Goal: Task Accomplishment & Management: Complete application form

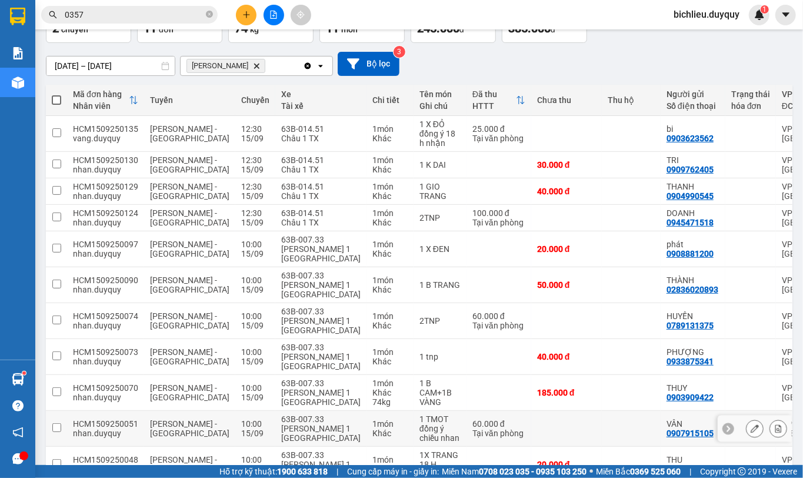
scroll to position [118, 0]
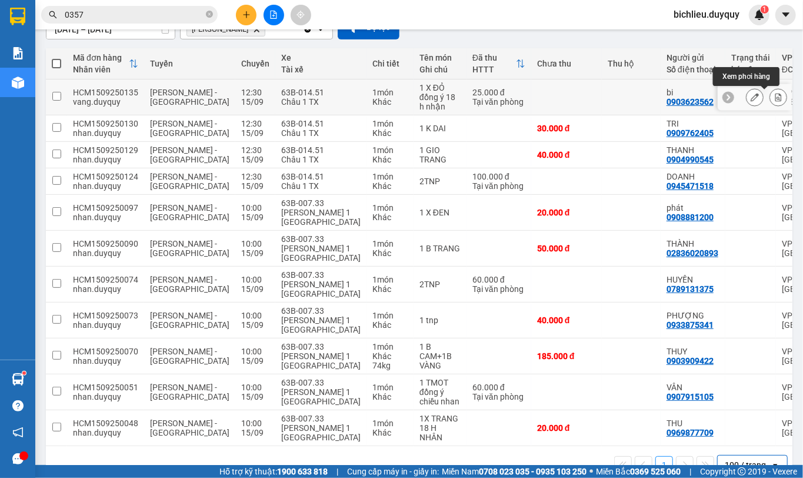
click at [774, 99] on icon at bounding box center [778, 97] width 8 height 8
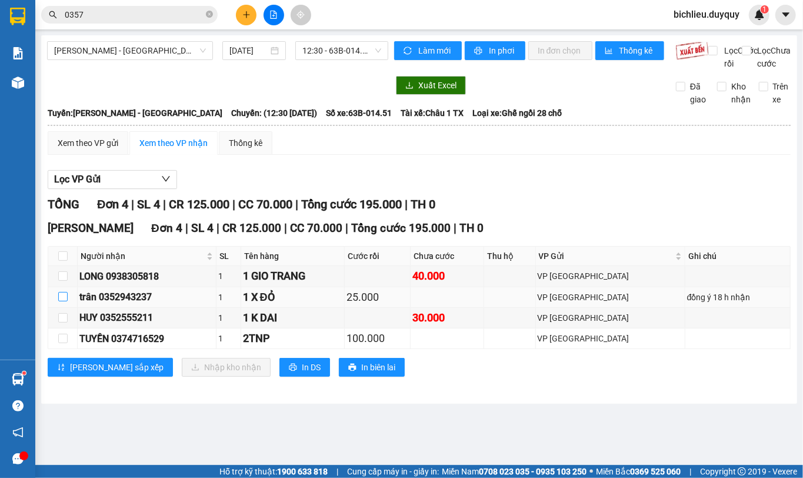
click at [60, 301] on input "checkbox" at bounding box center [62, 296] width 9 height 9
checkbox input "true"
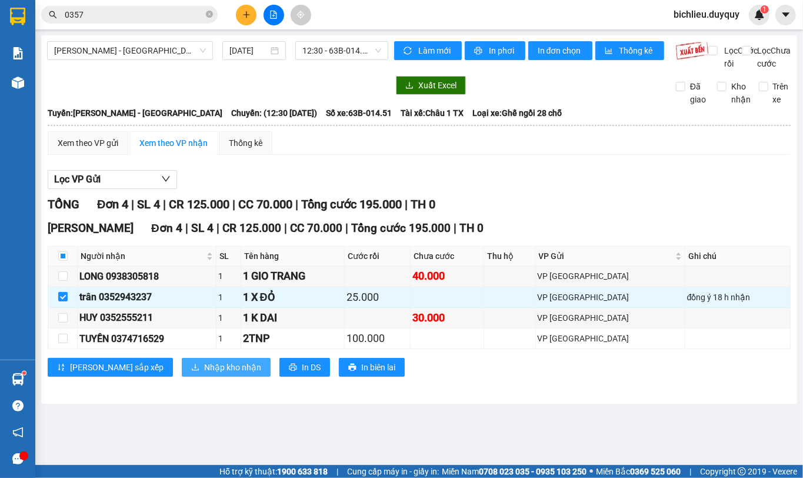
click at [204, 374] on span "Nhập kho nhận" at bounding box center [232, 367] width 57 height 13
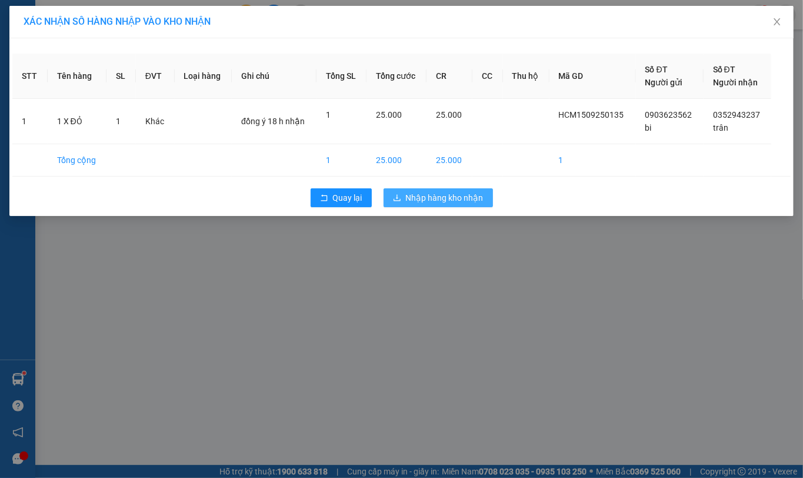
click at [449, 201] on span "Nhập hàng kho nhận" at bounding box center [445, 197] width 78 height 13
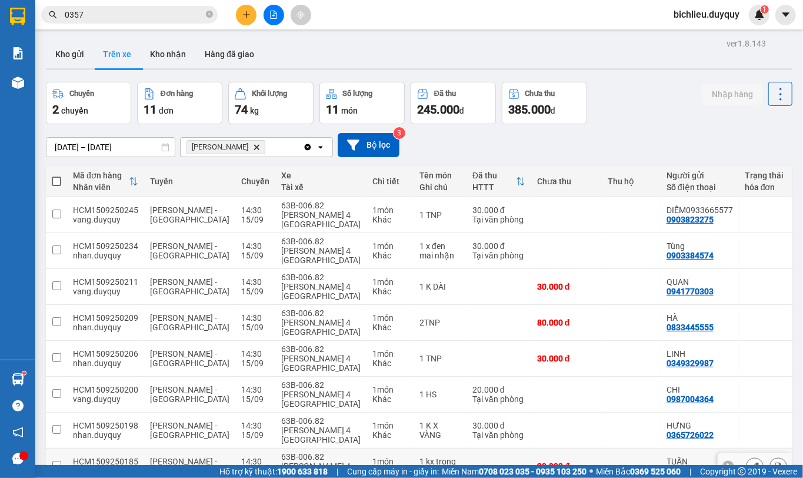
scroll to position [235, 0]
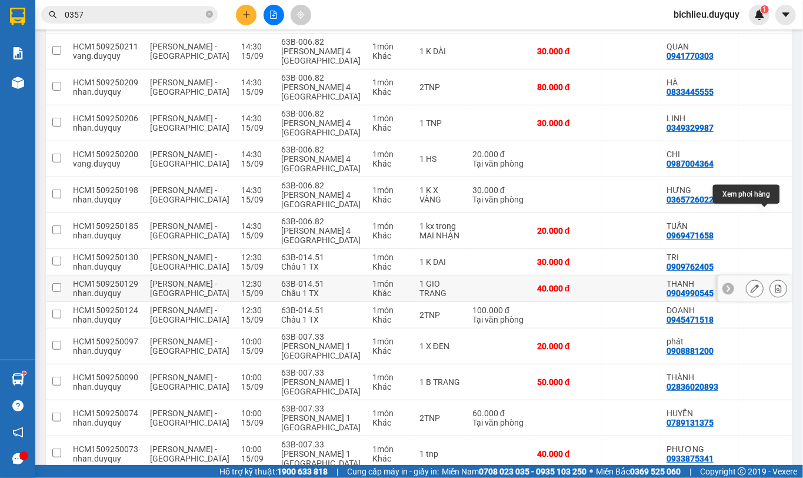
click at [774, 284] on icon at bounding box center [778, 288] width 8 height 8
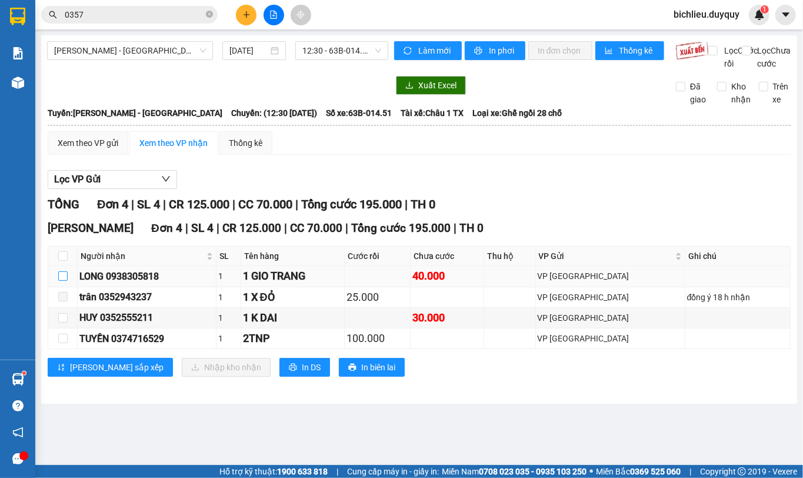
click at [62, 281] on input "checkbox" at bounding box center [62, 275] width 9 height 9
checkbox input "true"
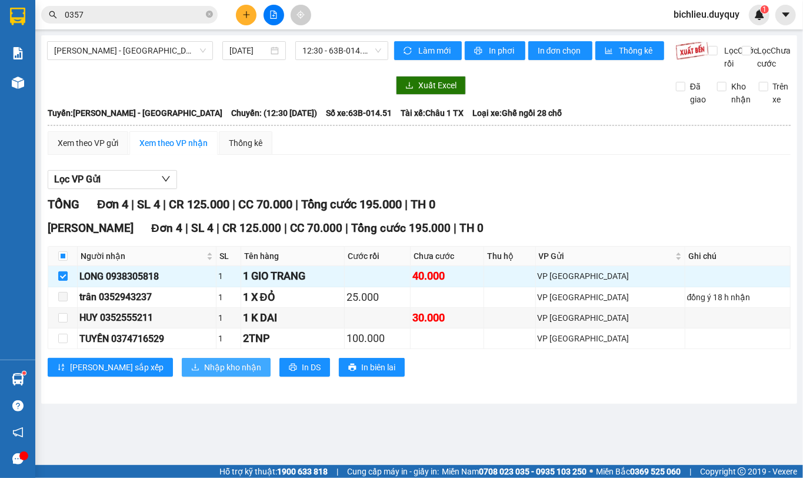
click at [191, 371] on icon "download" at bounding box center [195, 367] width 8 height 8
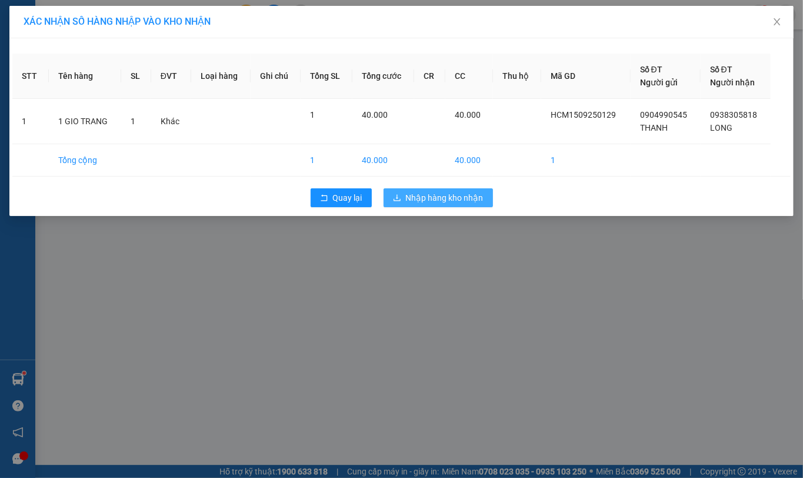
click at [462, 198] on span "Nhập hàng kho nhận" at bounding box center [445, 197] width 78 height 13
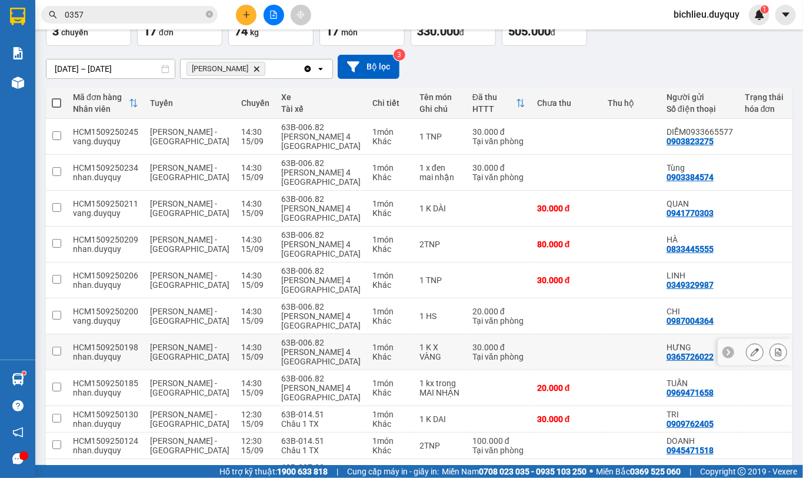
scroll to position [156, 0]
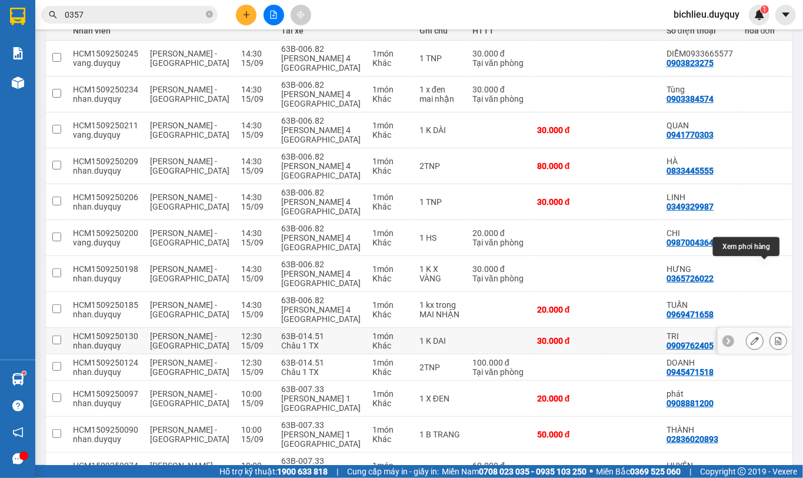
click at [775, 336] on icon at bounding box center [778, 340] width 6 height 8
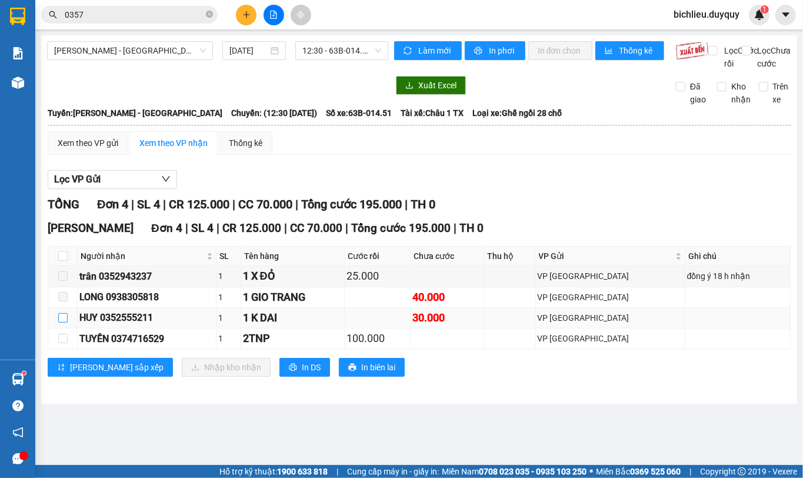
click at [64, 322] on input "checkbox" at bounding box center [62, 317] width 9 height 9
checkbox input "true"
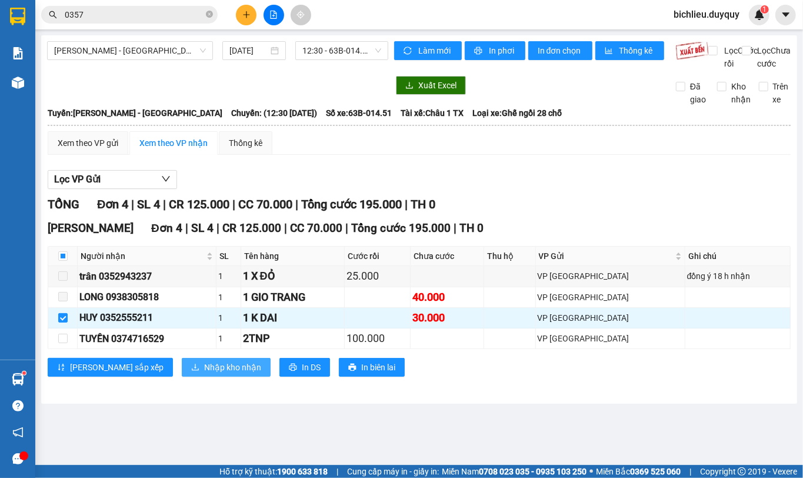
click at [204, 374] on span "Nhập kho nhận" at bounding box center [232, 367] width 57 height 13
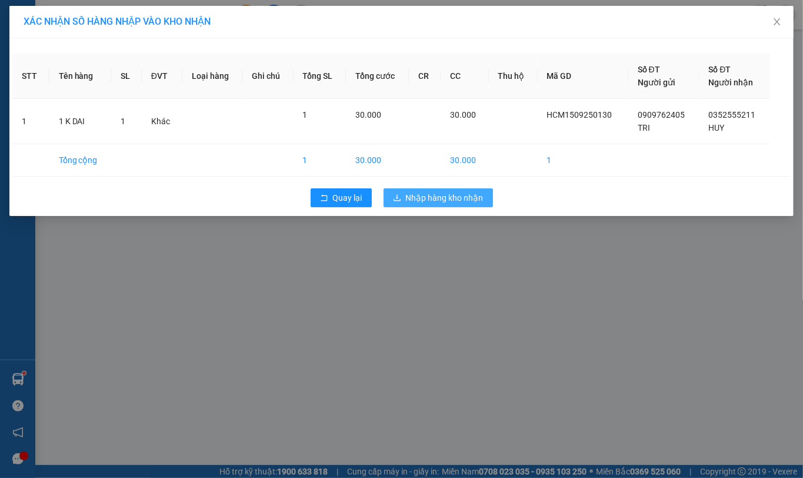
click at [467, 198] on span "Nhập hàng kho nhận" at bounding box center [445, 197] width 78 height 13
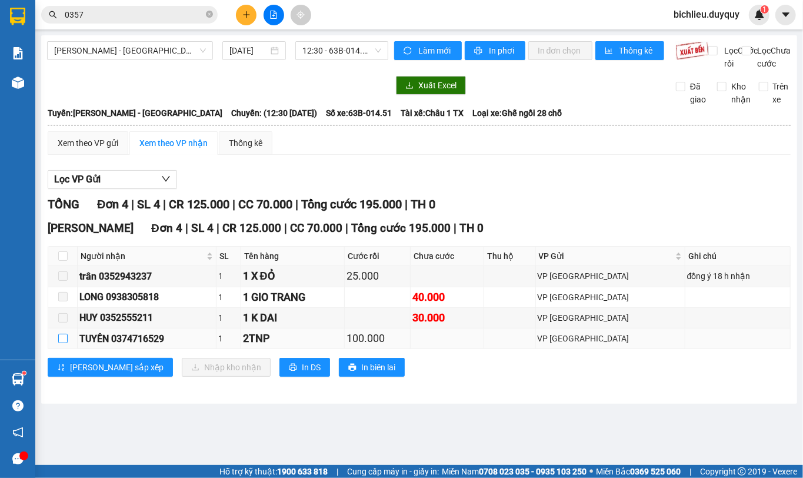
click at [64, 343] on input "checkbox" at bounding box center [62, 338] width 9 height 9
checkbox input "true"
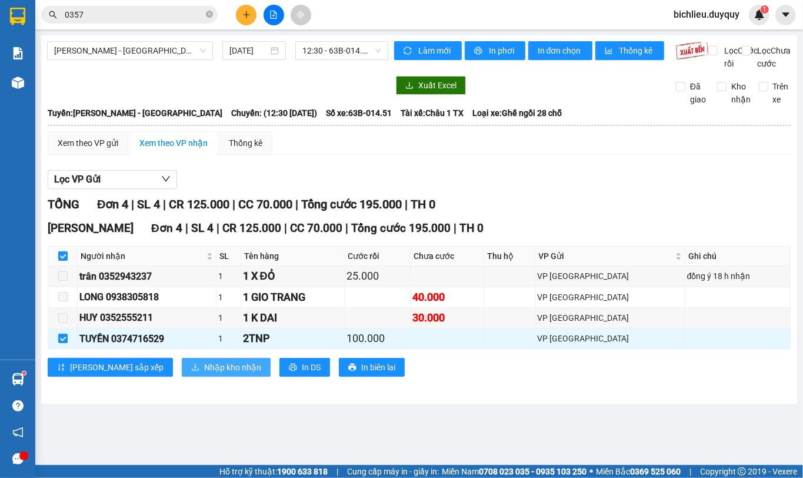
click at [204, 374] on span "Nhập kho nhận" at bounding box center [232, 367] width 57 height 13
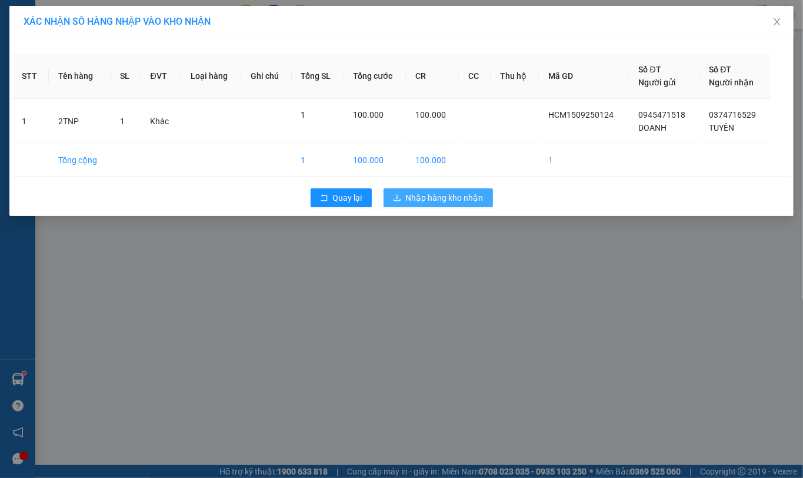
click at [426, 201] on span "Nhập hàng kho nhận" at bounding box center [445, 197] width 78 height 13
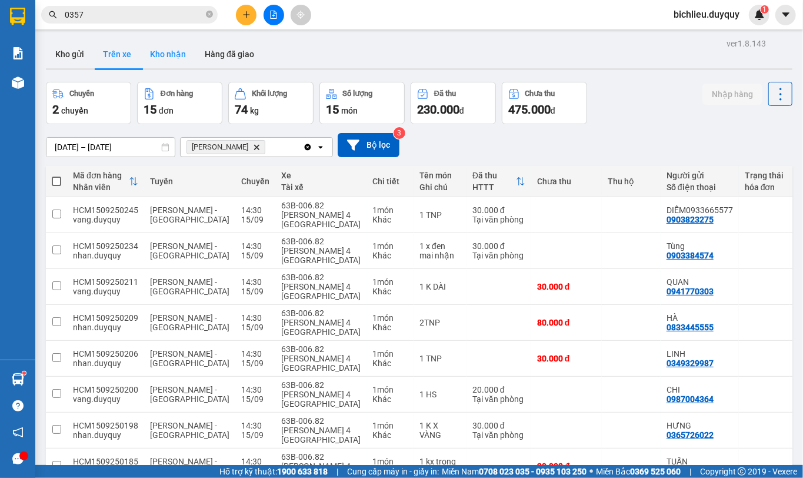
click at [168, 55] on button "Kho nhận" at bounding box center [168, 54] width 55 height 28
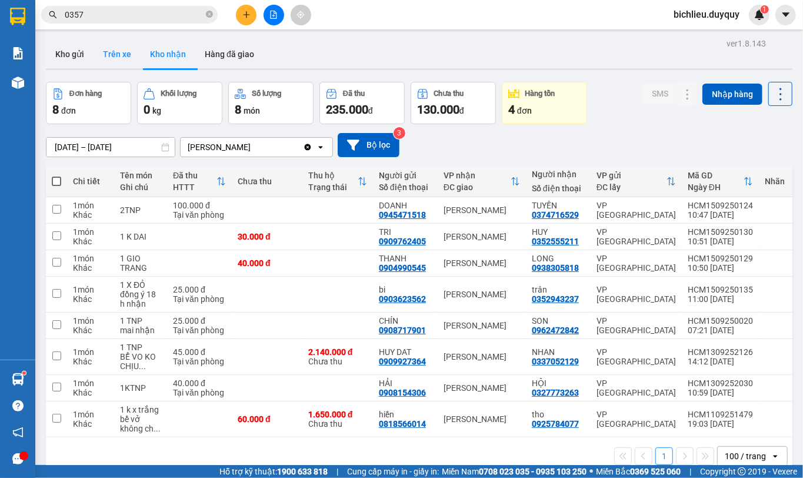
click at [119, 52] on button "Trên xe" at bounding box center [117, 54] width 47 height 28
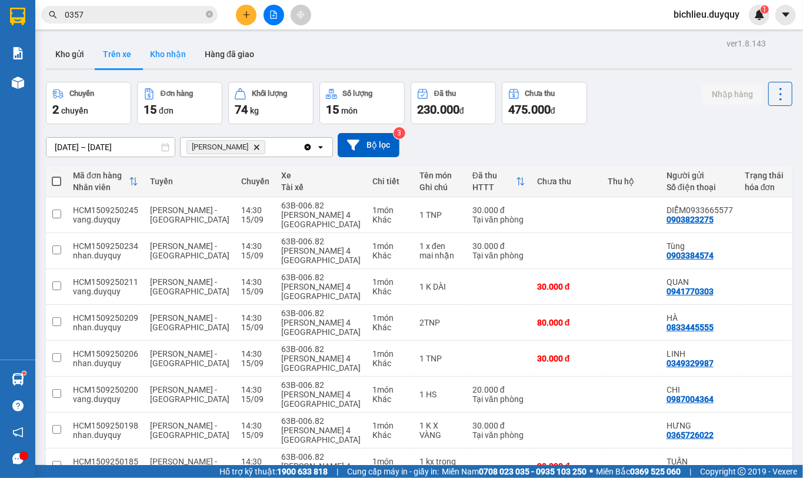
click at [186, 53] on button "Kho nhận" at bounding box center [168, 54] width 55 height 28
type input "[DATE] – [DATE]"
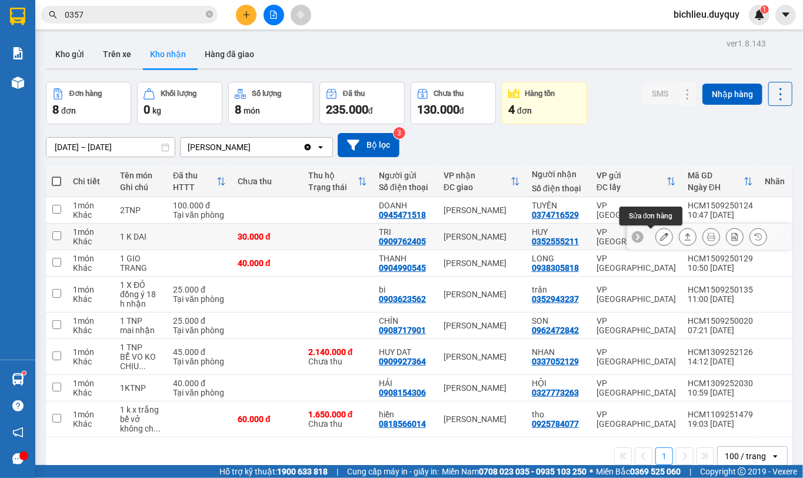
click at [656, 238] on button at bounding box center [664, 236] width 16 height 21
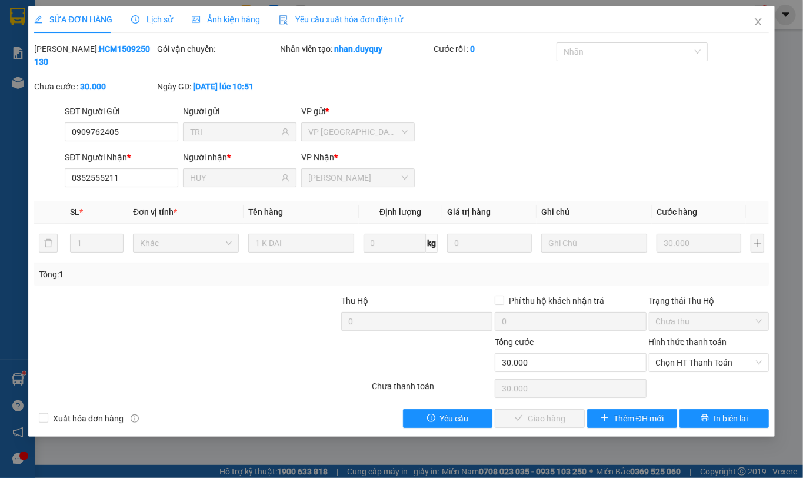
type input "0909762405"
type input "TRI"
type input "0352555211"
type input "HUY"
type input "30.000"
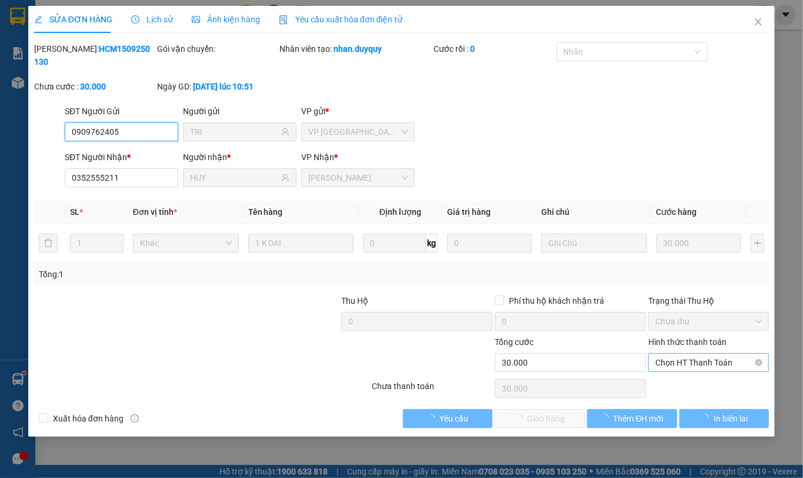
click at [675, 354] on span "Chọn HT Thanh Toán" at bounding box center [708, 363] width 106 height 18
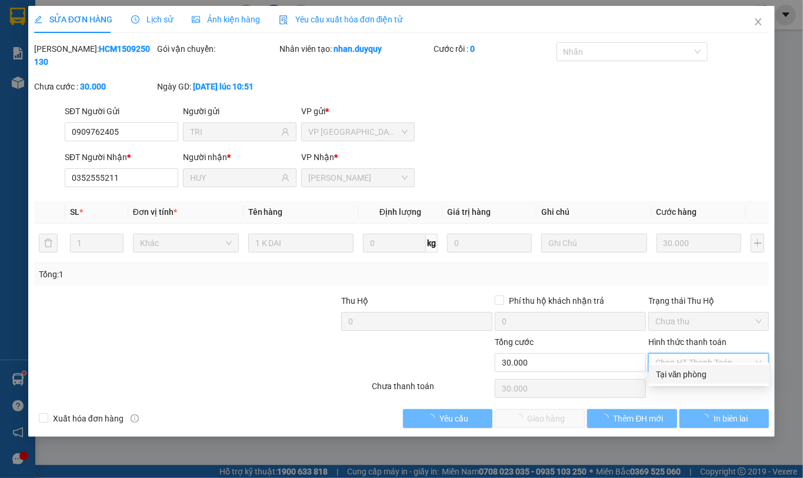
click at [674, 375] on div "Tại văn phòng" at bounding box center [709, 374] width 106 height 13
type input "0"
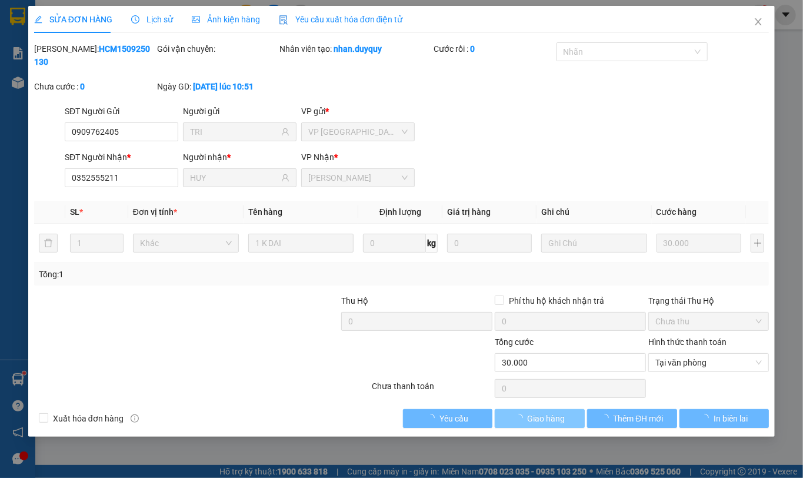
click at [539, 412] on span "Giao hàng" at bounding box center [547, 418] width 38 height 13
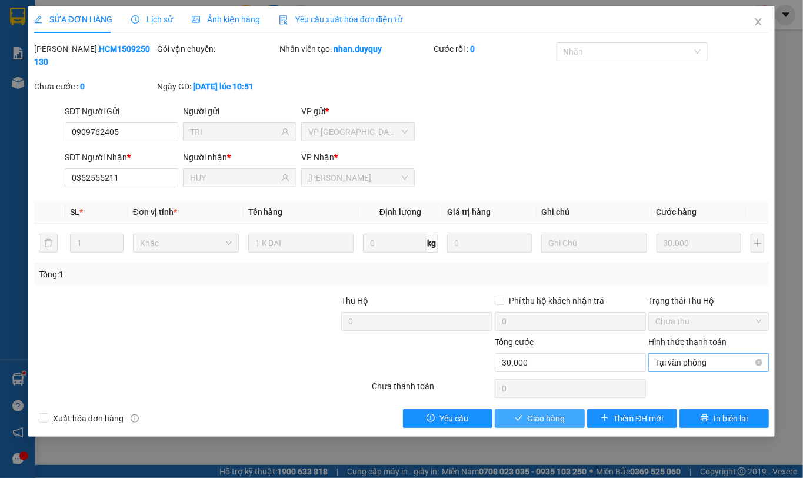
click at [692, 354] on span "Tại văn phòng" at bounding box center [708, 363] width 106 height 18
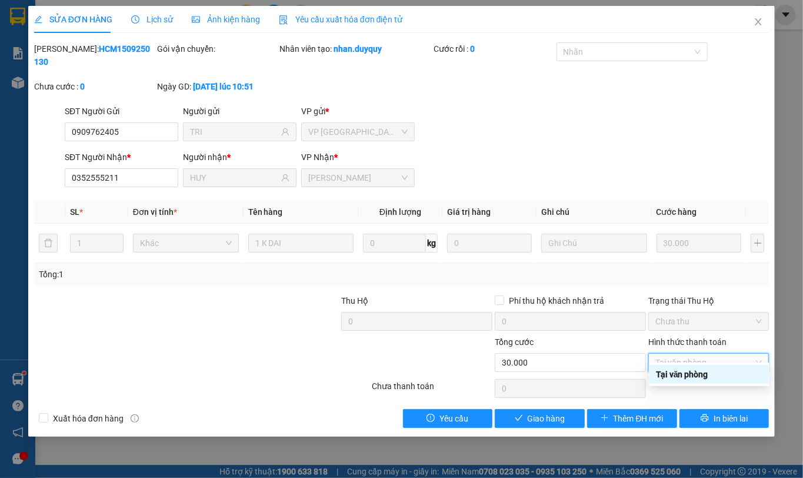
click at [681, 378] on div "Tại văn phòng" at bounding box center [709, 374] width 106 height 13
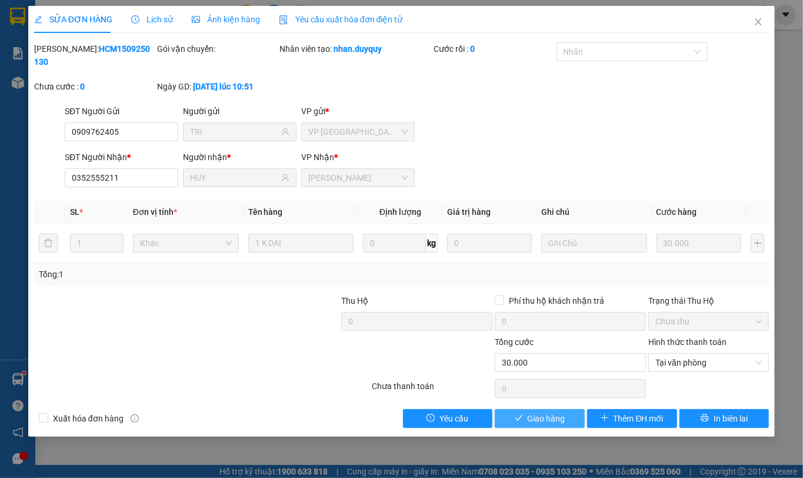
click at [555, 412] on span "Giao hàng" at bounding box center [547, 418] width 38 height 13
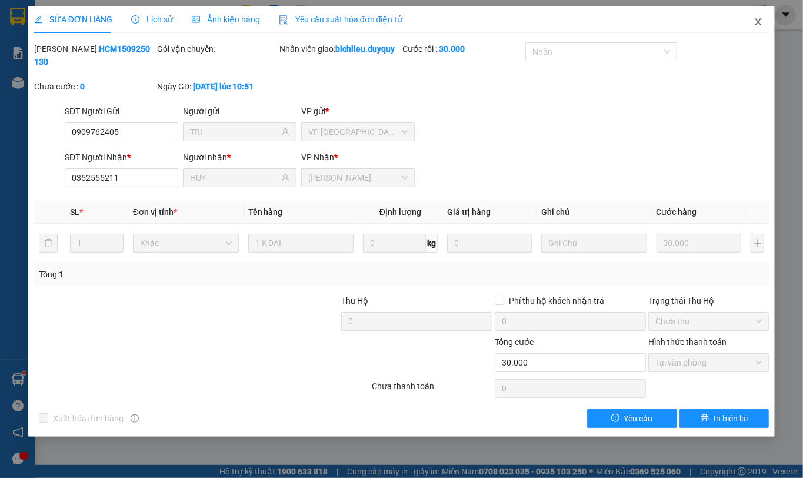
click at [762, 25] on icon "close" at bounding box center [758, 21] width 9 height 9
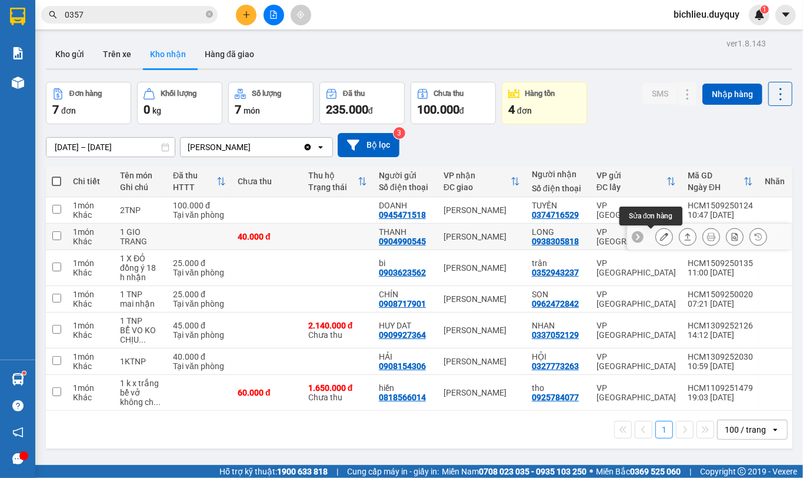
click at [660, 238] on icon at bounding box center [664, 236] width 8 height 8
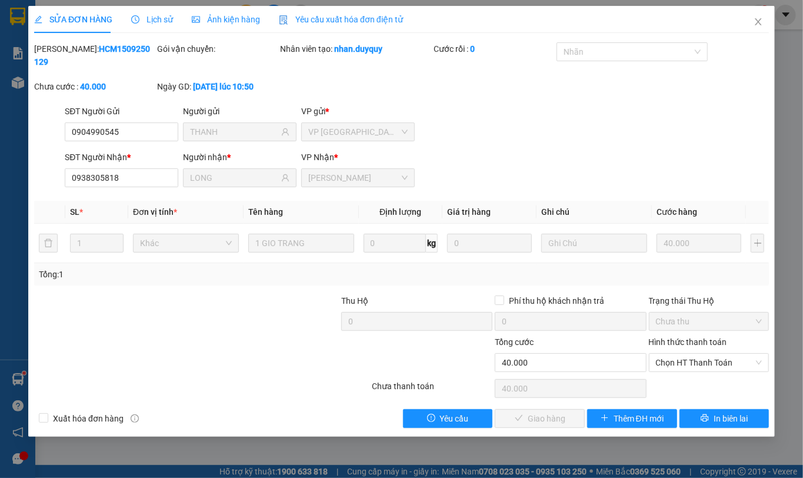
type input "0904990545"
type input "THANH"
type input "0938305818"
type input "LONG"
type input "40.000"
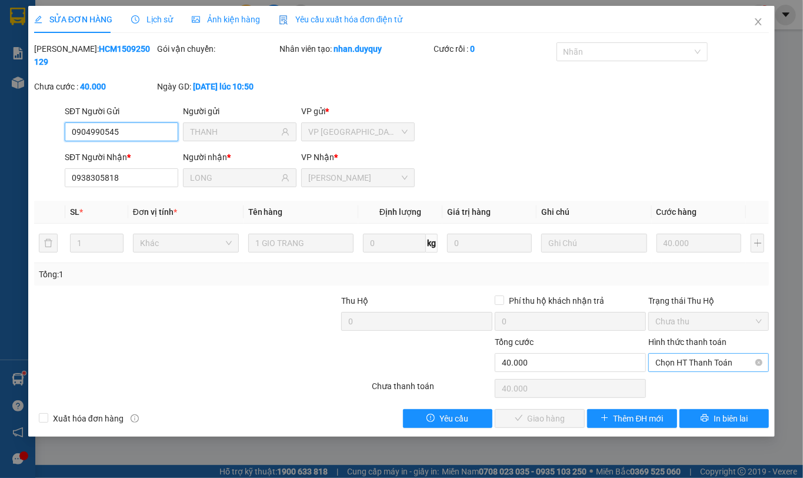
click at [671, 354] on span "Chọn HT Thanh Toán" at bounding box center [708, 363] width 106 height 18
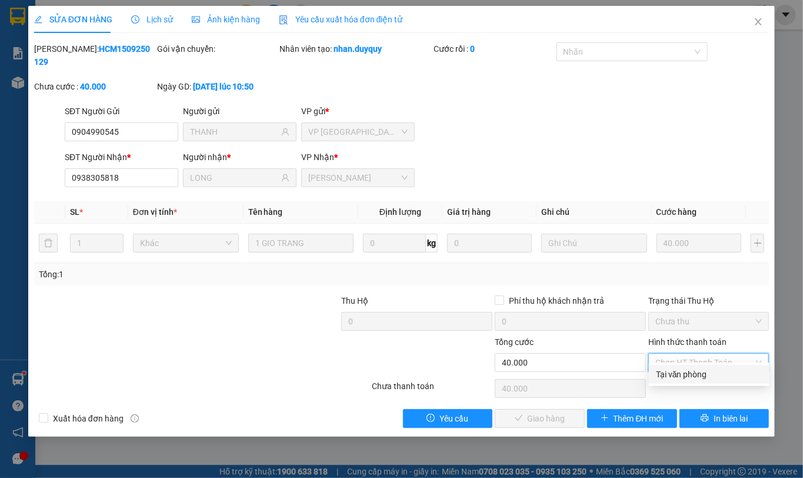
click at [689, 371] on div "Tại văn phòng" at bounding box center [709, 374] width 106 height 13
type input "0"
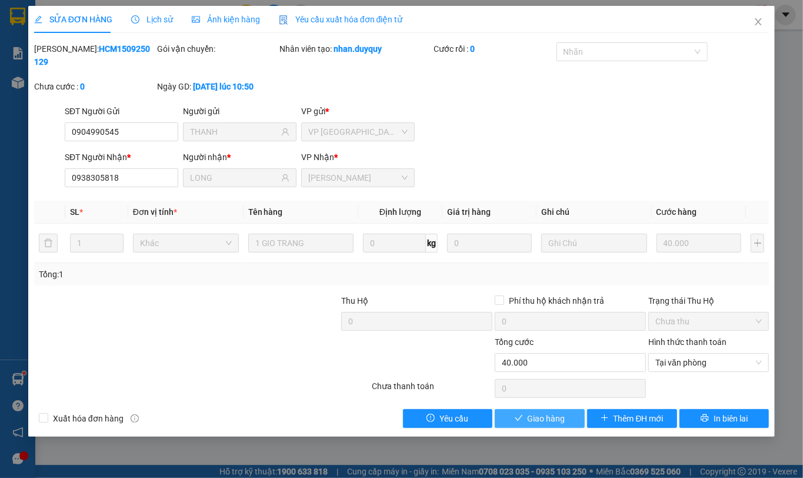
click at [509, 409] on button "Giao hàng" at bounding box center [540, 418] width 90 height 19
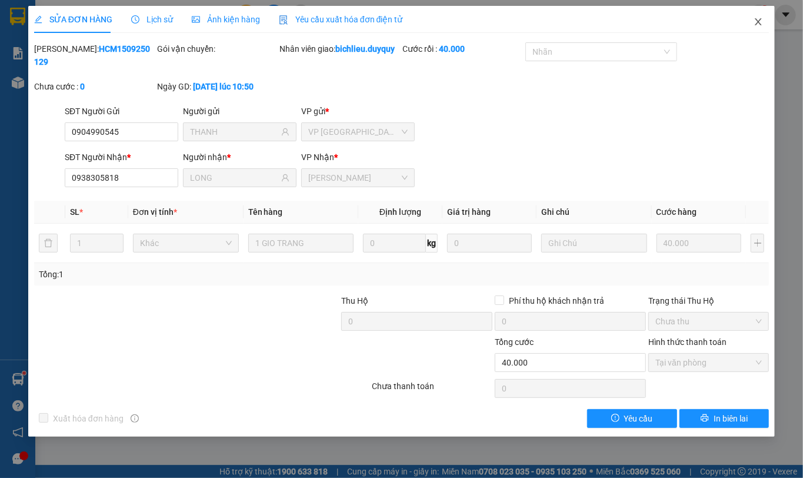
click at [758, 24] on icon "close" at bounding box center [758, 21] width 6 height 7
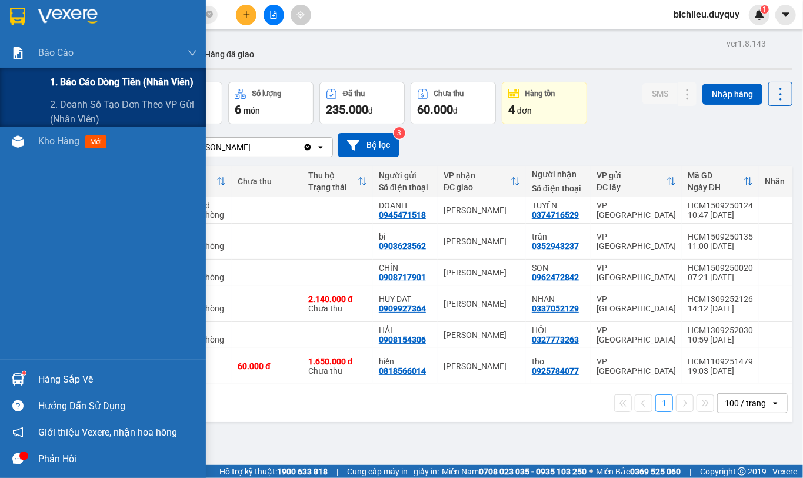
click at [85, 84] on span "1. Báo cáo dòng tiền (nhân viên)" at bounding box center [122, 82] width 144 height 15
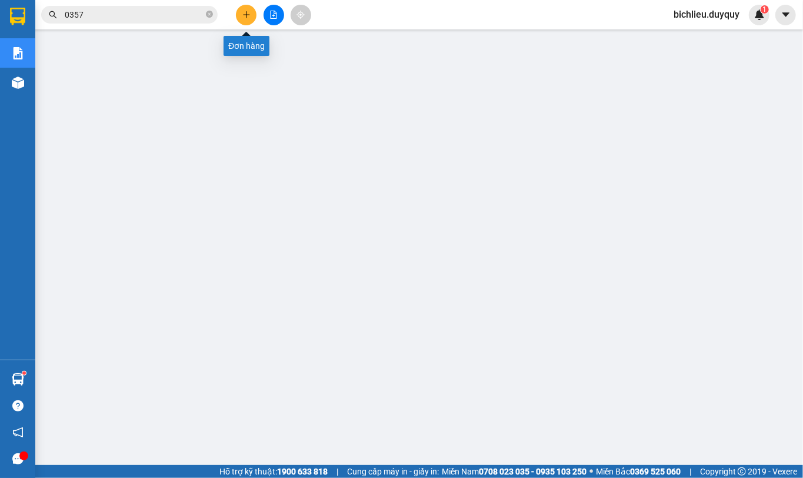
click at [248, 9] on button at bounding box center [246, 15] width 21 height 21
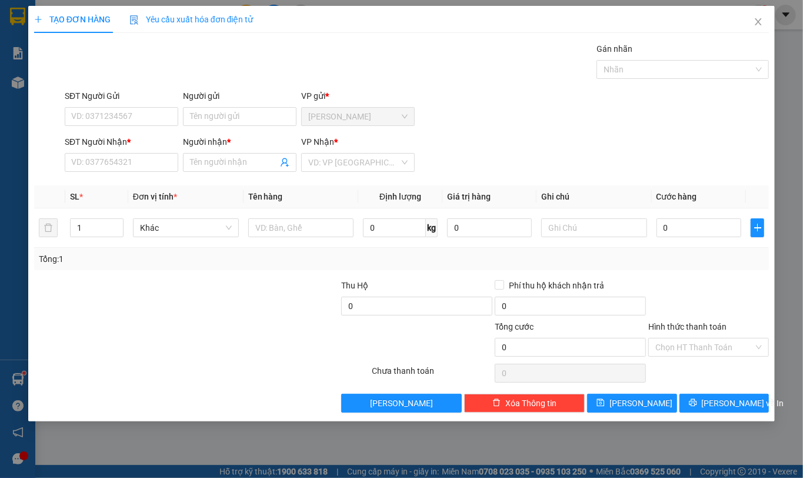
click at [0, 295] on div "TẠO ĐƠN HÀNG Yêu cầu xuất [PERSON_NAME] điện tử Transit Pickup Surcharge Ids Tr…" at bounding box center [401, 239] width 803 height 478
click at [754, 24] on icon "close" at bounding box center [758, 21] width 9 height 9
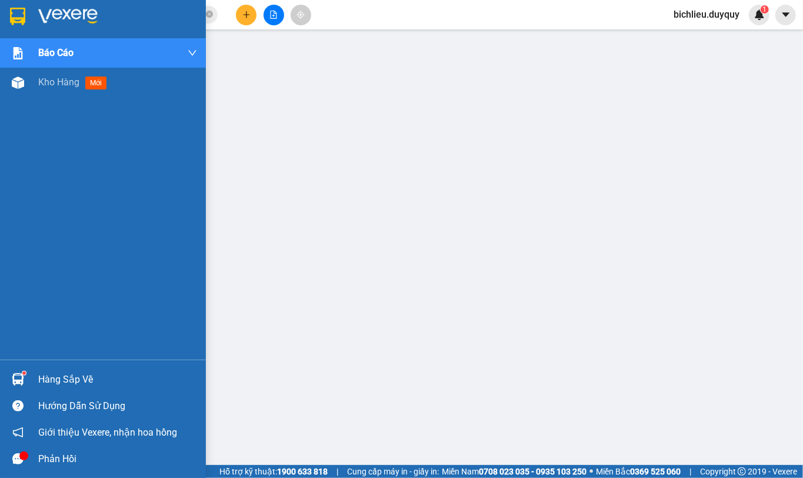
click at [15, 11] on img at bounding box center [17, 17] width 15 height 18
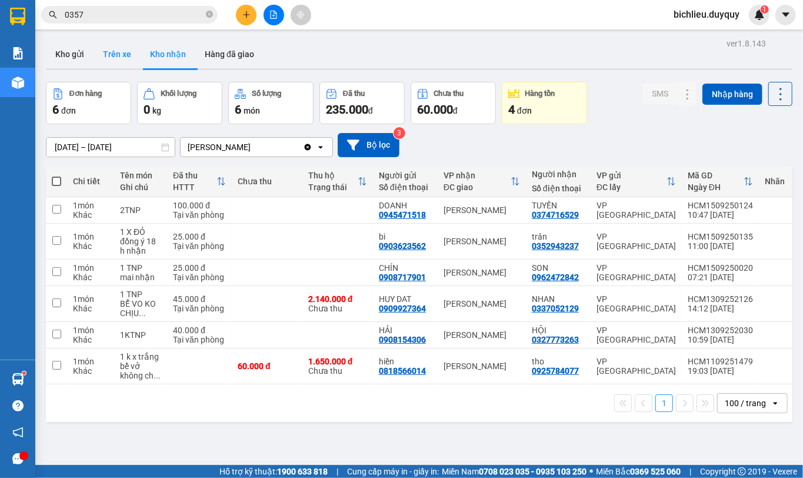
click at [112, 57] on button "Trên xe" at bounding box center [117, 54] width 47 height 28
type input "[DATE] – [DATE]"
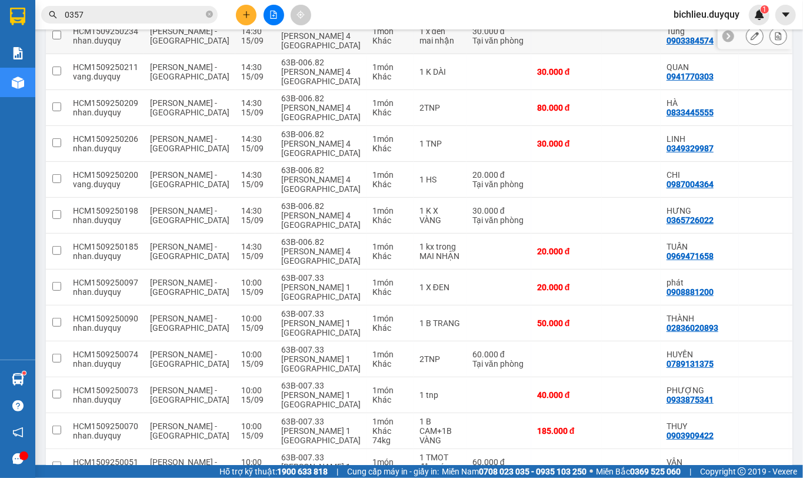
scroll to position [58, 0]
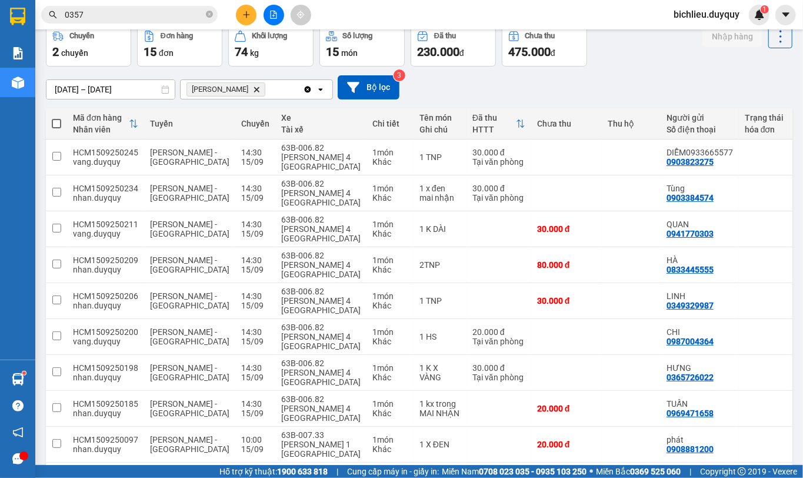
click at [254, 91] on icon "Vĩnh Kim, close by backspace" at bounding box center [256, 88] width 5 height 5
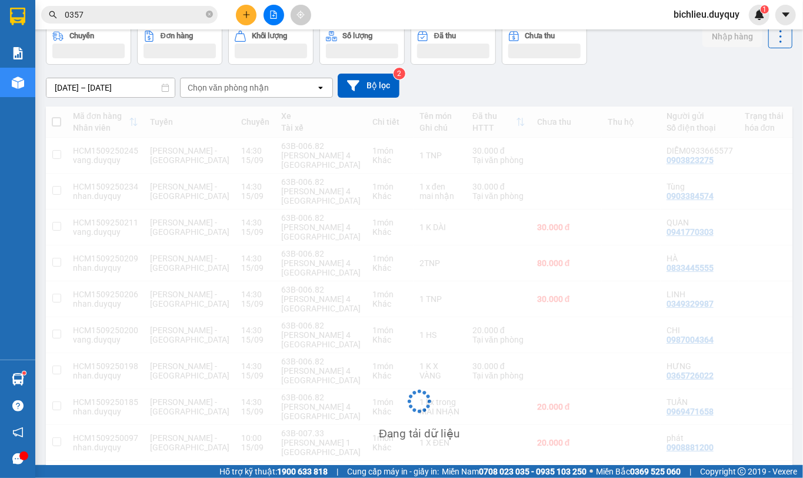
click at [276, 91] on div "Chọn văn phòng nhận" at bounding box center [248, 87] width 135 height 19
click at [288, 92] on div "Chọn văn phòng nhận" at bounding box center [248, 87] width 135 height 19
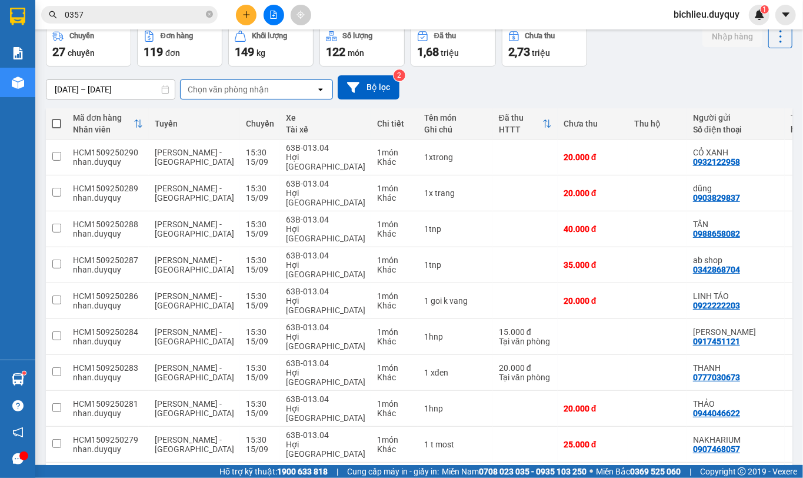
click at [276, 92] on div "Chọn văn phòng nhận" at bounding box center [248, 89] width 135 height 19
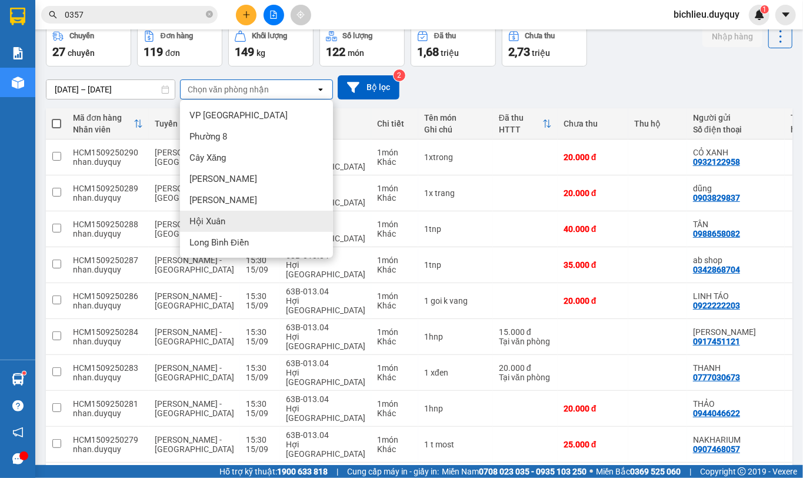
click at [229, 224] on div "Hội Xuân" at bounding box center [256, 221] width 153 height 21
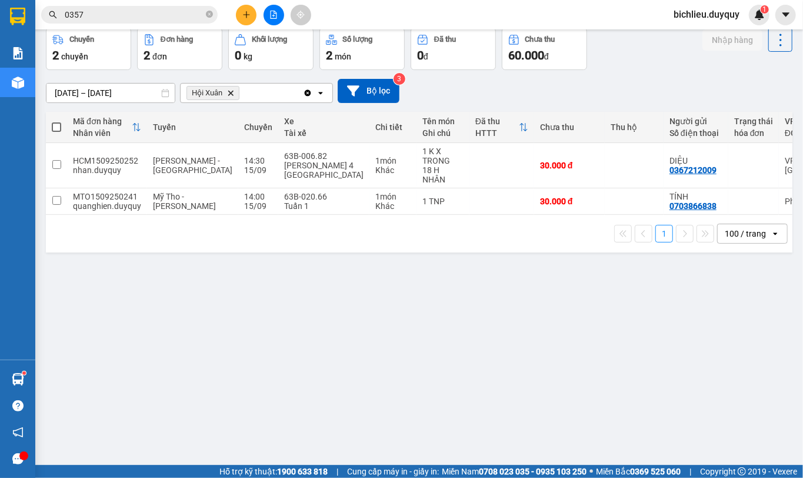
scroll to position [0, 0]
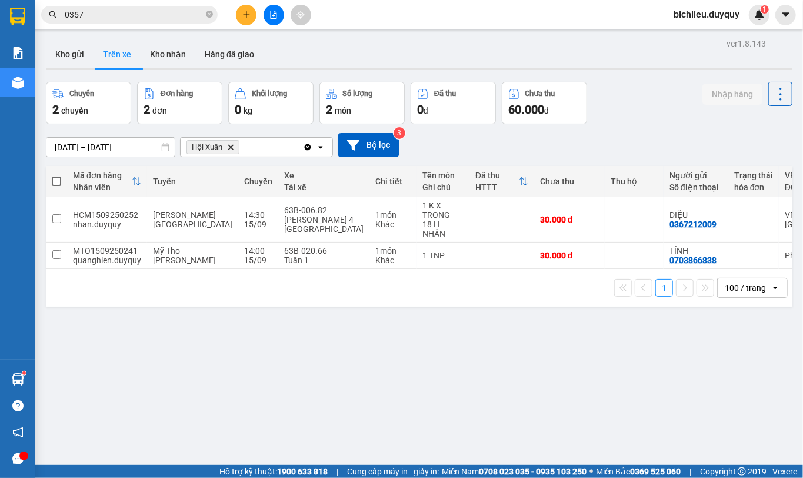
click at [232, 154] on span "Hội Xuân Delete" at bounding box center [212, 147] width 53 height 14
click at [234, 151] on icon "Delete" at bounding box center [230, 147] width 7 height 7
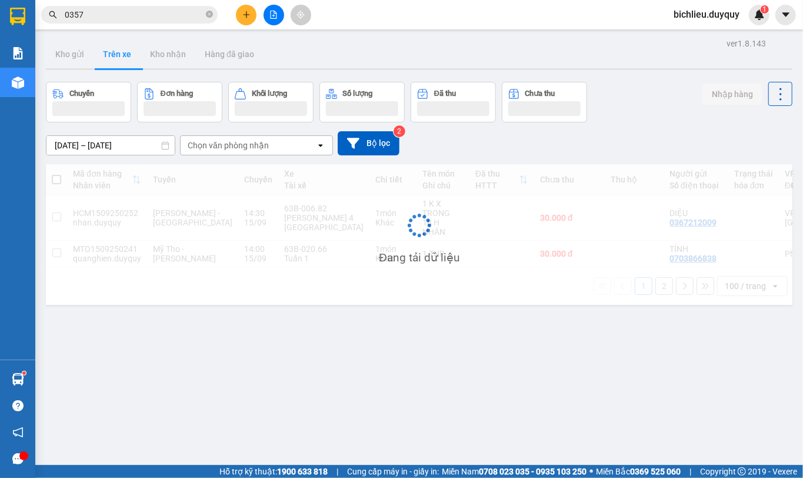
click at [281, 139] on div "Chọn văn phòng nhận" at bounding box center [248, 145] width 135 height 19
click at [278, 139] on div "Chọn văn phòng nhận" at bounding box center [248, 145] width 135 height 19
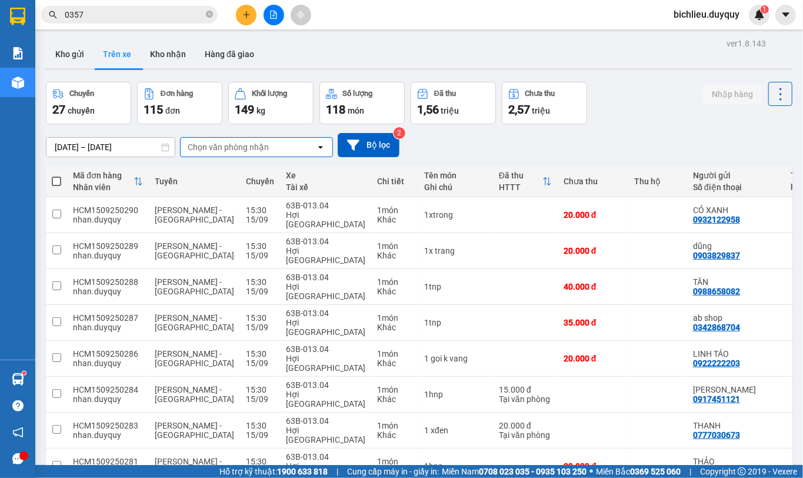
click at [272, 146] on div "Chọn văn phòng nhận" at bounding box center [248, 147] width 135 height 19
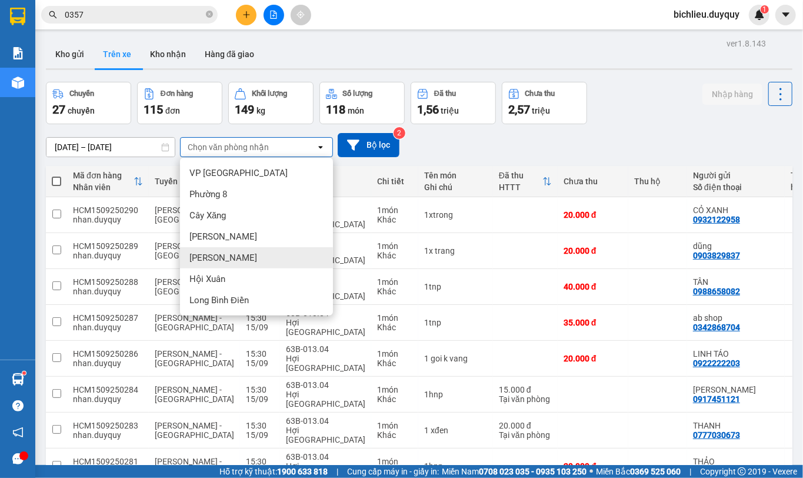
click at [234, 259] on div "[PERSON_NAME]" at bounding box center [256, 257] width 153 height 21
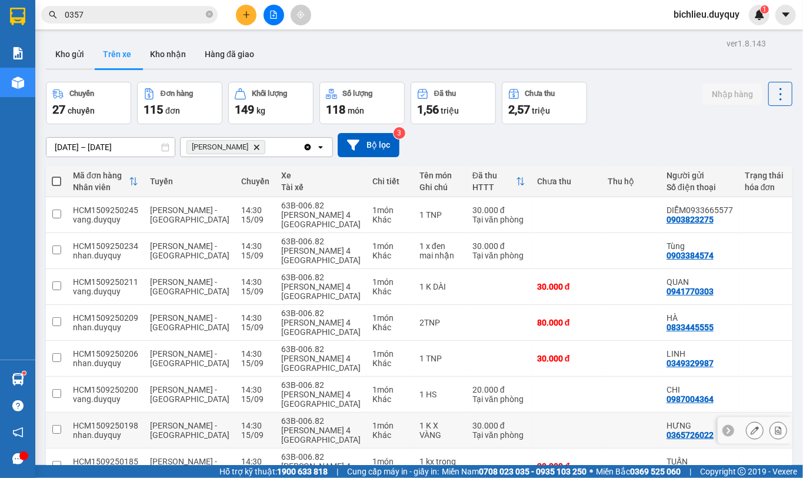
scroll to position [215, 0]
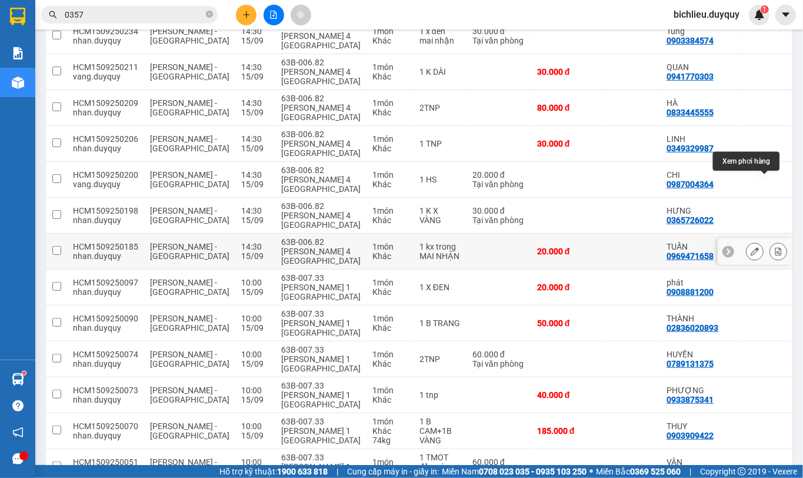
click at [775, 247] on icon at bounding box center [778, 251] width 6 height 8
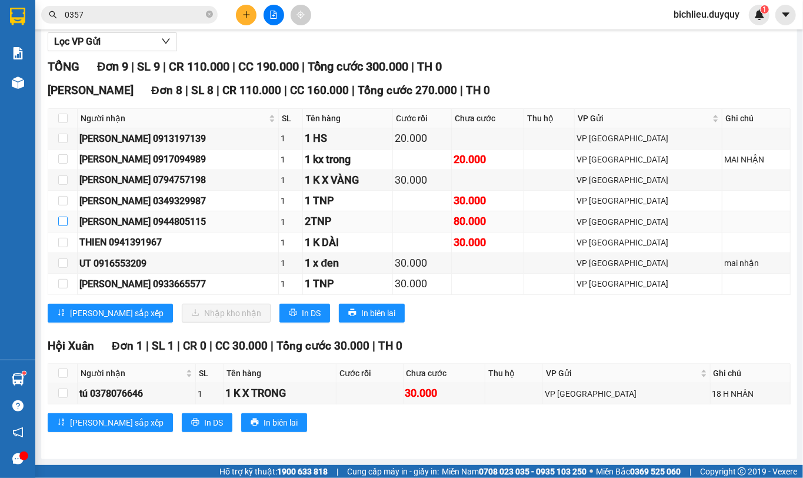
scroll to position [74, 0]
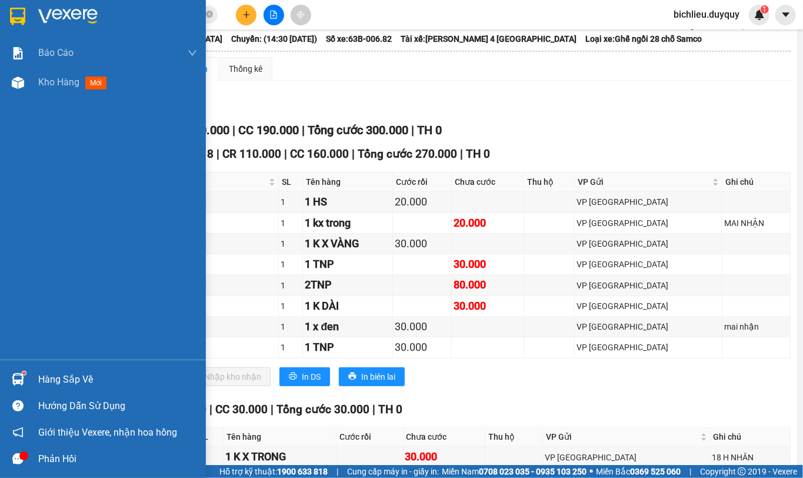
click at [14, 8] on img at bounding box center [17, 17] width 15 height 18
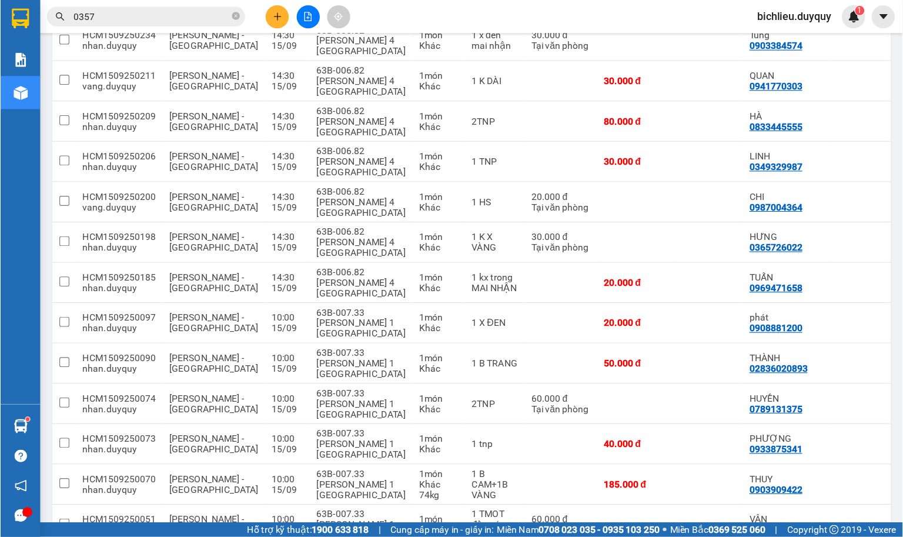
scroll to position [157, 0]
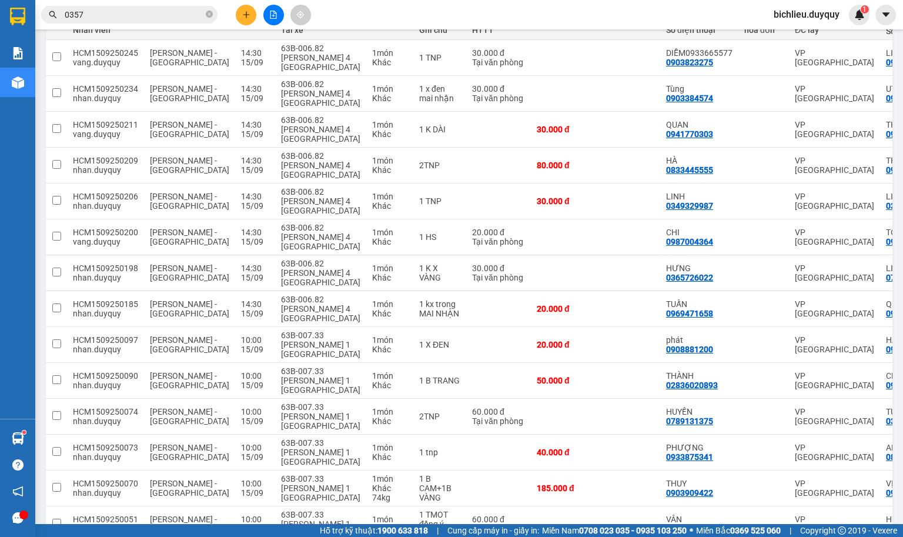
drag, startPoint x: 802, startPoint y: 0, endPoint x: 572, endPoint y: 16, distance: 231.1
click at [572, 16] on div "Kết quả [PERSON_NAME] ( 1002 ) Bộ lọc Mã ĐH Trạng thái Món hàng Thu hộ Tổng [PE…" at bounding box center [451, 14] width 903 height 29
click at [802, 477] on icon at bounding box center [879, 488] width 8 height 8
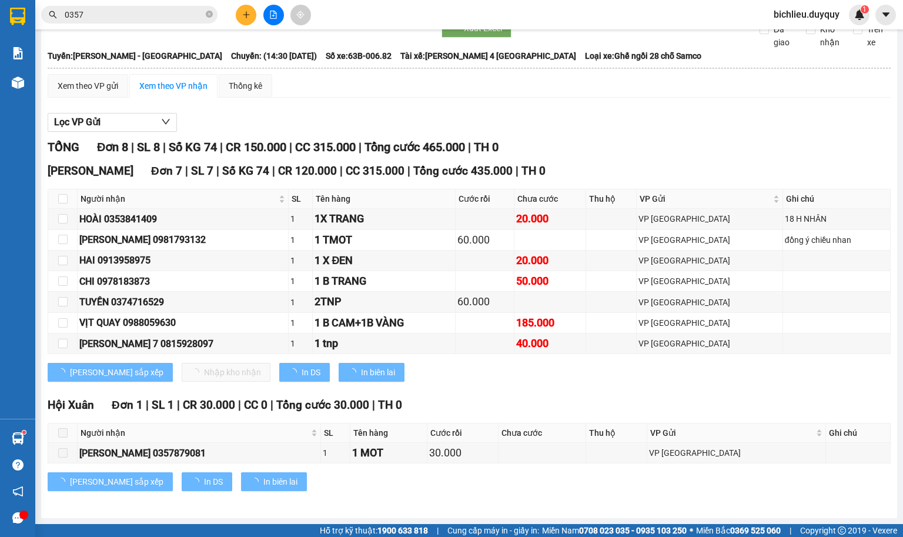
scroll to position [74, 0]
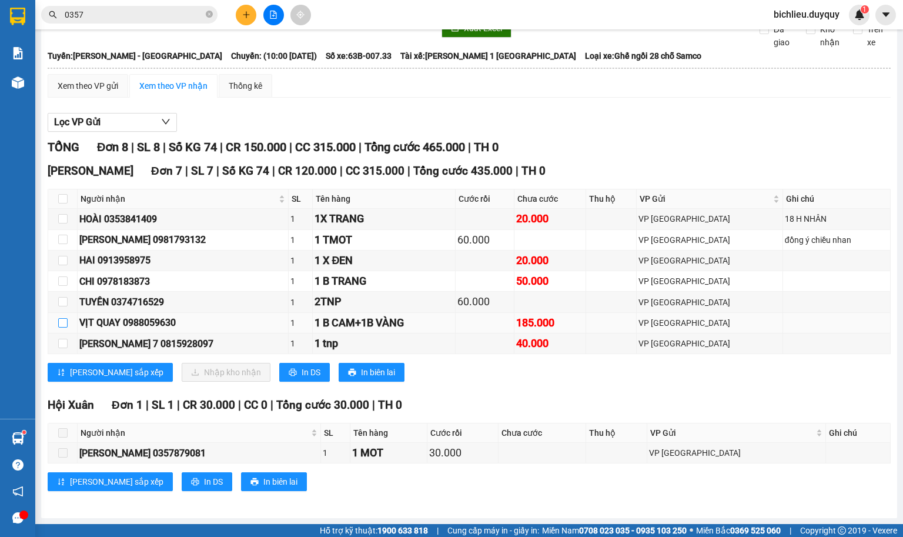
click at [61, 322] on input "checkbox" at bounding box center [62, 322] width 9 height 9
checkbox input "true"
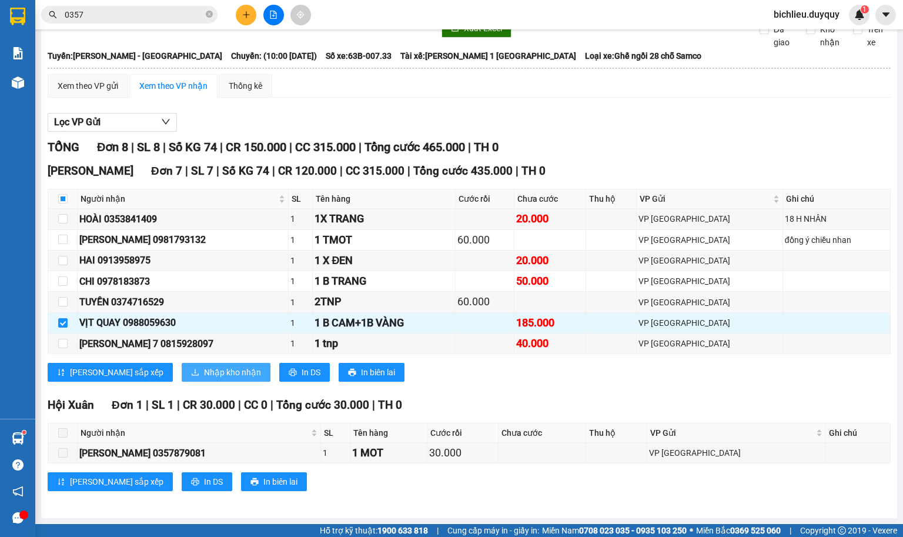
click at [204, 369] on span "Nhập kho nhận" at bounding box center [232, 372] width 57 height 13
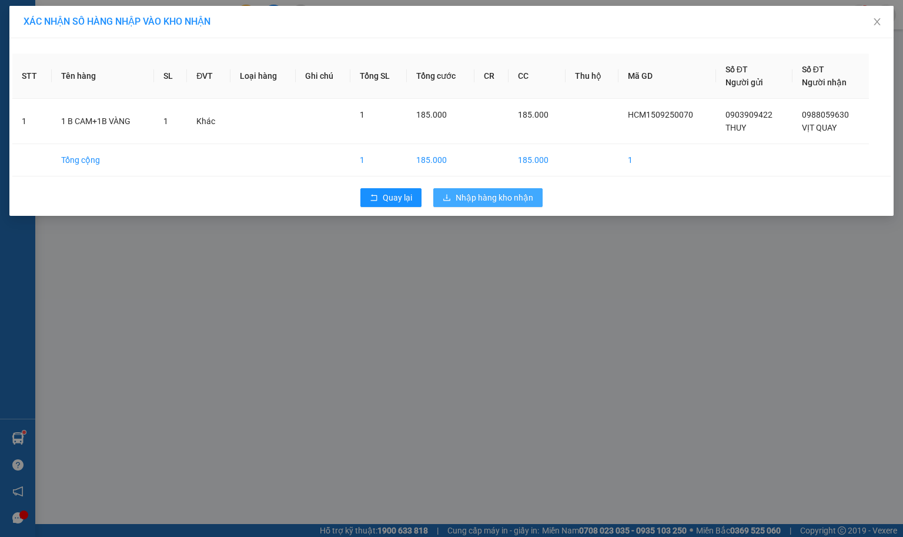
click at [503, 198] on span "Nhập hàng kho nhận" at bounding box center [495, 197] width 78 height 13
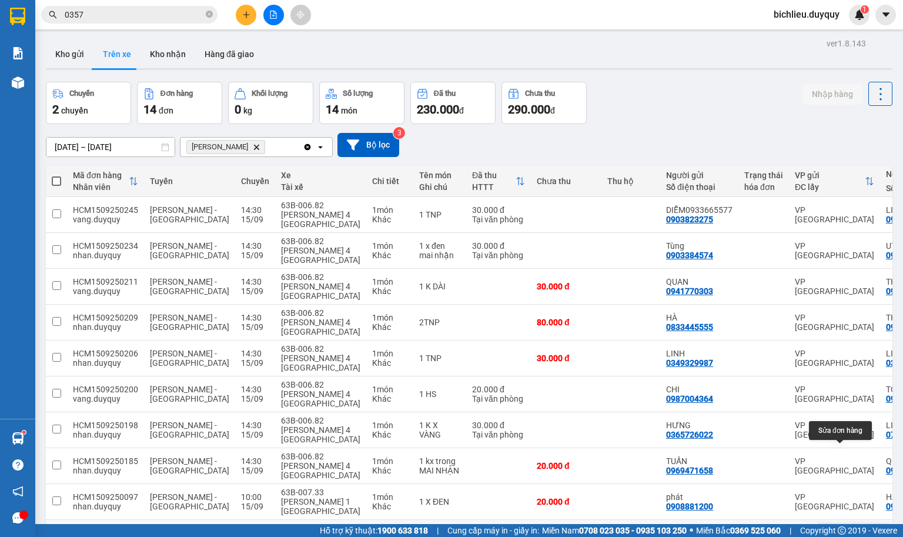
scroll to position [121, 0]
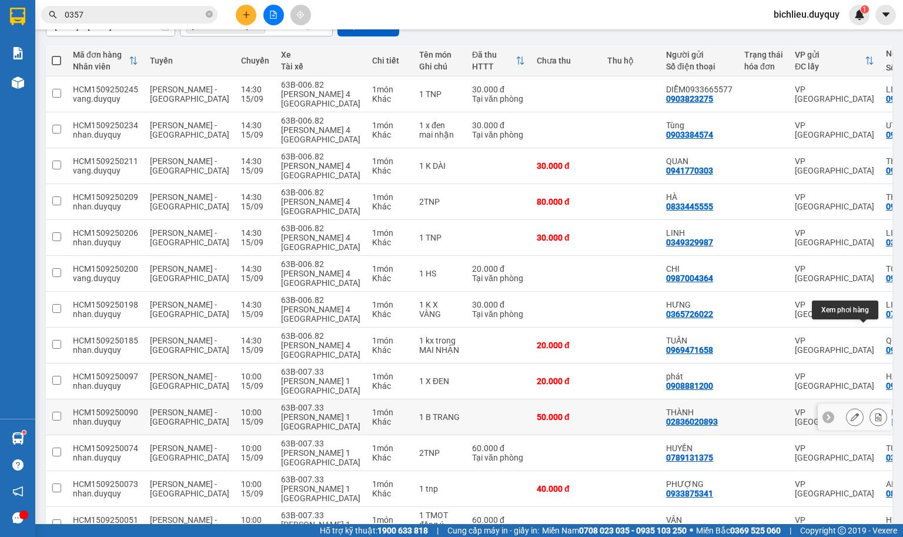
click at [802, 413] on icon at bounding box center [879, 417] width 8 height 8
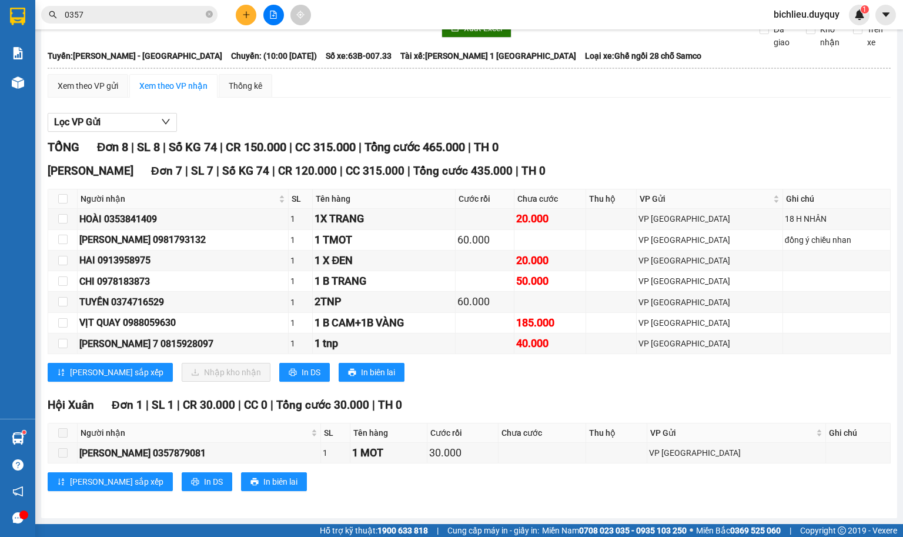
scroll to position [74, 0]
click at [64, 279] on input "checkbox" at bounding box center [62, 280] width 9 height 9
checkbox input "true"
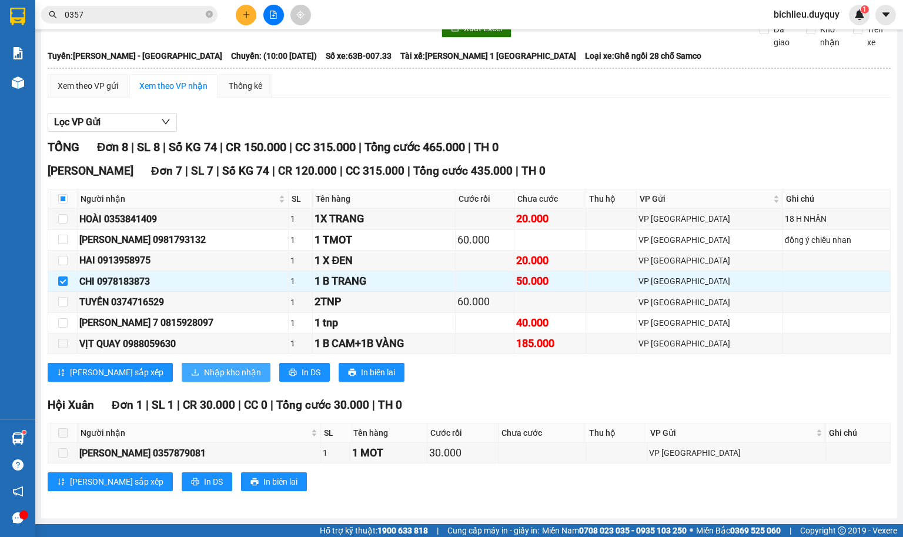
click at [204, 369] on span "Nhập kho nhận" at bounding box center [232, 372] width 57 height 13
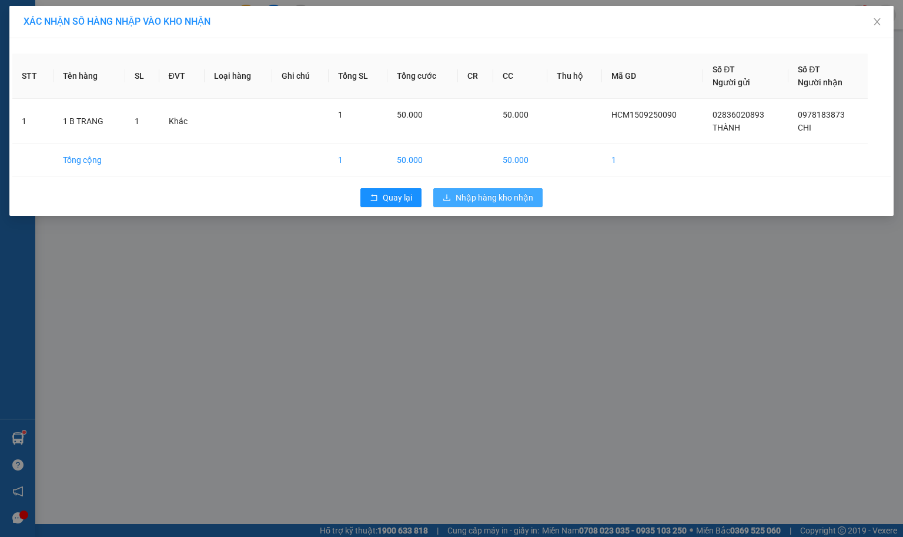
click at [502, 199] on span "Nhập hàng kho nhận" at bounding box center [495, 197] width 78 height 13
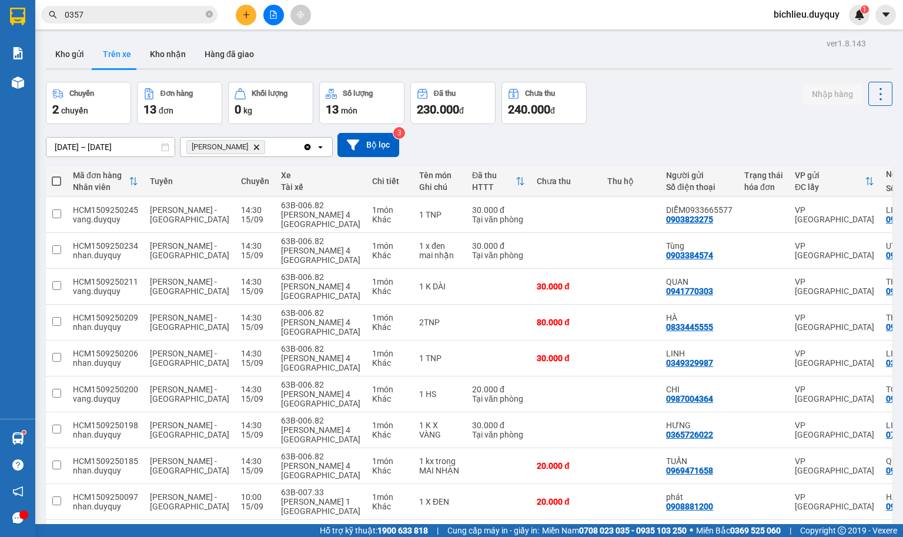
scroll to position [94, 0]
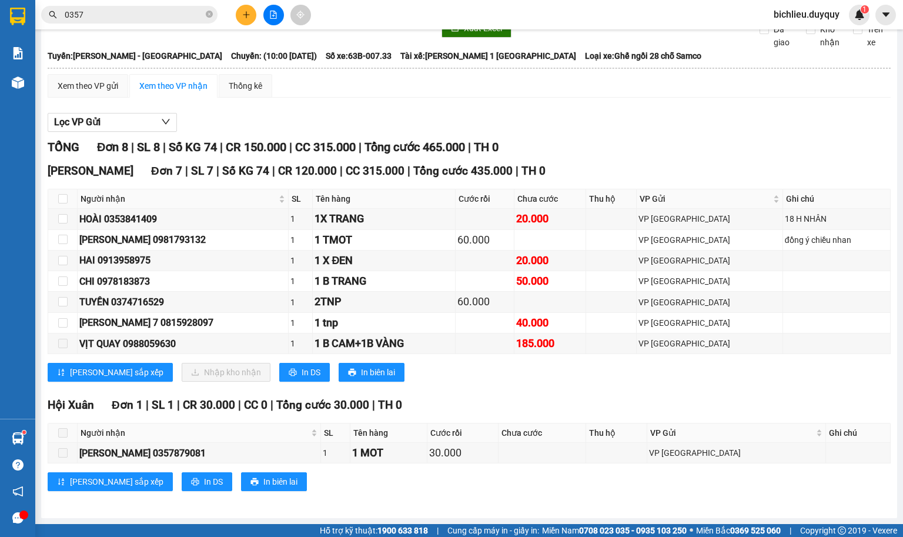
scroll to position [74, 0]
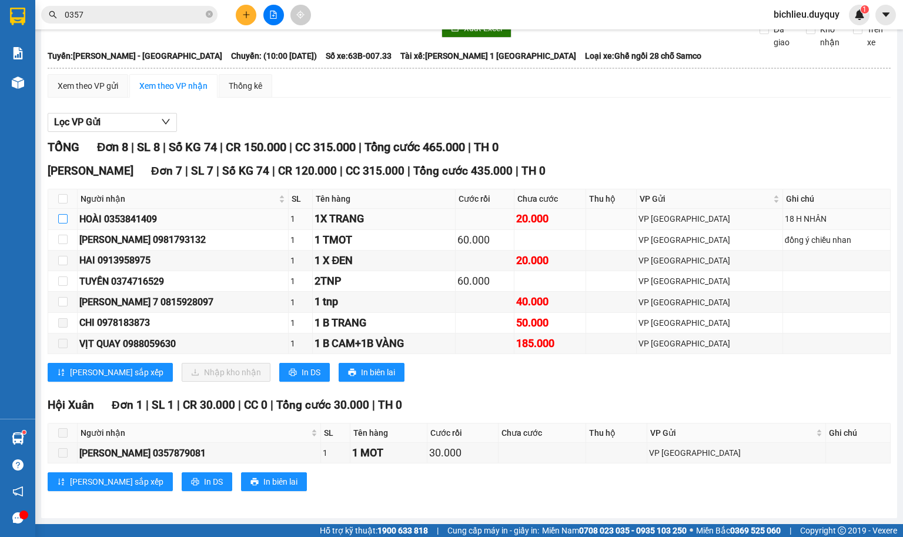
click at [62, 219] on input "checkbox" at bounding box center [62, 218] width 9 height 9
checkbox input "true"
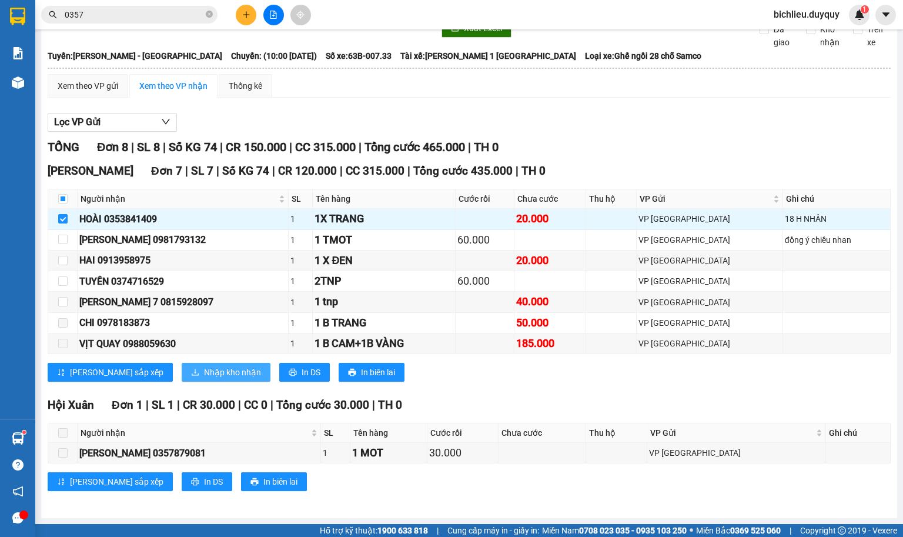
click at [204, 366] on span "Nhập kho nhận" at bounding box center [232, 372] width 57 height 13
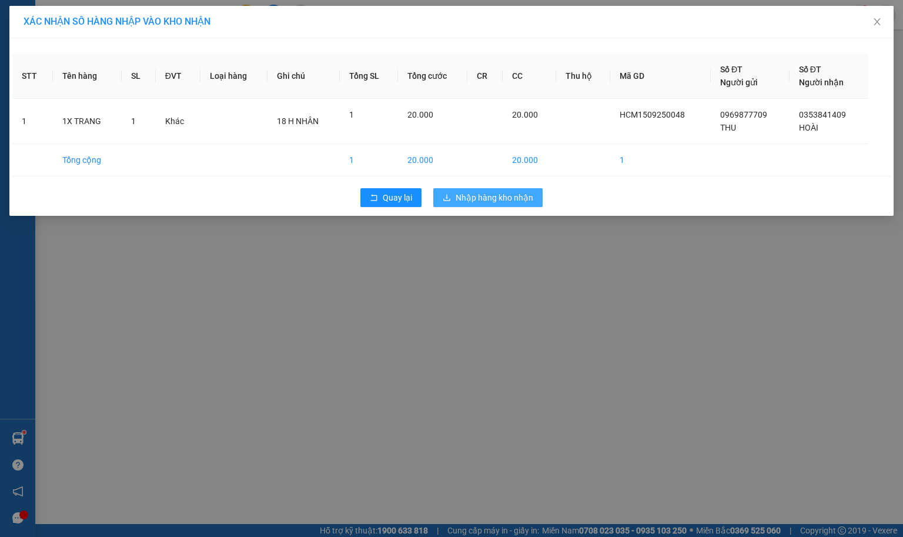
click at [484, 194] on span "Nhập hàng kho nhận" at bounding box center [495, 197] width 78 height 13
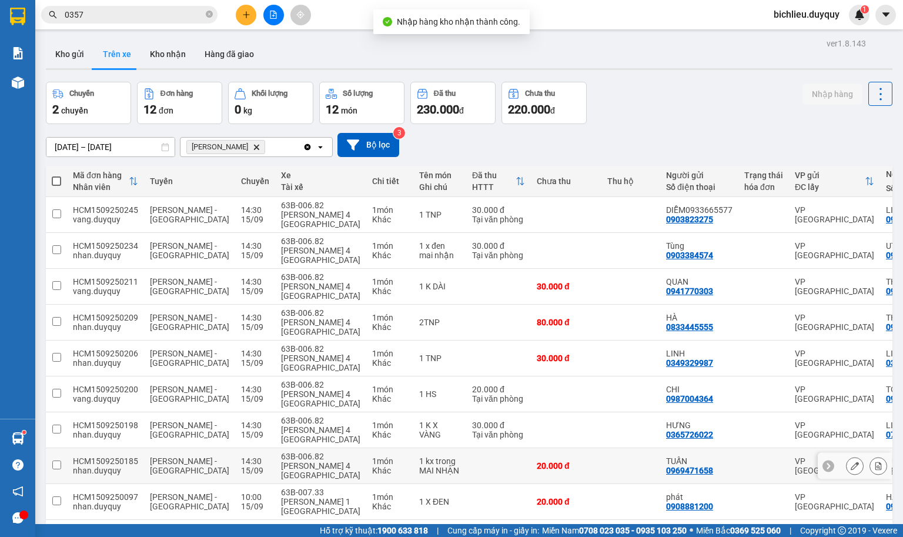
scroll to position [58, 0]
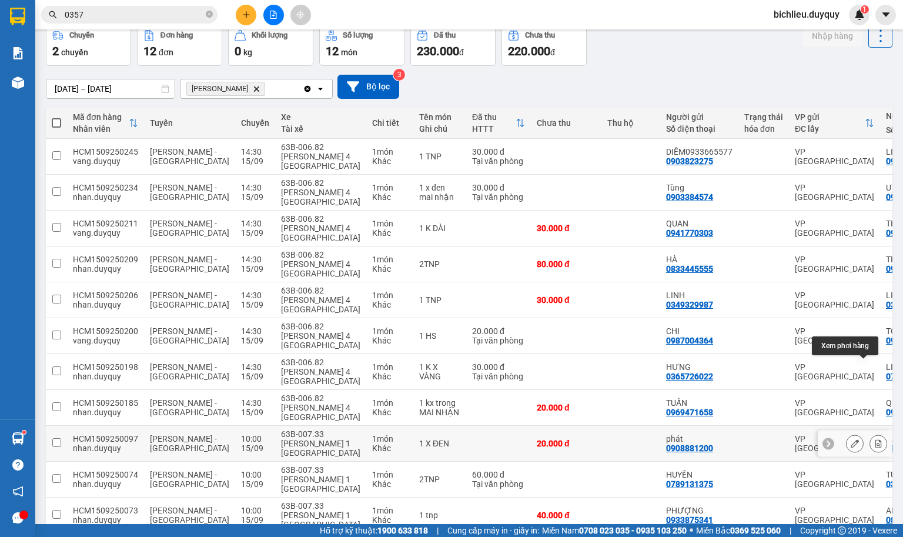
click at [802, 439] on icon at bounding box center [879, 443] width 8 height 8
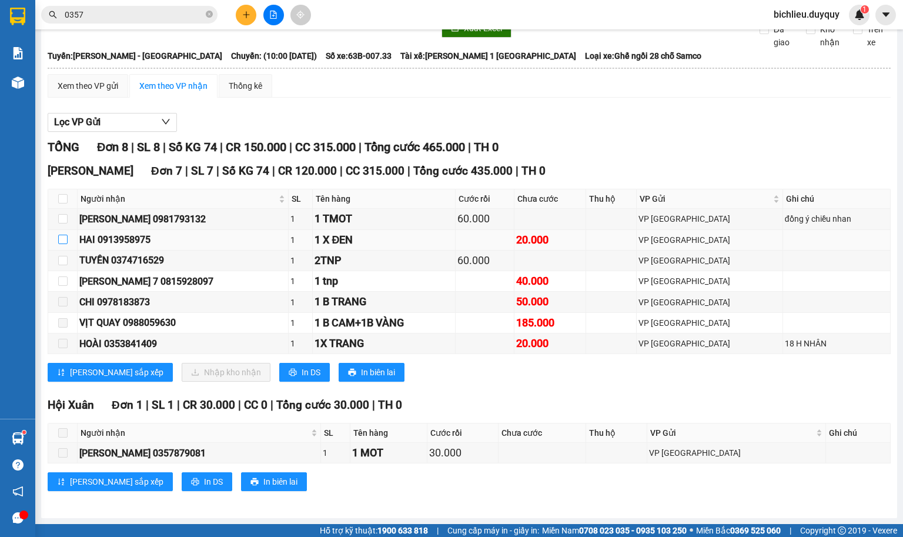
click at [64, 244] on input "checkbox" at bounding box center [62, 239] width 9 height 9
checkbox input "true"
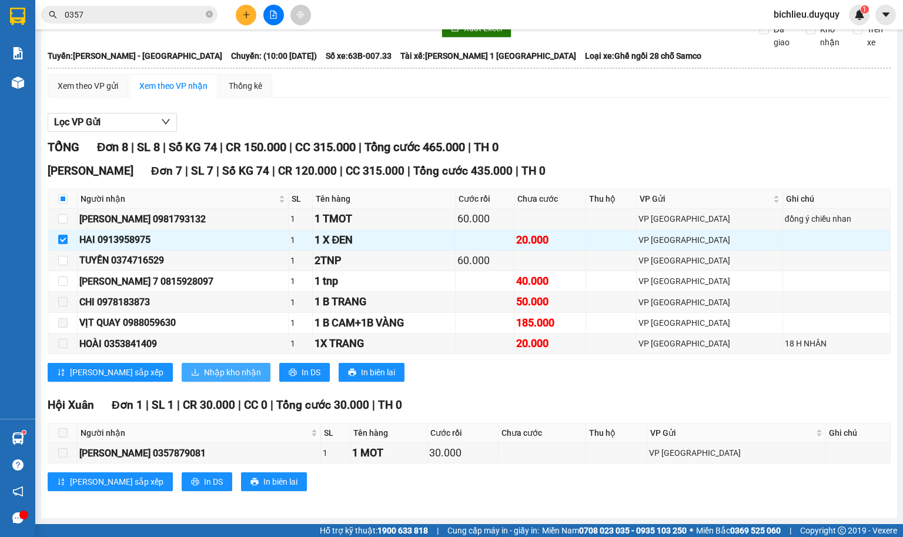
click at [189, 379] on button "Nhập kho nhận" at bounding box center [226, 372] width 89 height 19
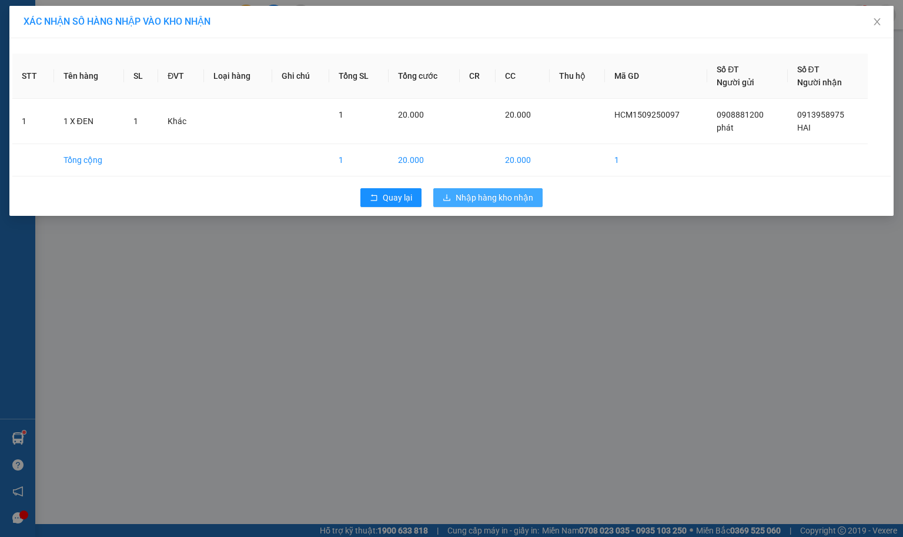
click at [498, 194] on span "Nhập hàng kho nhận" at bounding box center [495, 197] width 78 height 13
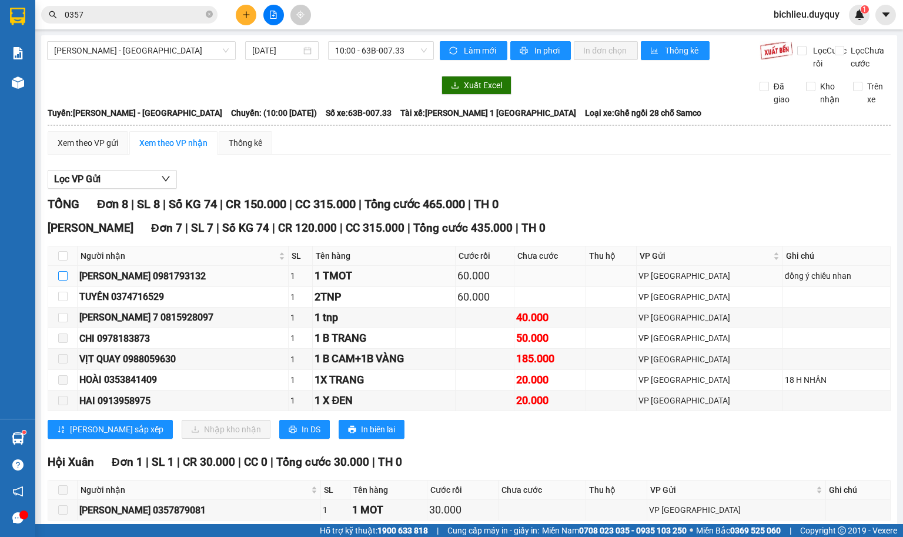
click at [59, 281] on input "checkbox" at bounding box center [62, 275] width 9 height 9
checkbox input "true"
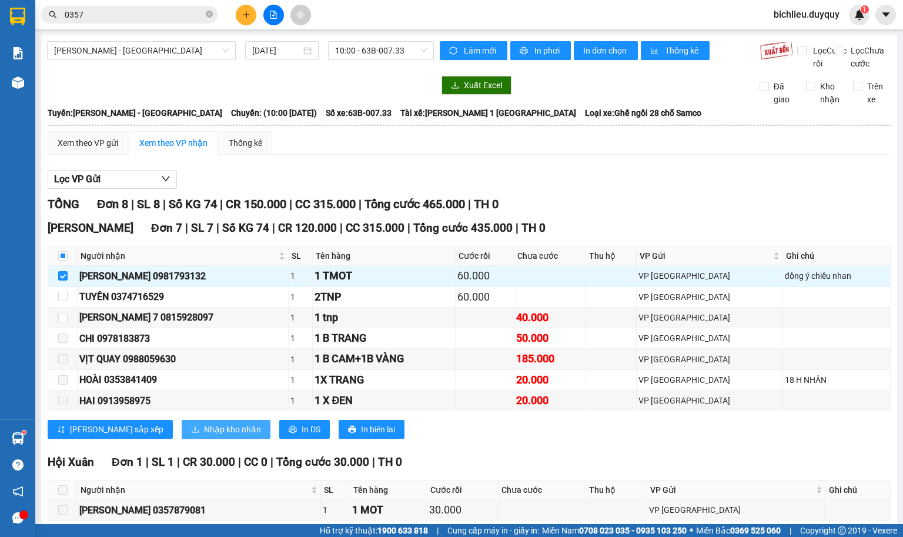
click at [204, 436] on span "Nhập kho nhận" at bounding box center [232, 429] width 57 height 13
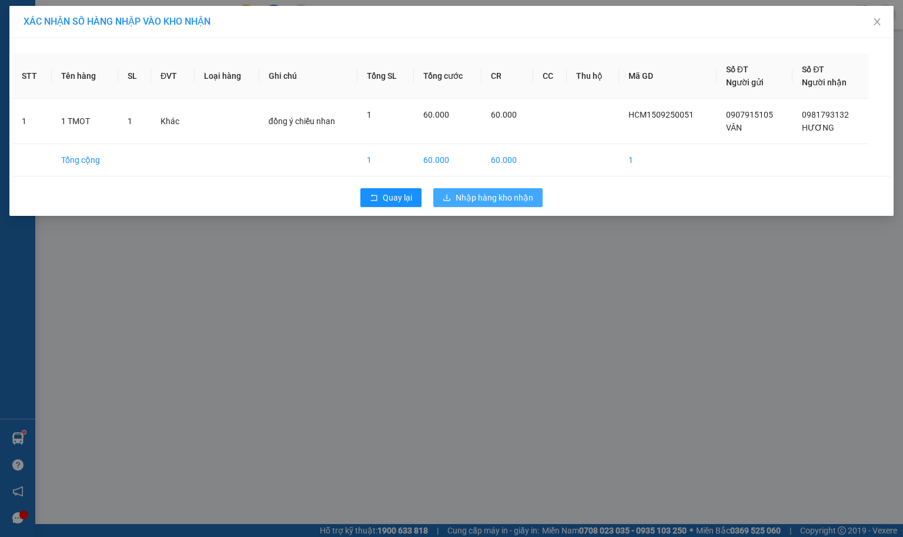
click at [509, 191] on button "Nhập hàng kho nhận" at bounding box center [488, 197] width 109 height 19
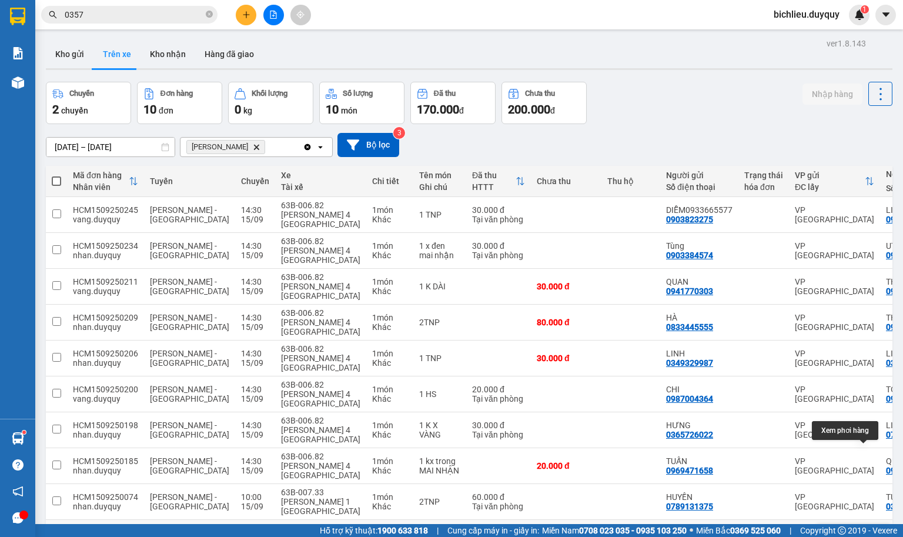
click at [802, 477] on div at bounding box center [866, 538] width 41 height 18
click at [802, 477] on icon at bounding box center [879, 538] width 8 height 8
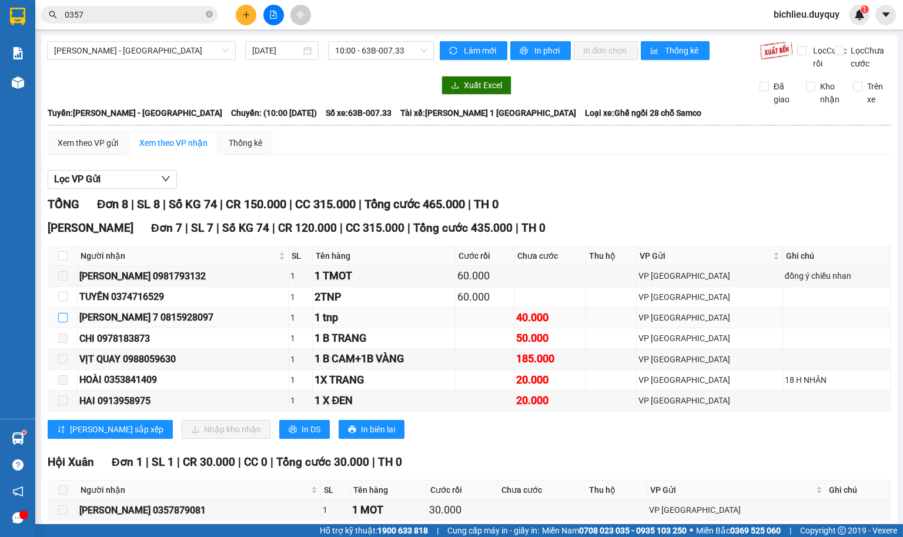
click at [59, 322] on input "checkbox" at bounding box center [62, 317] width 9 height 9
checkbox input "true"
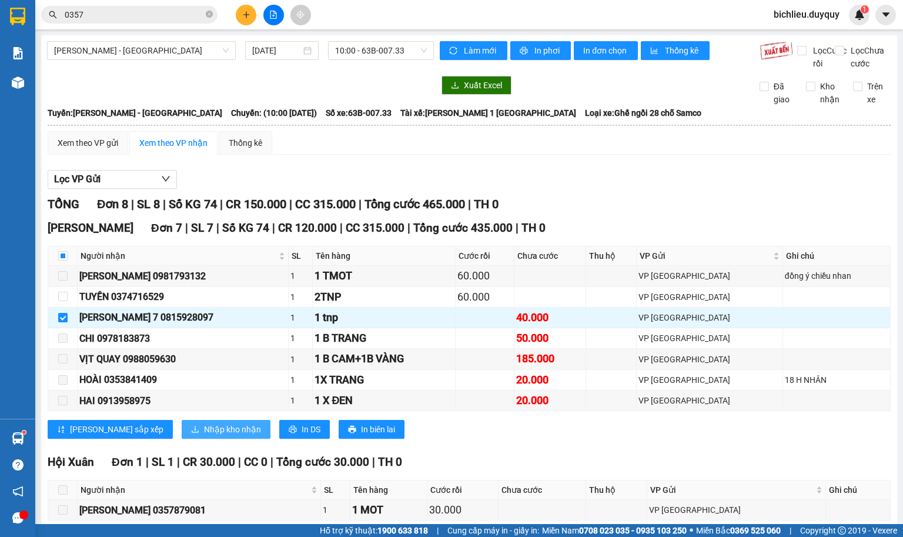
click at [186, 436] on button "Nhập kho nhận" at bounding box center [226, 429] width 89 height 19
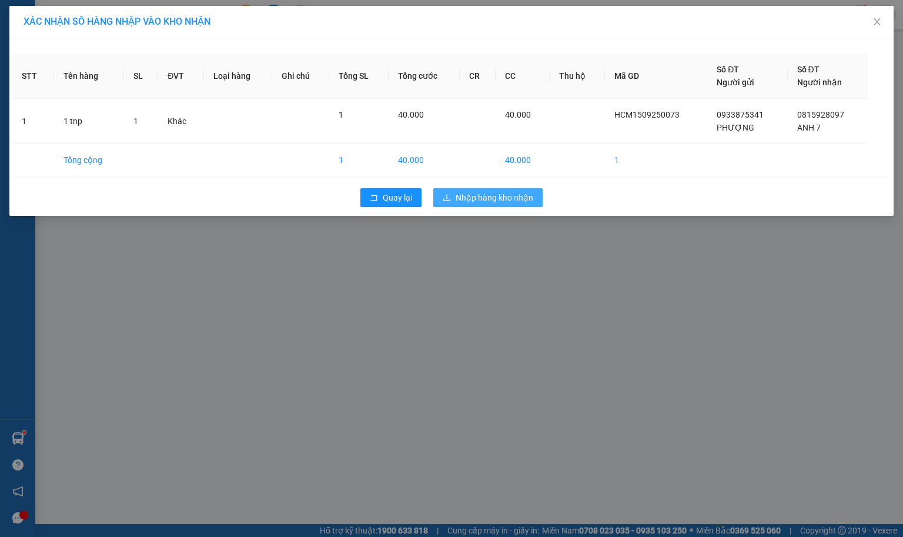
click at [489, 191] on button "Nhập hàng kho nhận" at bounding box center [488, 197] width 109 height 19
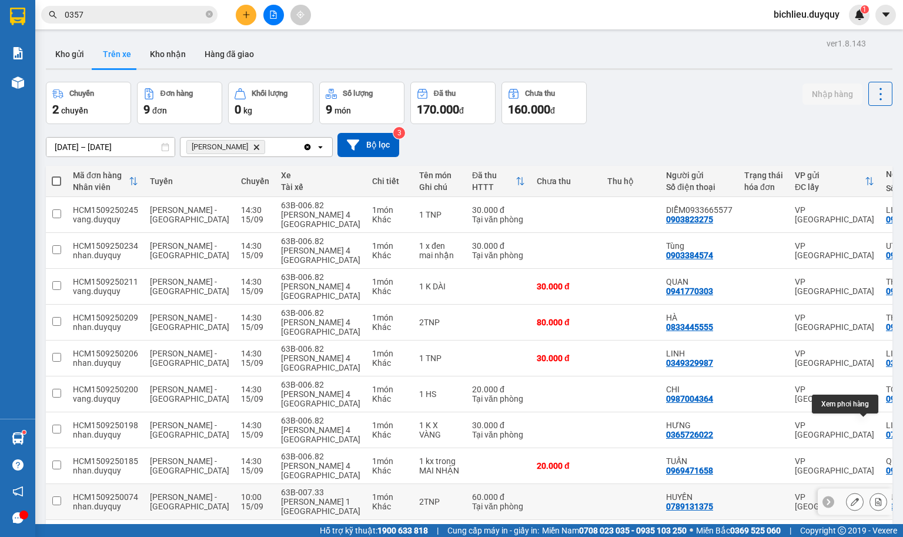
click at [802, 477] on button at bounding box center [879, 502] width 16 height 21
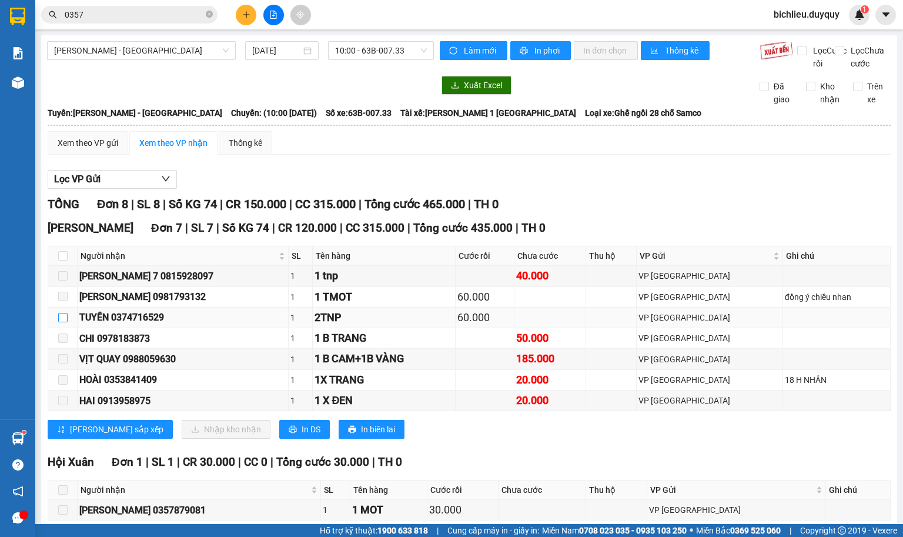
click at [60, 322] on input "checkbox" at bounding box center [62, 317] width 9 height 9
checkbox input "true"
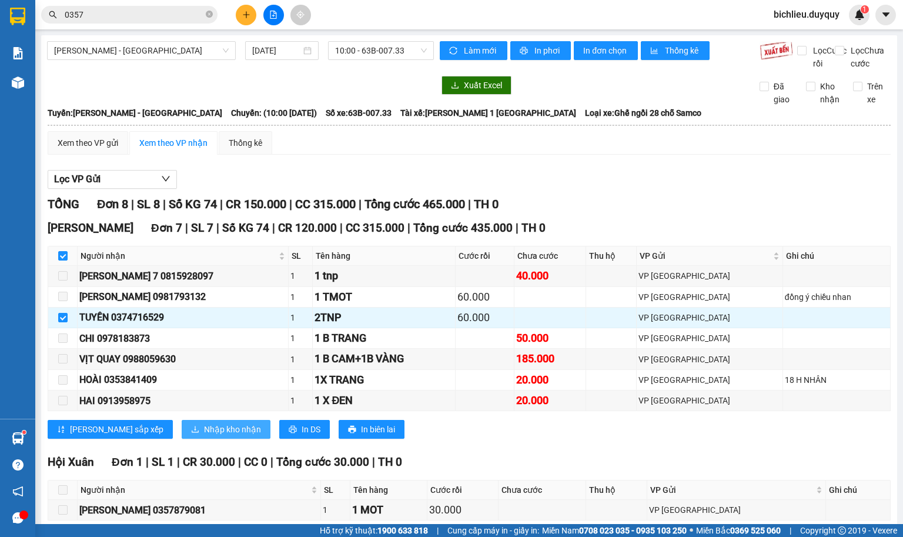
click at [204, 436] on span "Nhập kho nhận" at bounding box center [232, 429] width 57 height 13
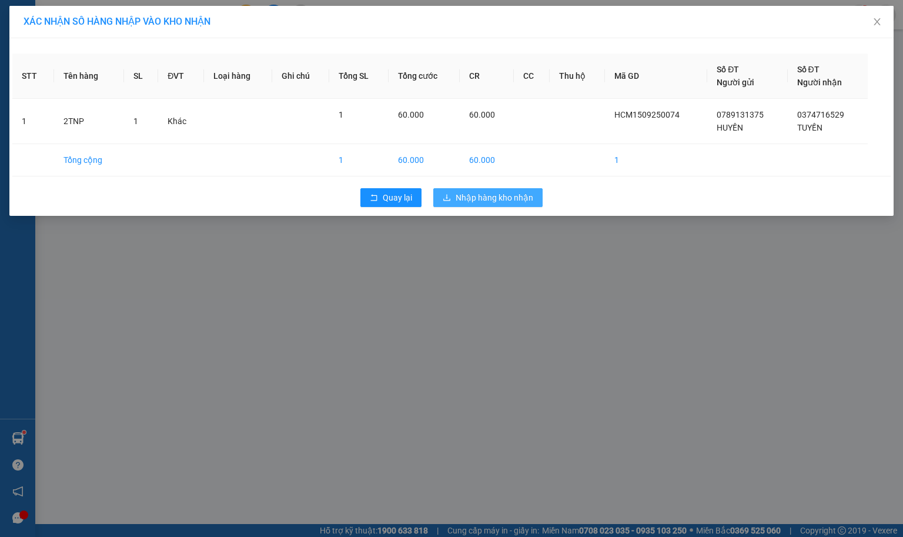
click at [517, 192] on span "Nhập hàng kho nhận" at bounding box center [495, 197] width 78 height 13
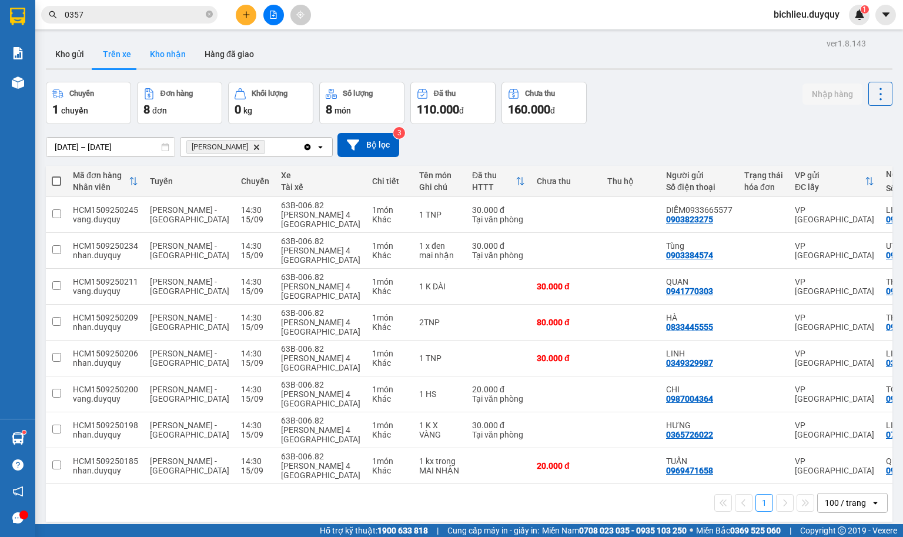
click at [161, 55] on button "Kho nhận" at bounding box center [168, 54] width 55 height 28
type input "[DATE] – [DATE]"
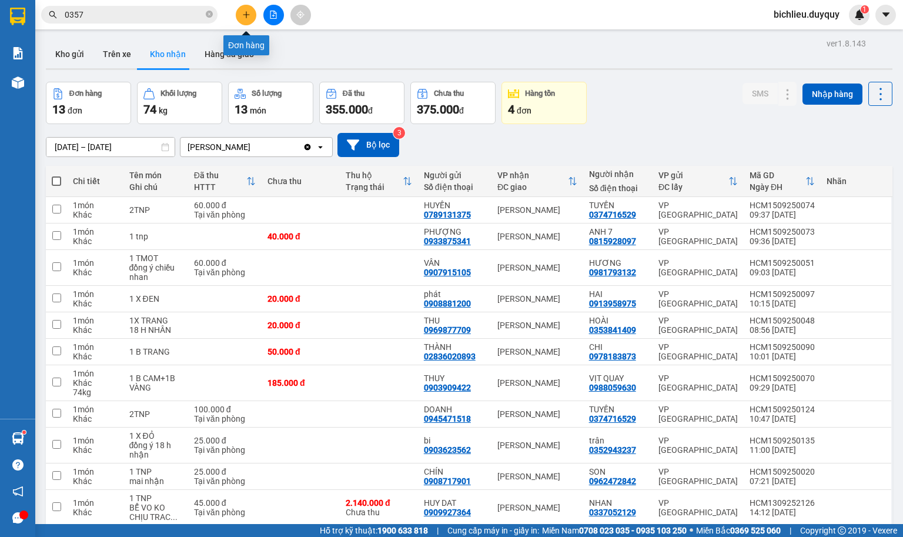
click at [249, 12] on icon "plus" at bounding box center [246, 15] width 8 height 8
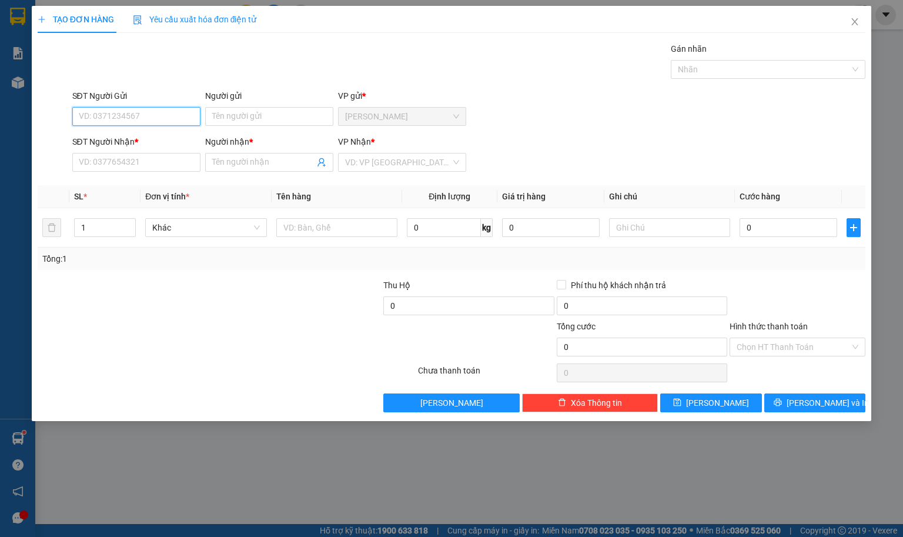
click at [94, 115] on input "SĐT Người Gửi" at bounding box center [136, 116] width 128 height 19
type input "0344650838"
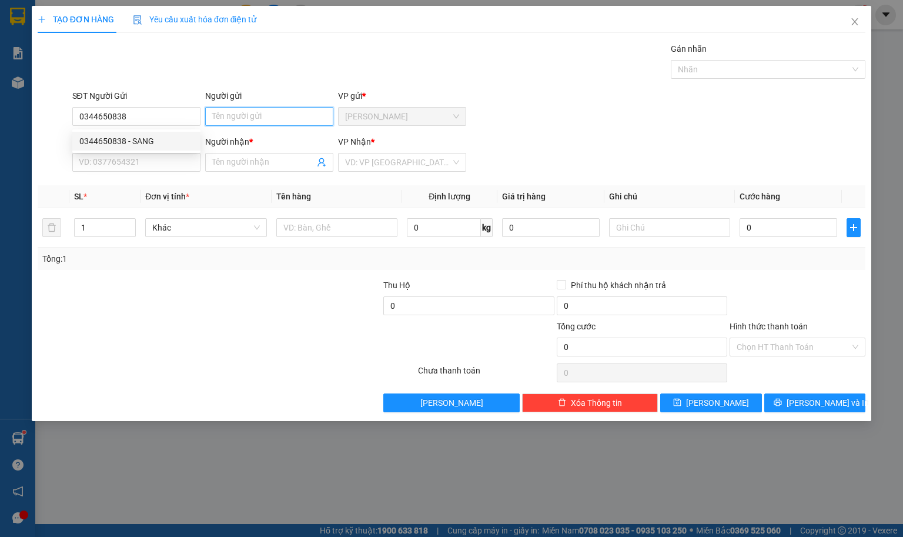
click at [212, 122] on input "Người gửi" at bounding box center [269, 116] width 128 height 19
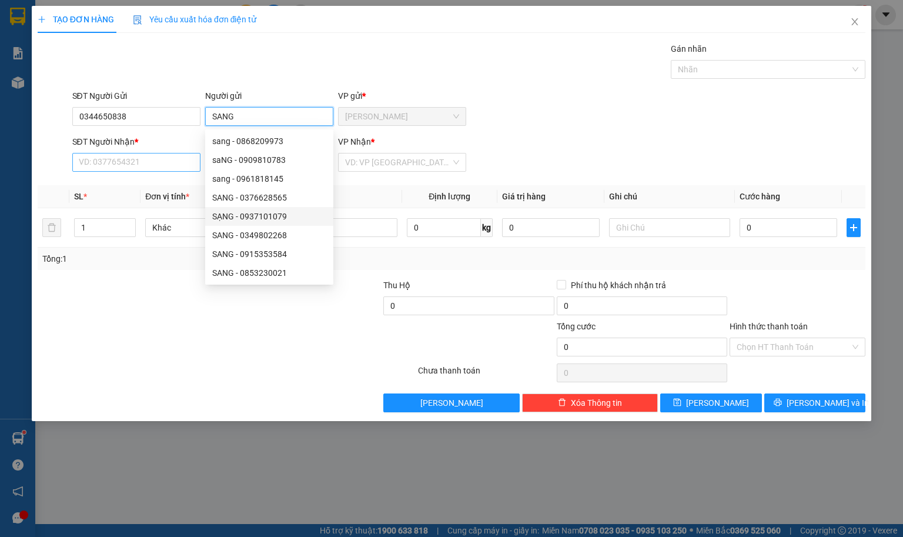
type input "SANG"
click at [136, 161] on input "SĐT Người Nhận *" at bounding box center [136, 162] width 128 height 19
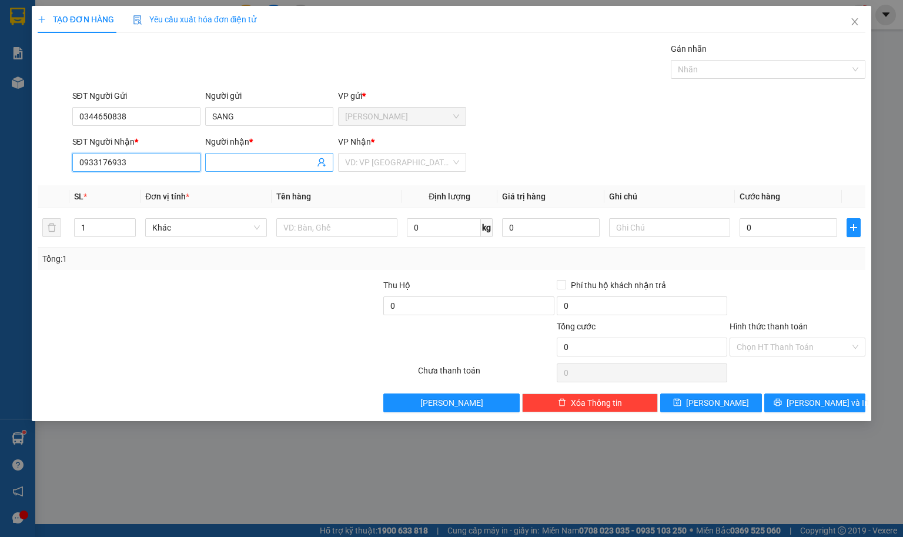
type input "0933176933"
click at [237, 159] on input "Người nhận *" at bounding box center [263, 162] width 102 height 13
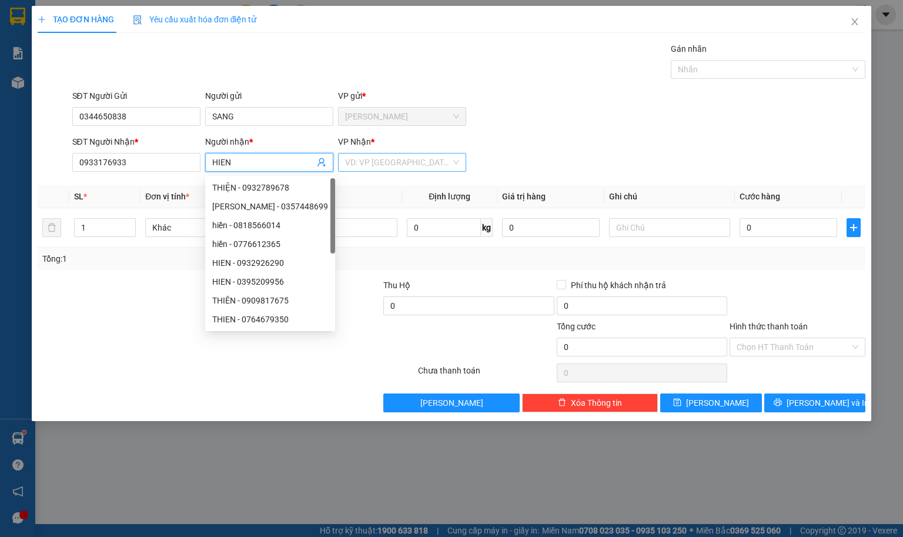
type input "HIEN"
click at [355, 168] on input "search" at bounding box center [398, 163] width 106 height 18
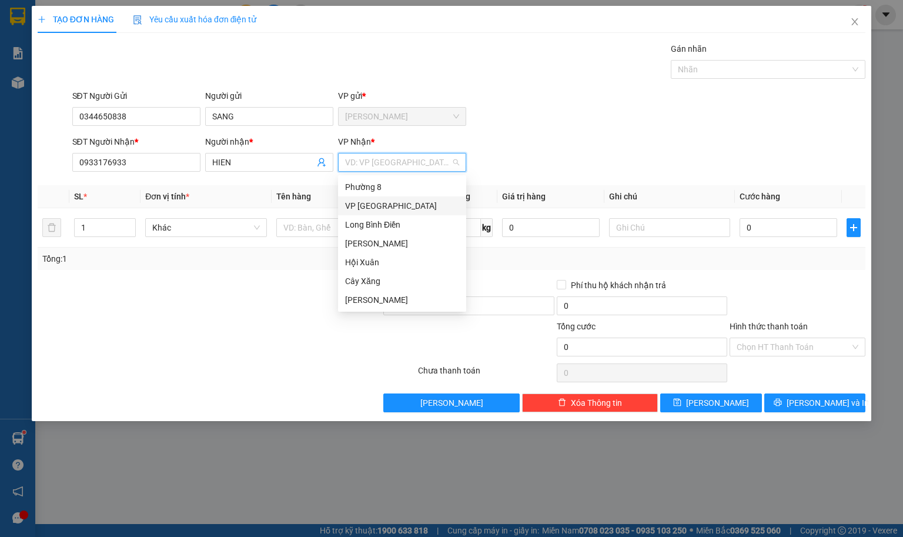
click at [353, 208] on div "VP [GEOGRAPHIC_DATA]" at bounding box center [402, 205] width 114 height 13
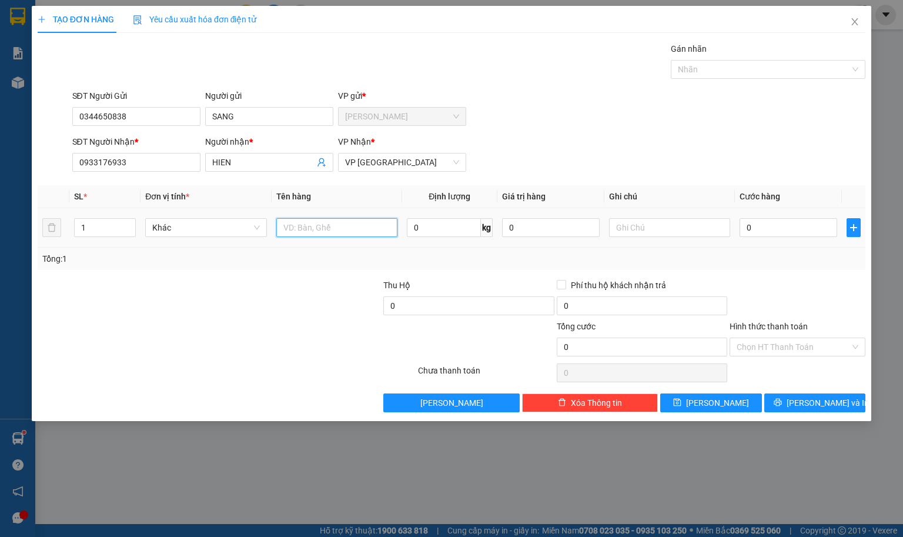
click at [306, 234] on input "text" at bounding box center [336, 227] width 121 height 19
type input "1TNP"
click at [646, 234] on input "text" at bounding box center [669, 227] width 121 height 19
type input "HANG DE VO"
click at [766, 231] on input "0" at bounding box center [789, 227] width 98 height 19
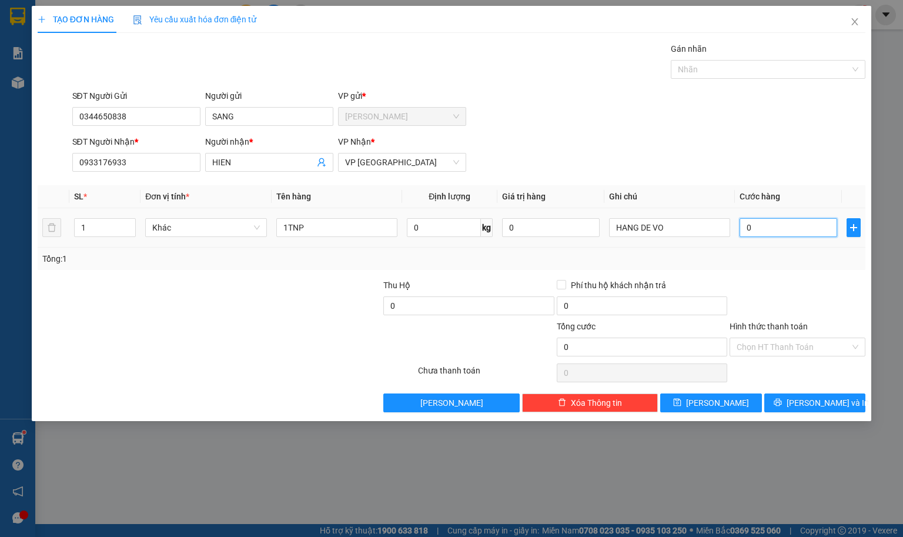
type input "5"
type input "50"
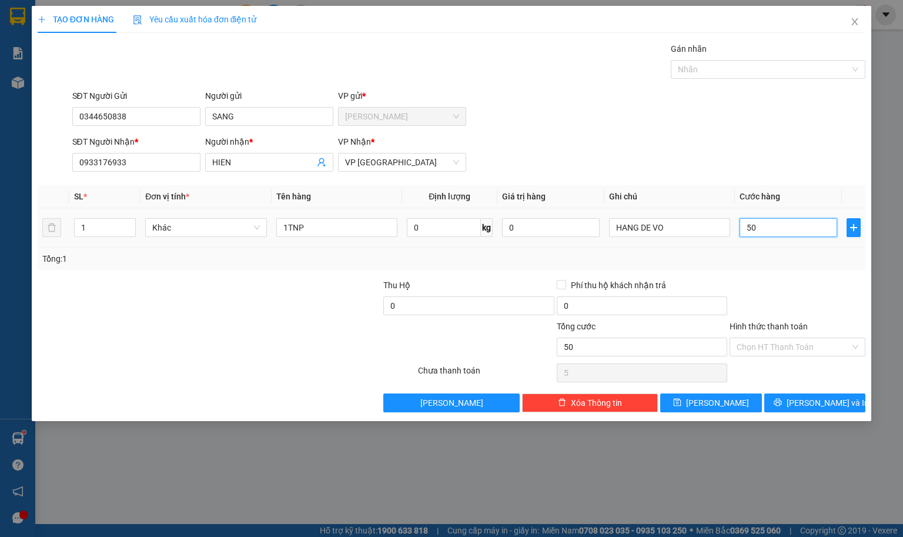
type input "50"
type input "500"
type input "5.000"
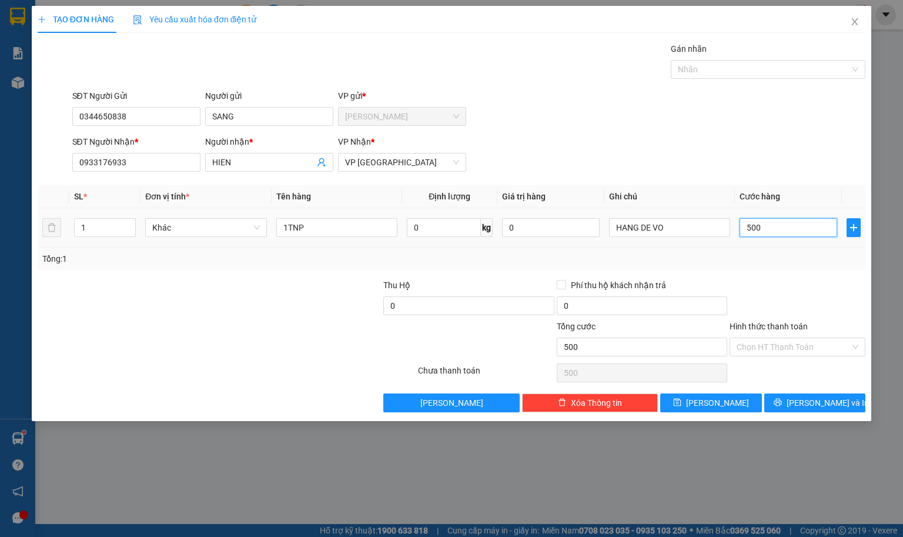
type input "5.000"
type input "50.000"
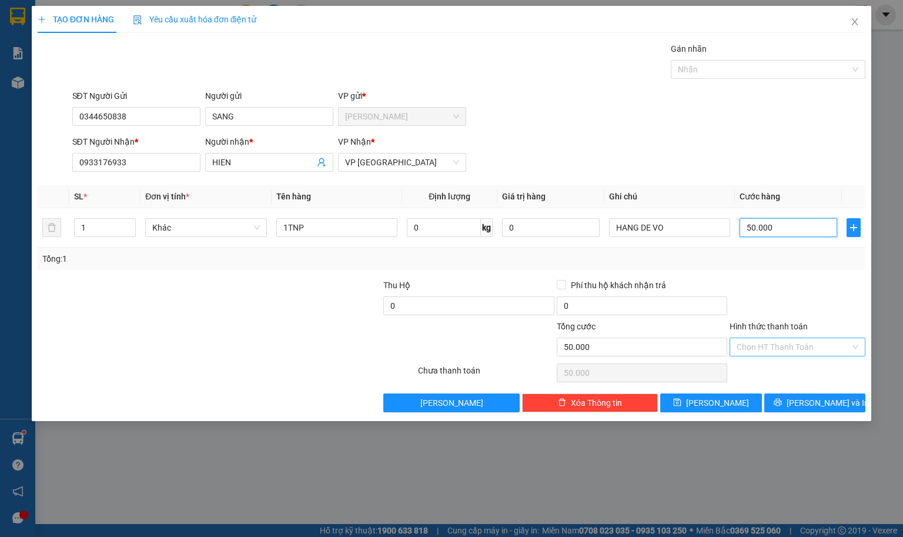
type input "50.000"
click at [746, 352] on input "Hình thức thanh toán" at bounding box center [794, 347] width 114 height 18
click at [754, 376] on div "Tại văn phòng" at bounding box center [798, 372] width 122 height 13
type input "0"
click at [802, 397] on button "[PERSON_NAME] và In" at bounding box center [816, 403] width 102 height 19
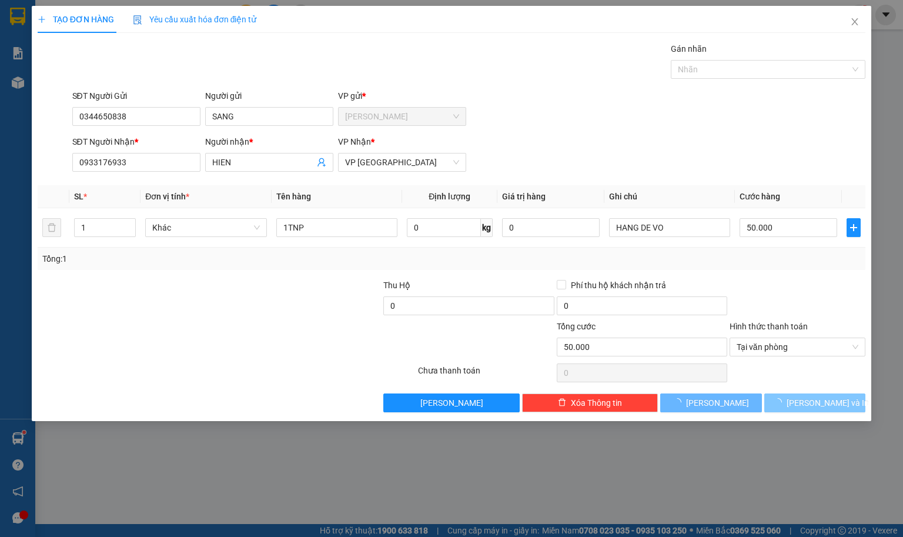
click at [802, 399] on span "[PERSON_NAME] và In" at bounding box center [828, 402] width 82 height 13
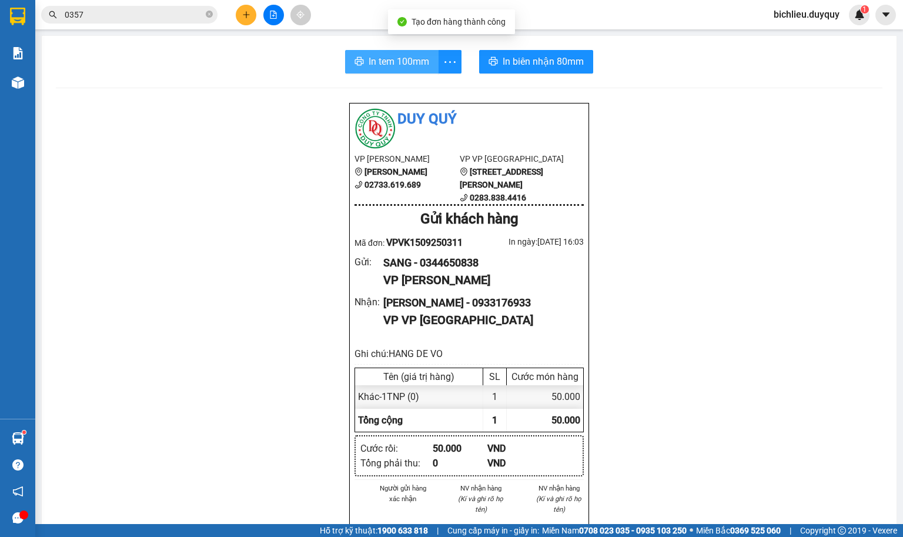
click at [388, 68] on span "In tem 100mm" at bounding box center [399, 61] width 61 height 15
click at [401, 55] on span "In tem 100mm" at bounding box center [399, 61] width 61 height 15
click at [376, 65] on div "In tem 100mm" at bounding box center [403, 62] width 121 height 24
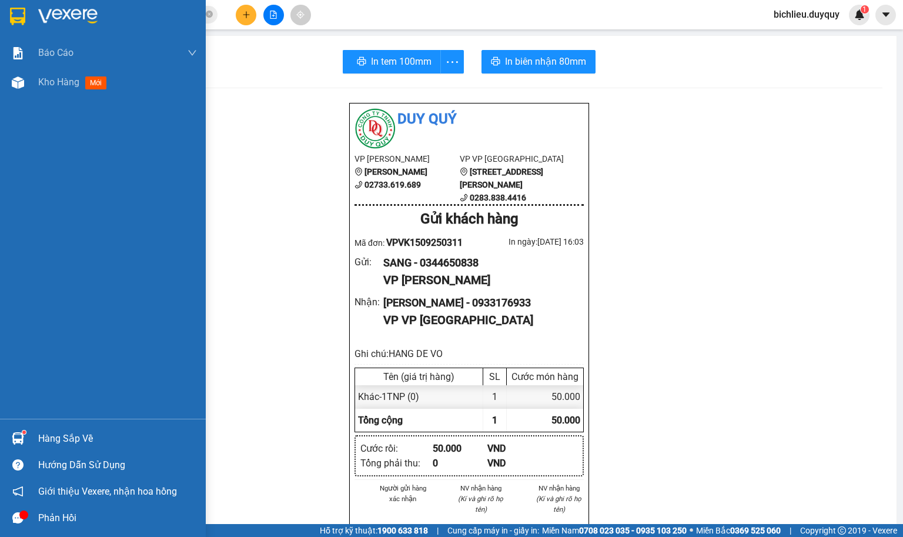
click at [19, 12] on img at bounding box center [17, 17] width 15 height 18
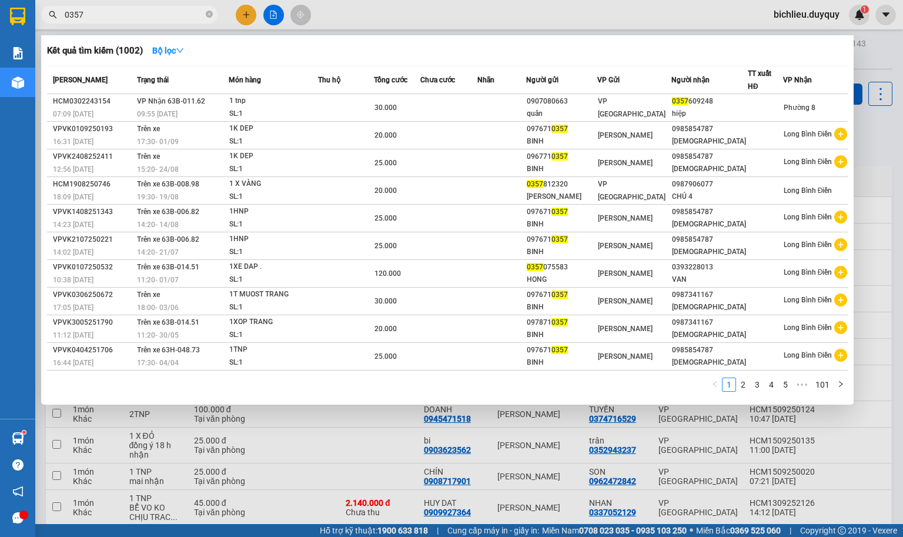
click at [110, 18] on input "0357" at bounding box center [134, 14] width 139 height 13
type input "0"
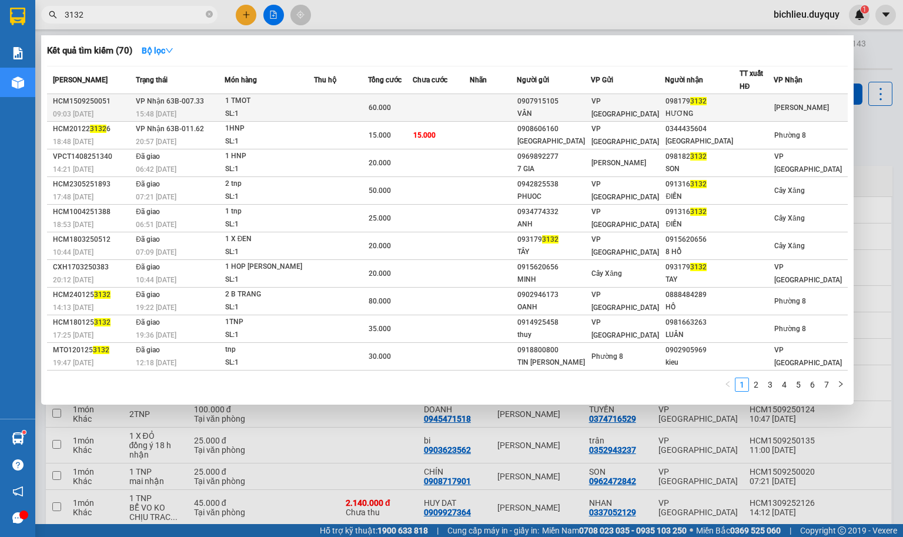
type input "3132"
click at [791, 108] on span "[PERSON_NAME]" at bounding box center [802, 108] width 55 height 8
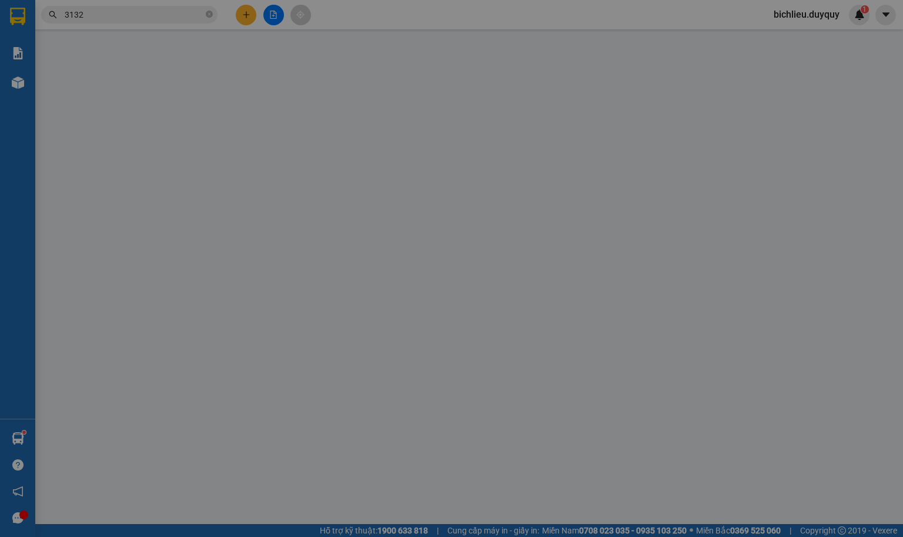
type input "0907915105"
type input "VÂN"
type input "0981793132"
type input "HƯƠNG"
type input "60.000"
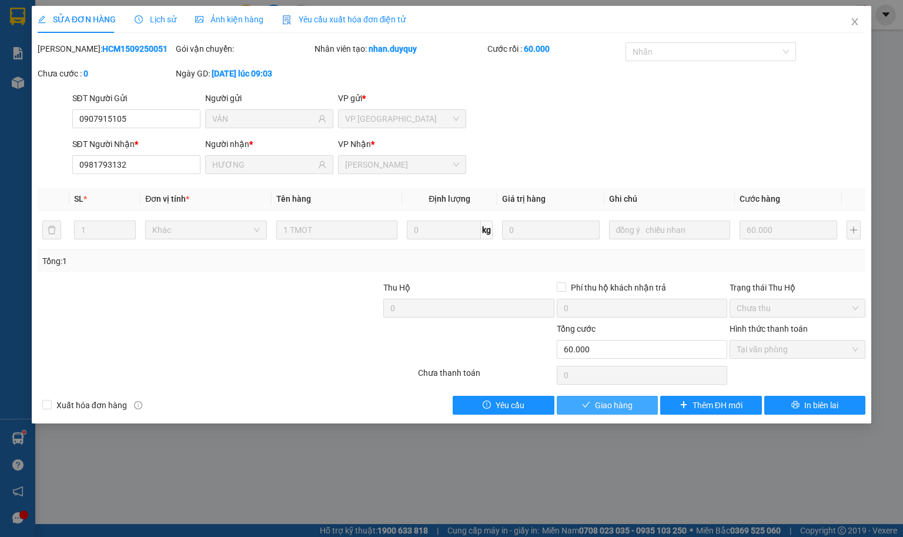
click at [604, 411] on span "Giao hàng" at bounding box center [614, 405] width 38 height 13
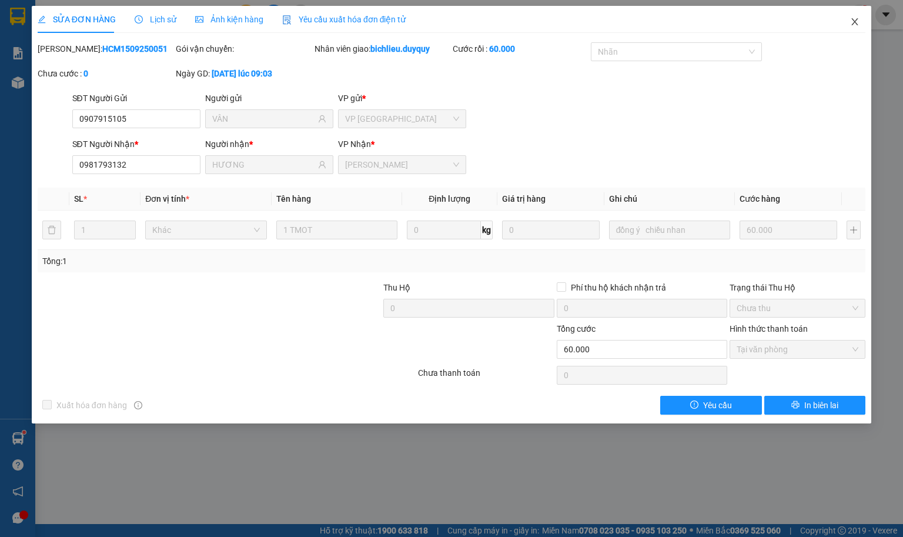
click at [802, 25] on icon "close" at bounding box center [855, 21] width 6 height 7
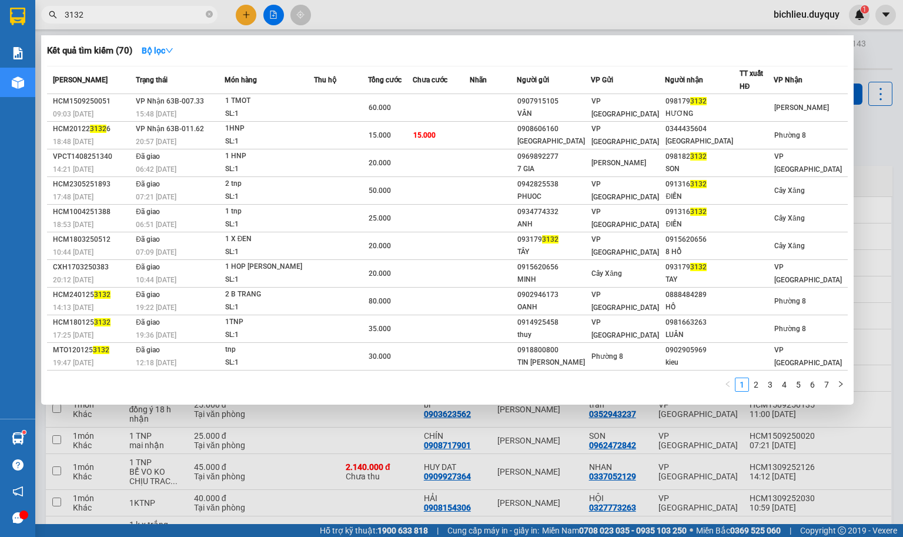
click at [88, 9] on input "3132" at bounding box center [134, 14] width 139 height 13
type input "3"
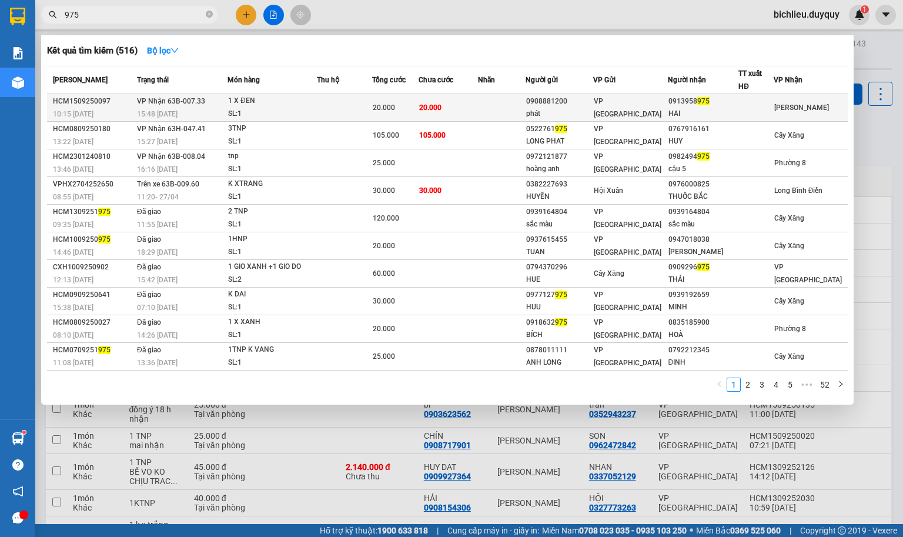
type input "975"
click at [798, 114] on div "[PERSON_NAME]" at bounding box center [802, 107] width 55 height 13
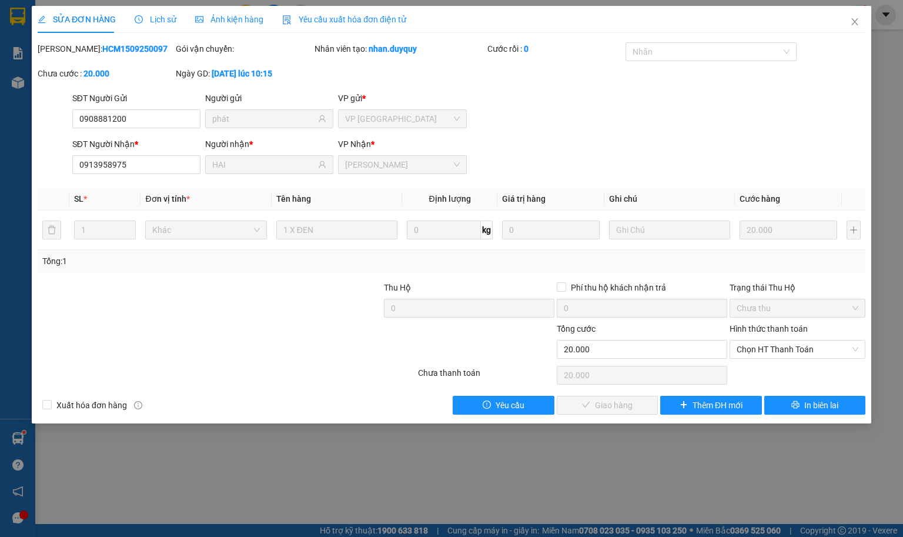
type input "0908881200"
type input "phát"
type input "0913958975"
type input "HAI"
type input "20.000"
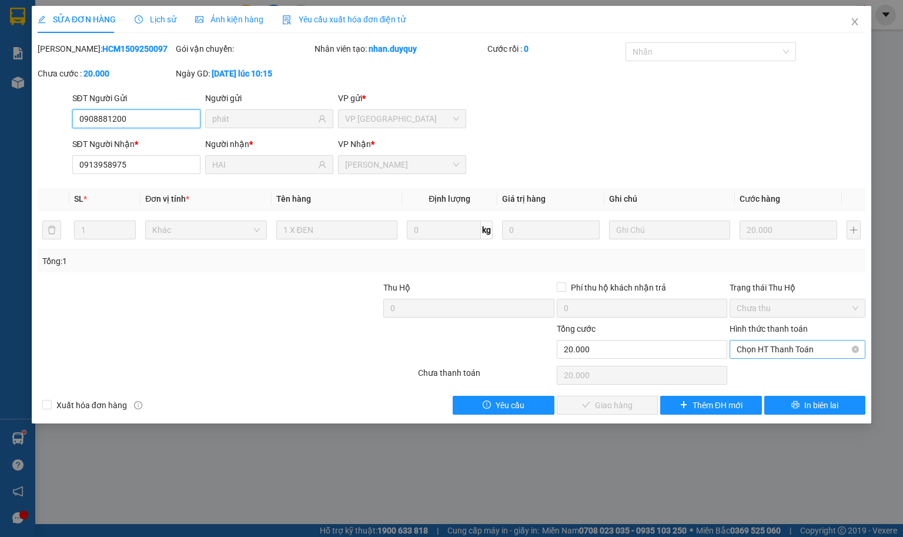
click at [757, 346] on span "Chọn HT Thanh Toán" at bounding box center [798, 350] width 122 height 18
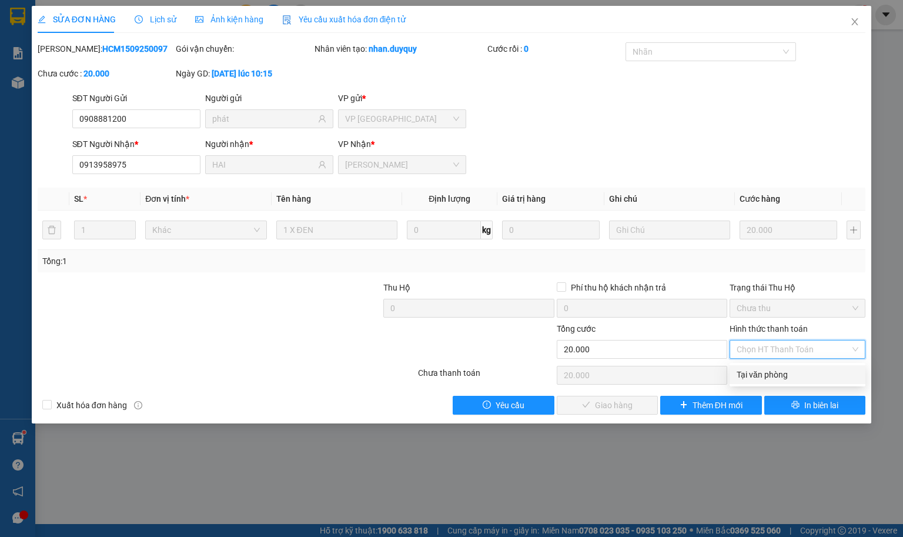
click at [764, 372] on div "Tại văn phòng" at bounding box center [798, 374] width 122 height 13
type input "0"
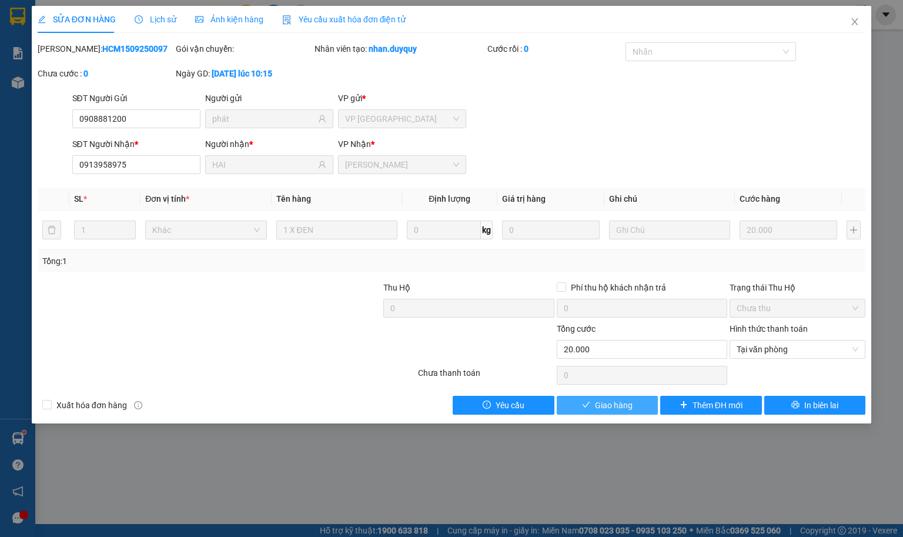
click at [621, 415] on button "Giao hàng" at bounding box center [608, 405] width 102 height 19
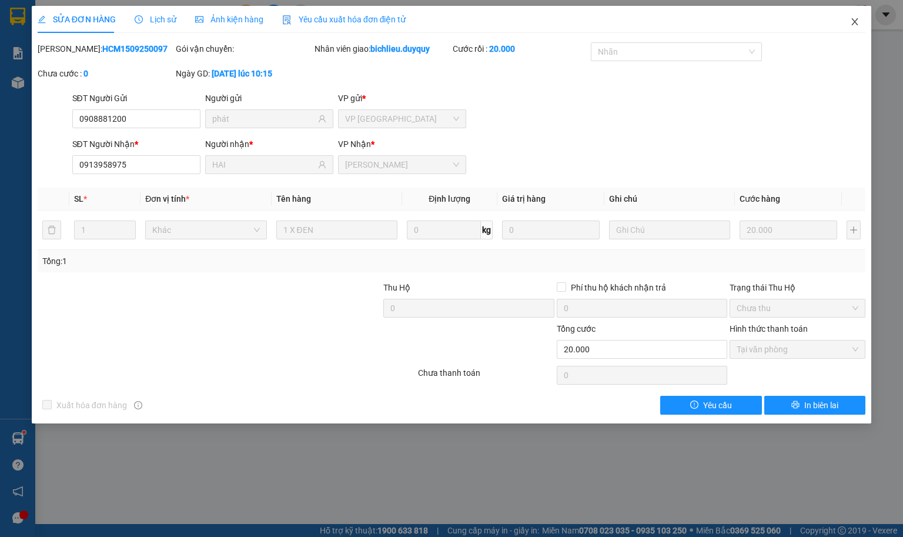
click at [802, 19] on icon "close" at bounding box center [855, 21] width 9 height 9
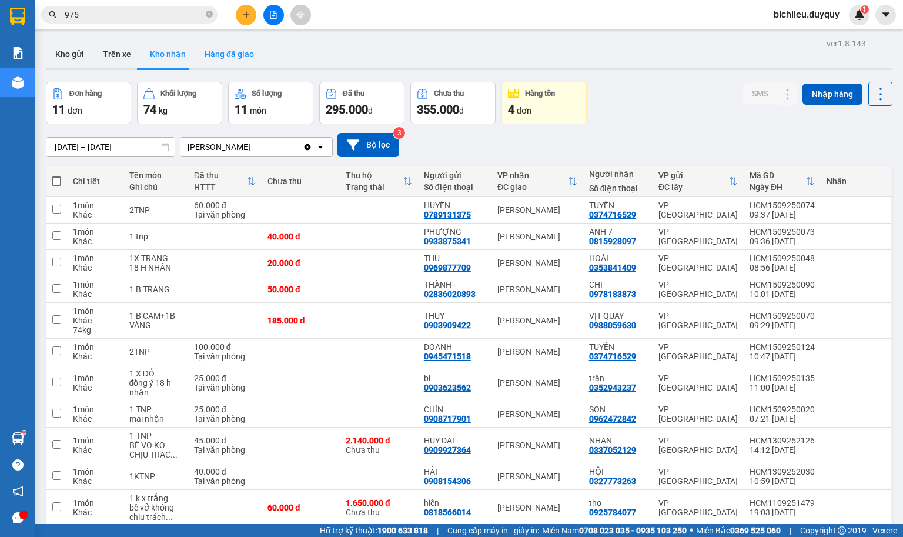
click at [229, 60] on button "Hàng đã giao" at bounding box center [229, 54] width 68 height 28
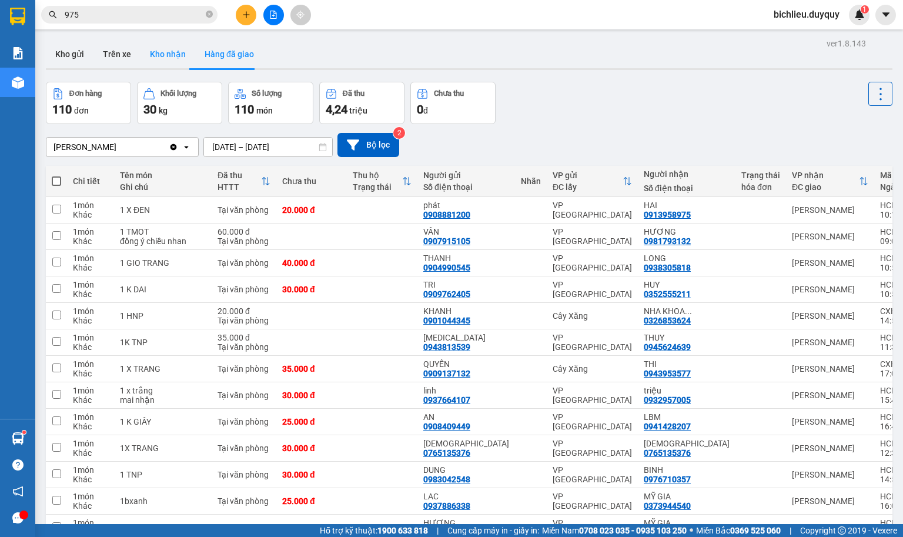
click at [151, 58] on button "Kho nhận" at bounding box center [168, 54] width 55 height 28
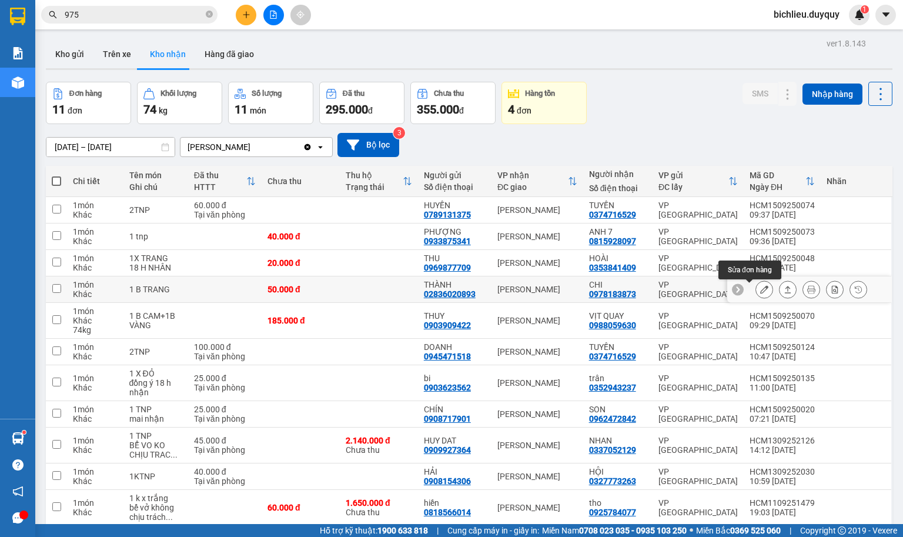
drag, startPoint x: 748, startPoint y: 289, endPoint x: 745, endPoint y: 295, distance: 6.4
click at [756, 295] on button at bounding box center [764, 289] width 16 height 21
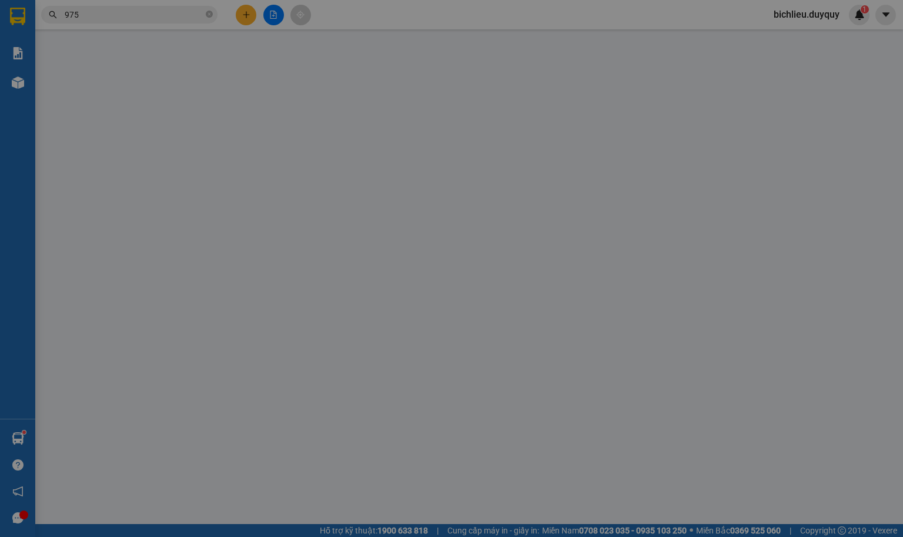
type input "02836020893"
type input "THÀNH"
type input "0978183873"
type input "CHI"
type input "50.000"
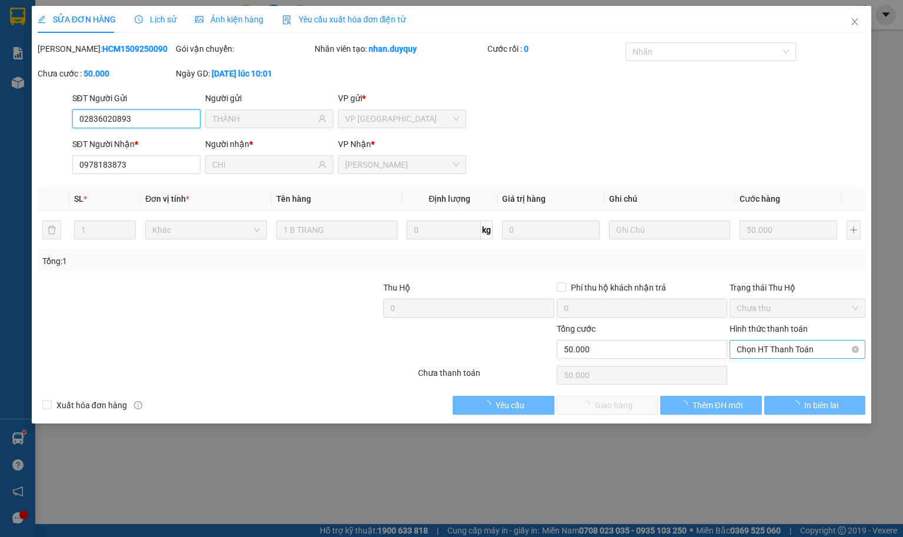
click at [751, 356] on span "Chọn HT Thanh Toán" at bounding box center [798, 350] width 122 height 18
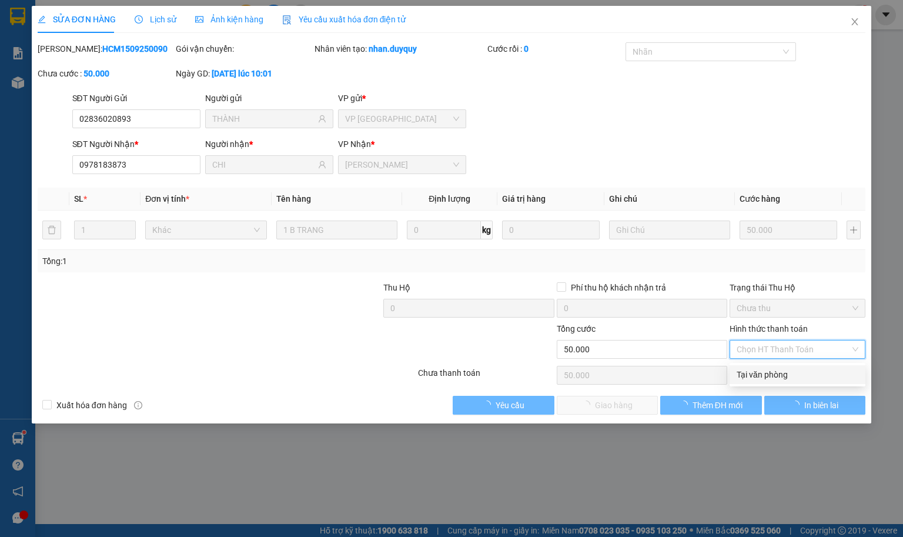
click at [745, 378] on div "Tại văn phòng" at bounding box center [798, 374] width 122 height 13
type input "0"
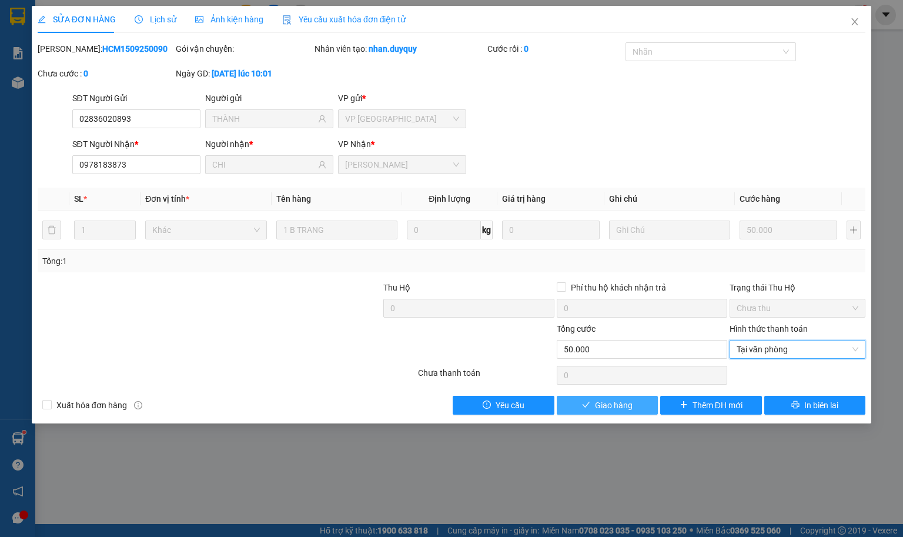
click at [602, 411] on span "Giao hàng" at bounding box center [614, 405] width 38 height 13
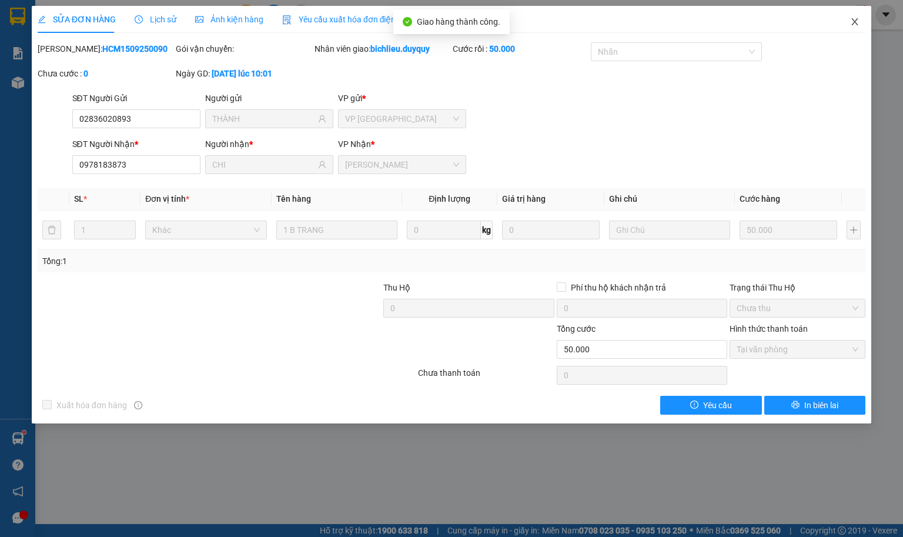
click at [802, 24] on icon "close" at bounding box center [855, 21] width 9 height 9
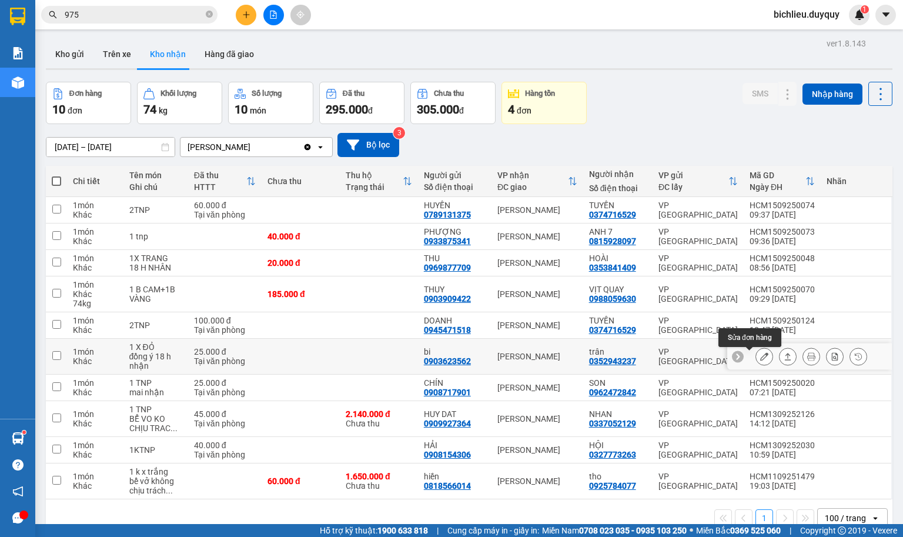
click at [761, 355] on icon at bounding box center [765, 356] width 8 height 8
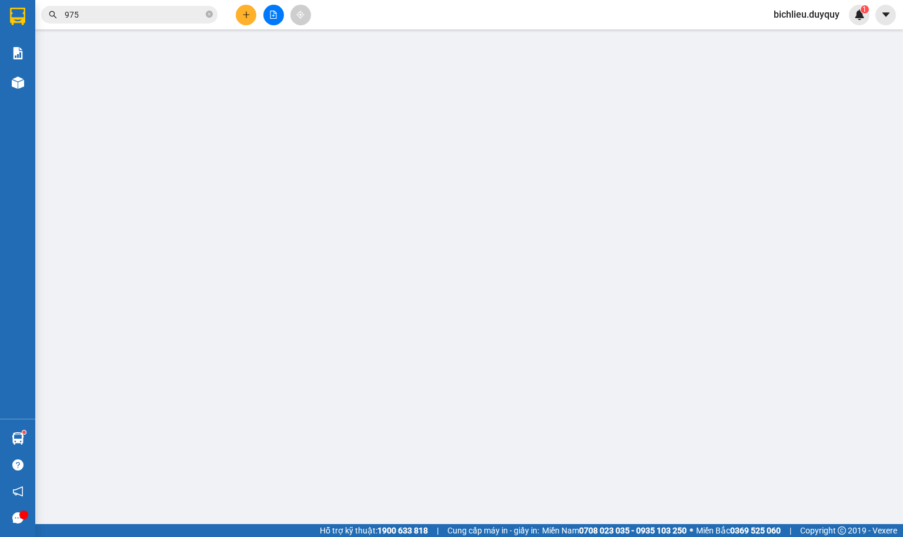
type input "0903623562"
type input "bi"
type input "0352943237"
type input "trân"
type input "25.000"
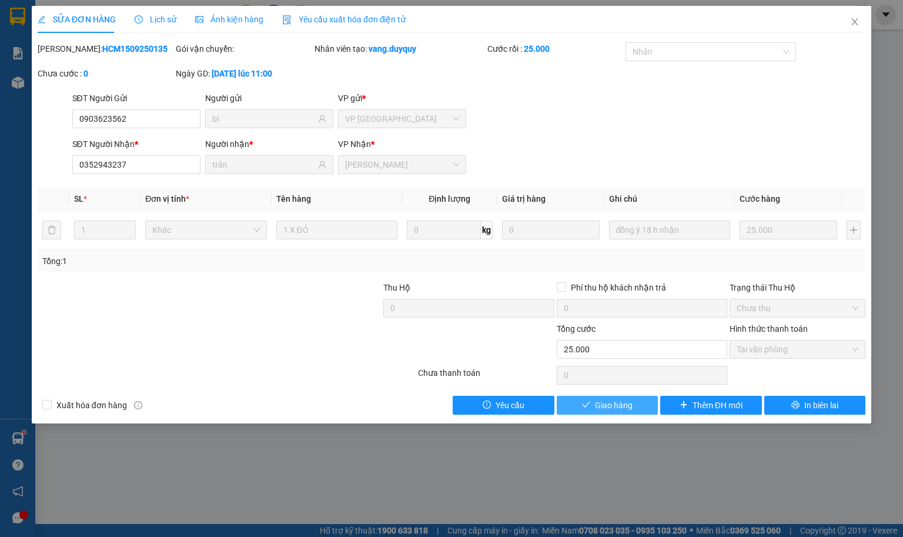
click at [612, 415] on button "Giao hàng" at bounding box center [608, 405] width 102 height 19
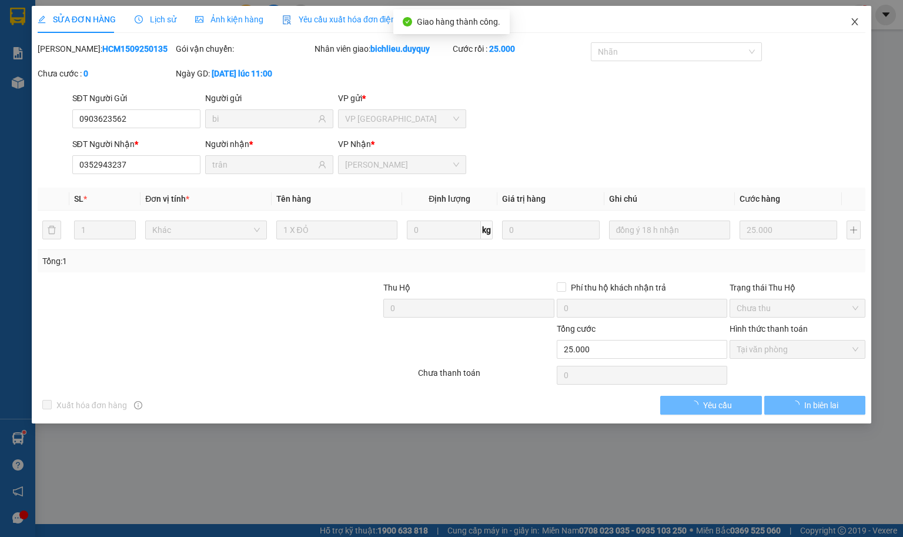
click at [802, 22] on icon "close" at bounding box center [855, 21] width 9 height 9
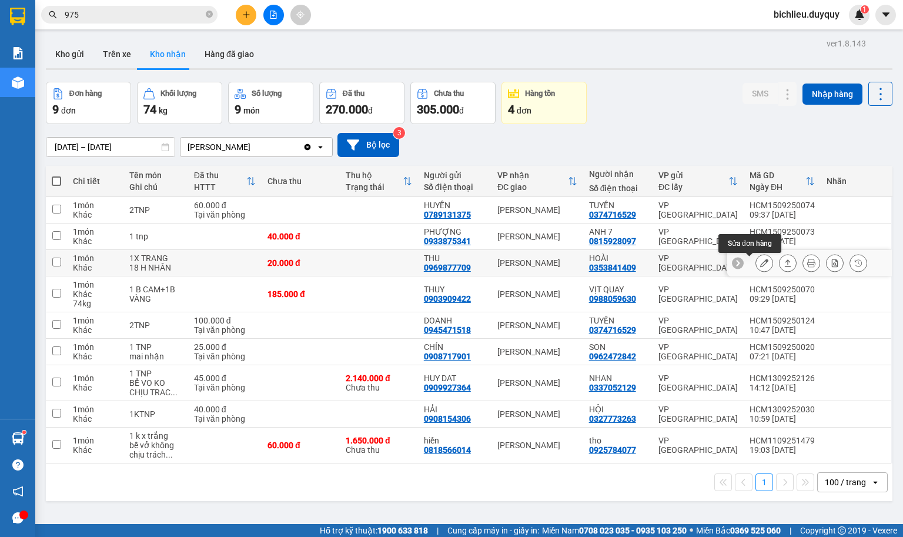
click at [761, 266] on icon at bounding box center [765, 263] width 8 height 8
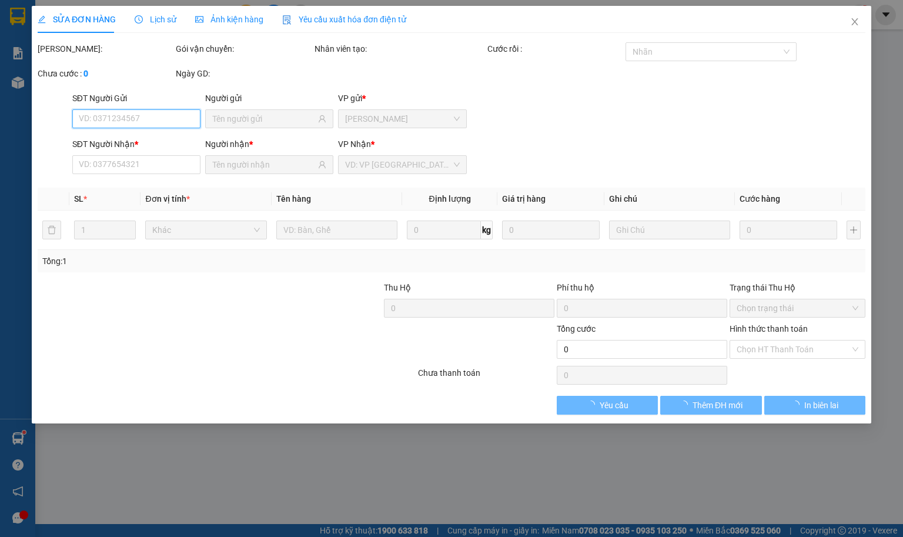
type input "0969877709"
type input "THU"
type input "0353841409"
type input "HOÀI"
type input "20.000"
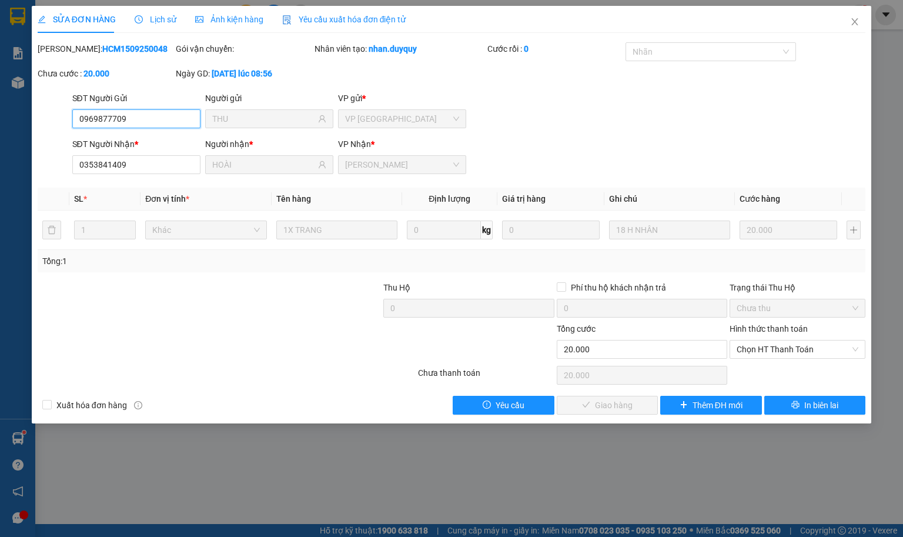
drag, startPoint x: 752, startPoint y: 348, endPoint x: 748, endPoint y: 361, distance: 13.4
click at [749, 349] on span "Chọn HT Thanh Toán" at bounding box center [798, 350] width 122 height 18
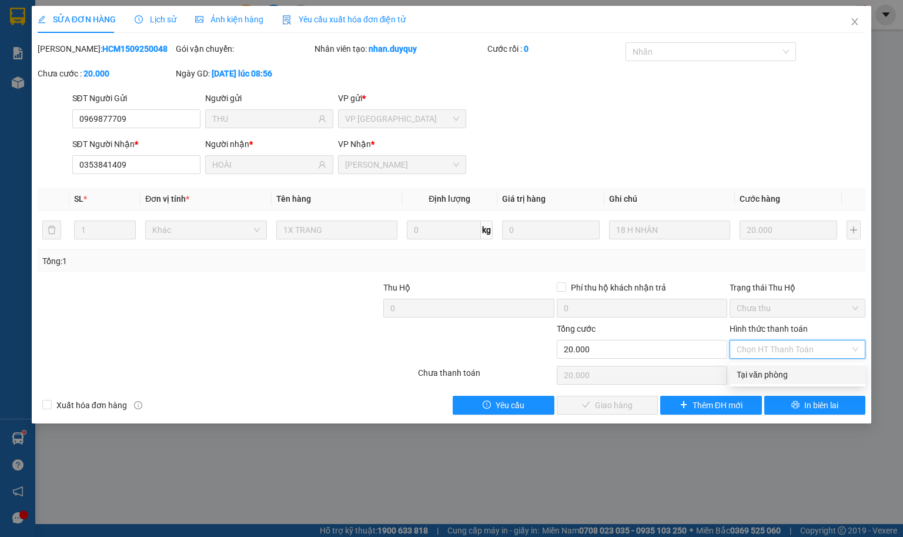
click at [754, 376] on div "Tại văn phòng" at bounding box center [798, 374] width 122 height 13
type input "0"
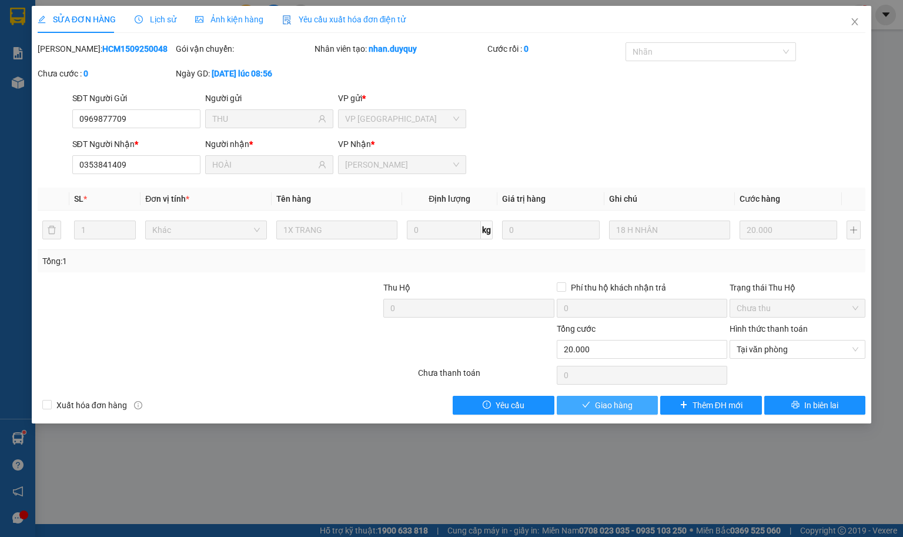
click at [618, 408] on span "Giao hàng" at bounding box center [614, 405] width 38 height 13
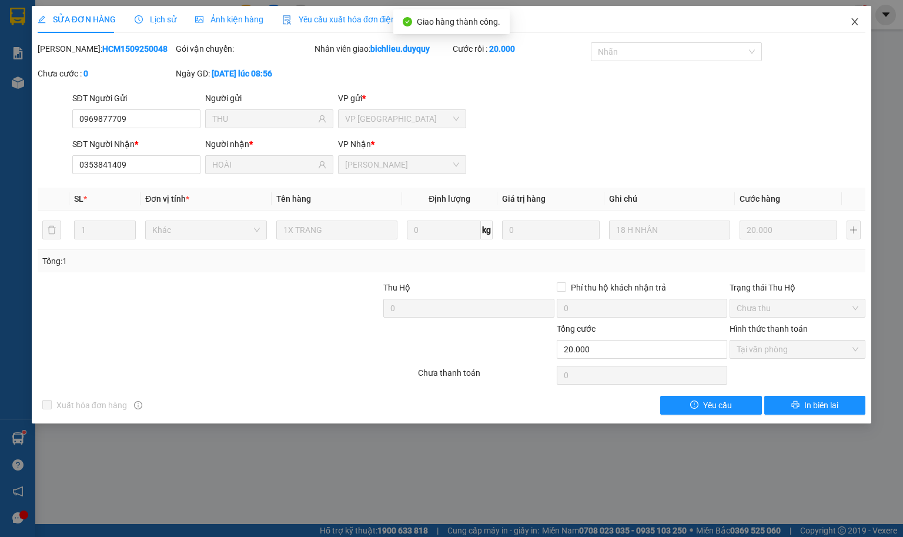
click at [802, 25] on icon "close" at bounding box center [855, 21] width 9 height 9
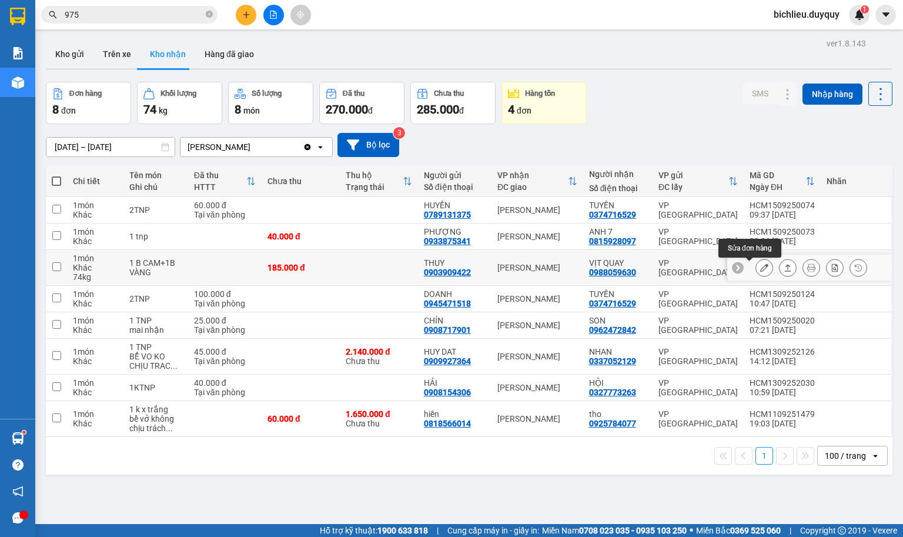
click at [761, 271] on icon at bounding box center [765, 268] width 8 height 8
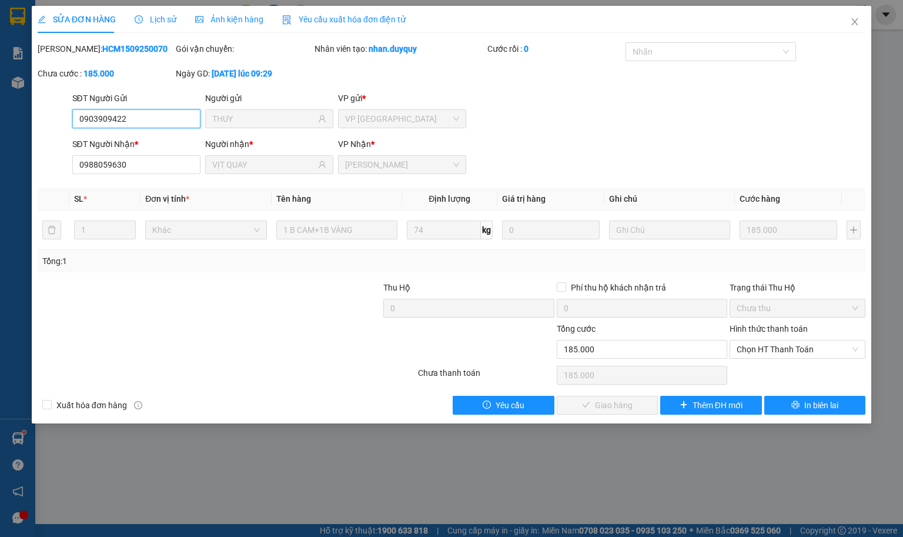
type input "0903909422"
type input "THUY"
type input "0988059630"
type input "VỊT QUAY"
type input "185.000"
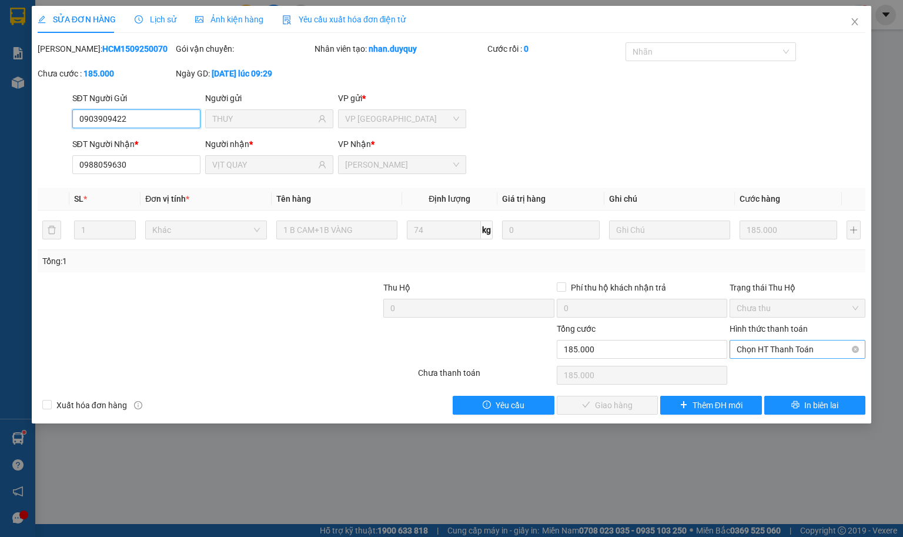
click at [749, 348] on span "Chọn HT Thanh Toán" at bounding box center [798, 350] width 122 height 18
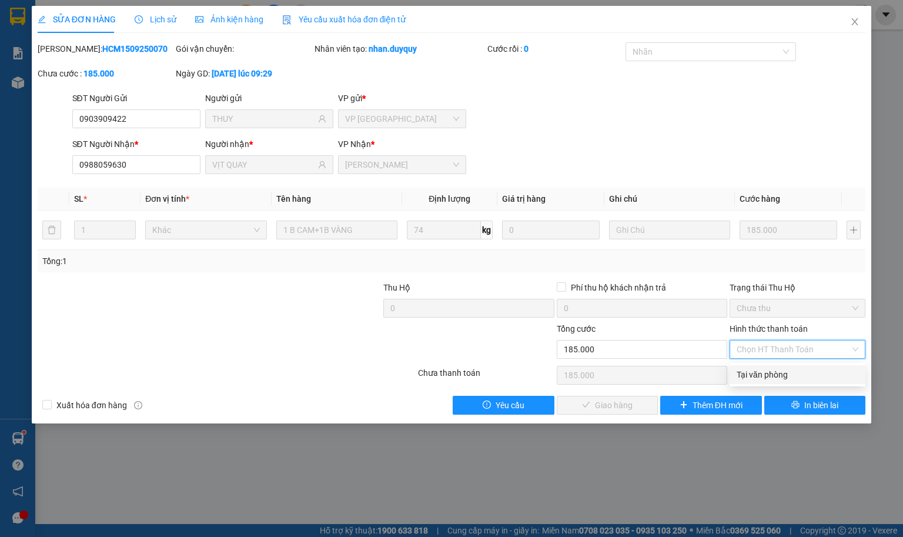
click at [754, 373] on div "Tại văn phòng" at bounding box center [798, 374] width 122 height 13
type input "0"
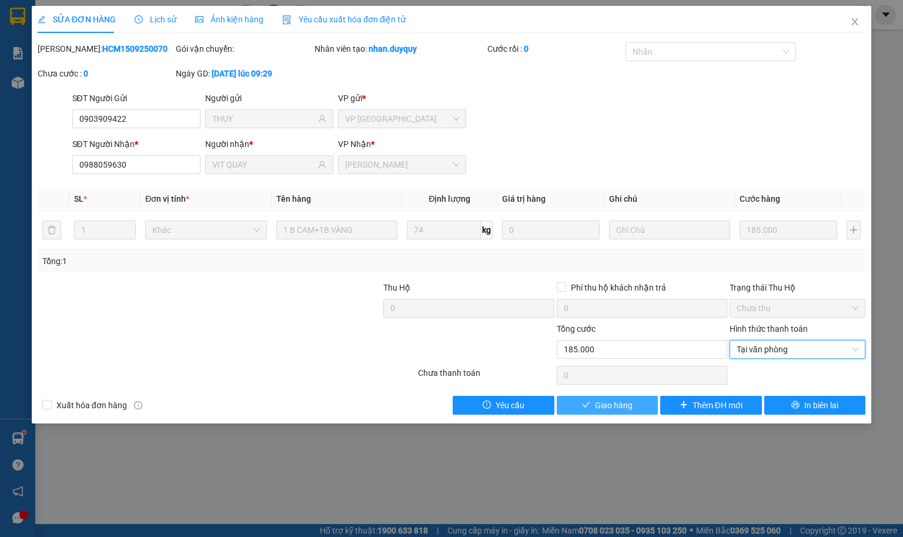
click at [608, 403] on span "Giao hàng" at bounding box center [614, 405] width 38 height 13
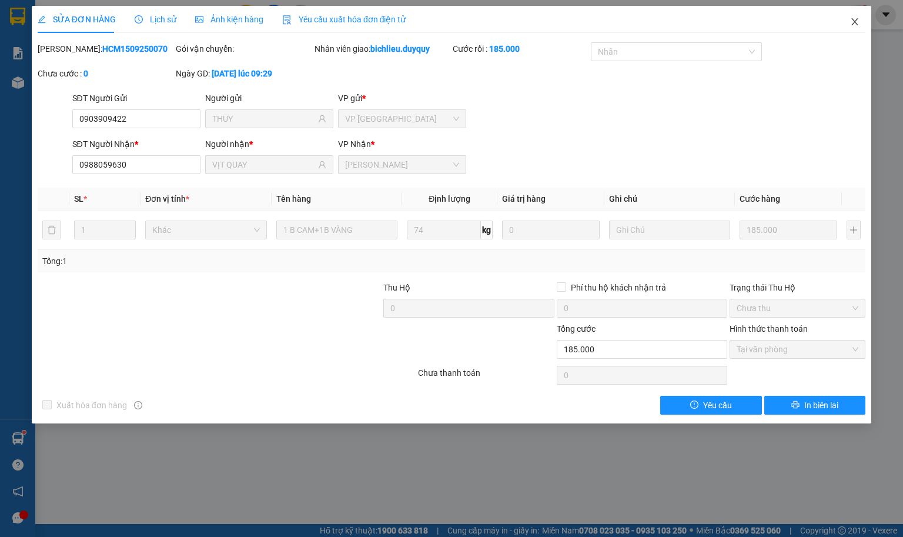
click at [802, 25] on icon "close" at bounding box center [855, 21] width 6 height 7
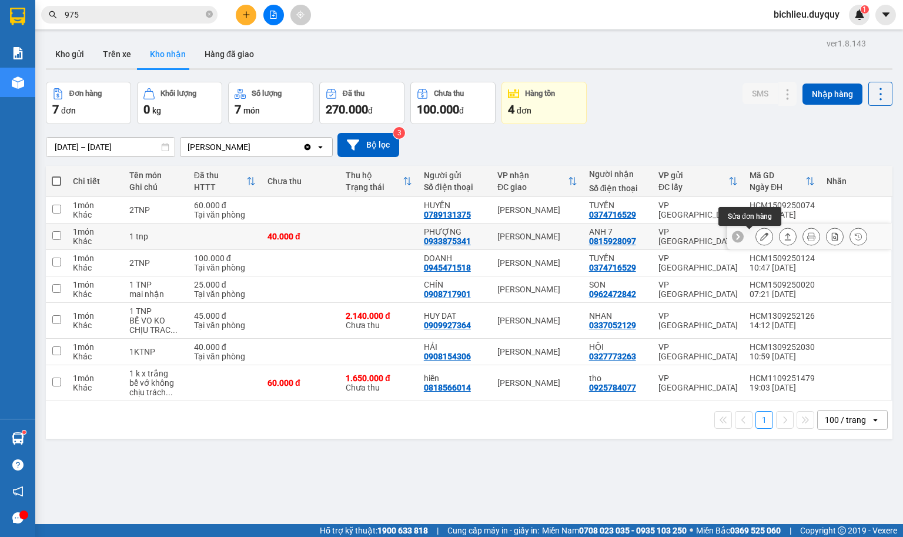
click at [761, 240] on icon at bounding box center [765, 236] width 8 height 8
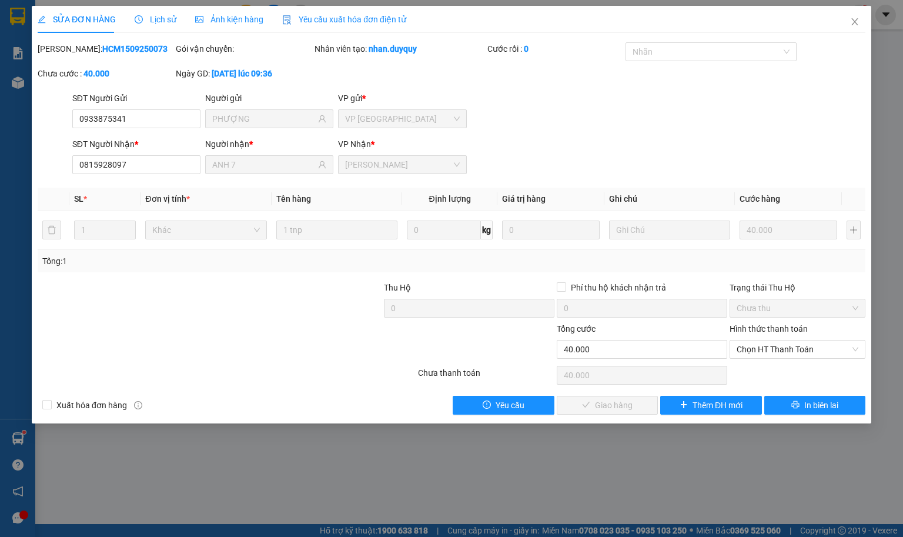
type input "0933875341"
type input "PHƯỢNG"
type input "0815928097"
type input "ANH 7"
type input "40.000"
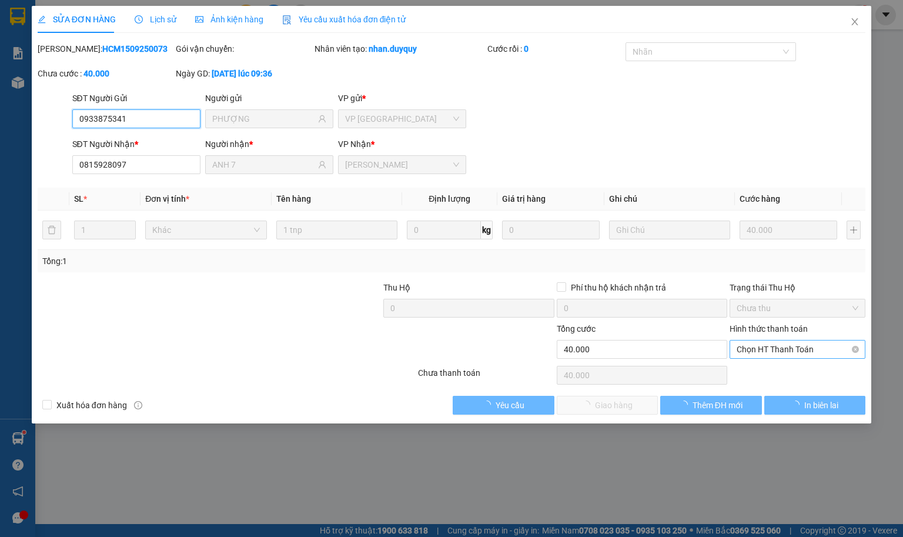
click at [743, 356] on span "Chọn HT Thanh Toán" at bounding box center [798, 350] width 122 height 18
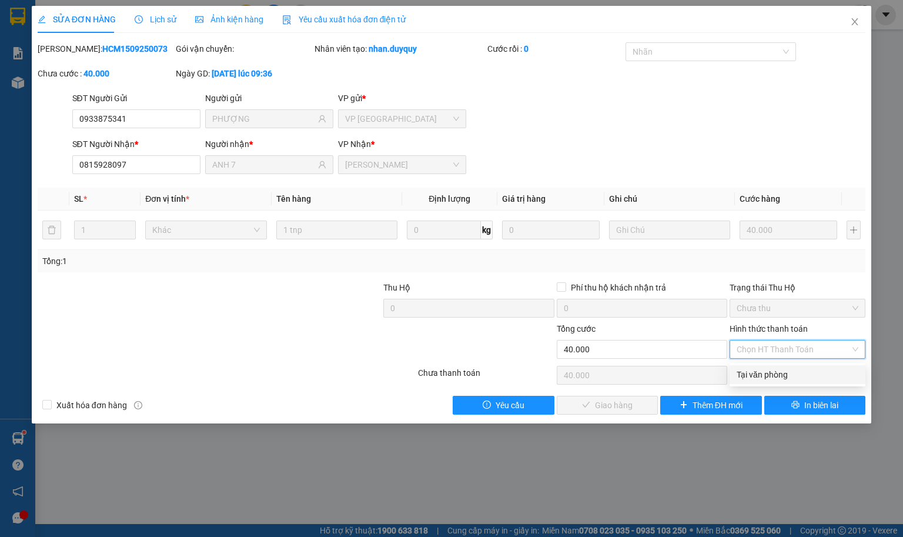
click at [750, 368] on div "Tại văn phòng" at bounding box center [798, 374] width 122 height 13
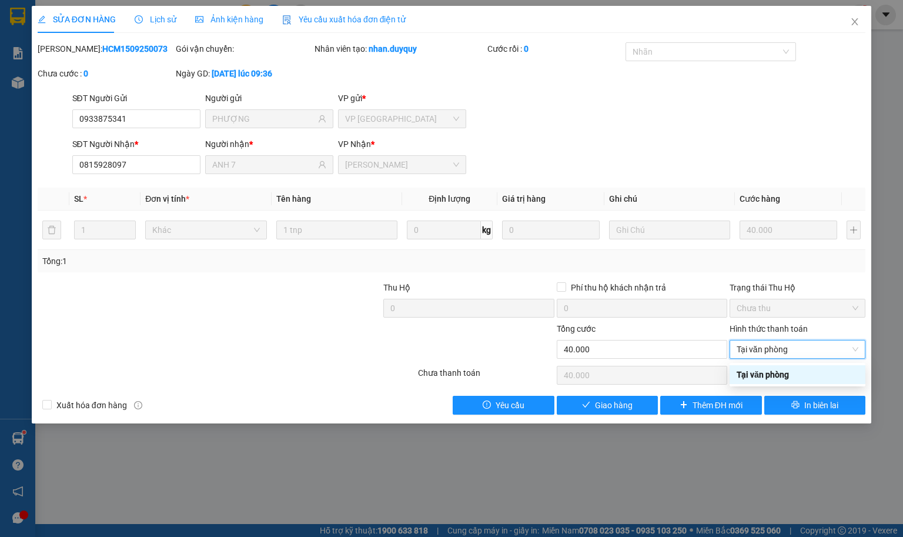
type input "0"
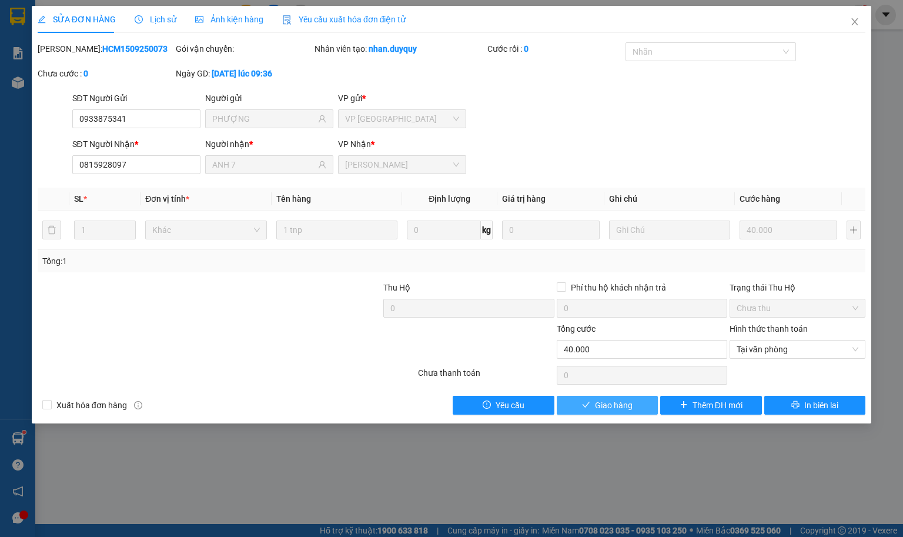
click at [609, 409] on span "Giao hàng" at bounding box center [614, 405] width 38 height 13
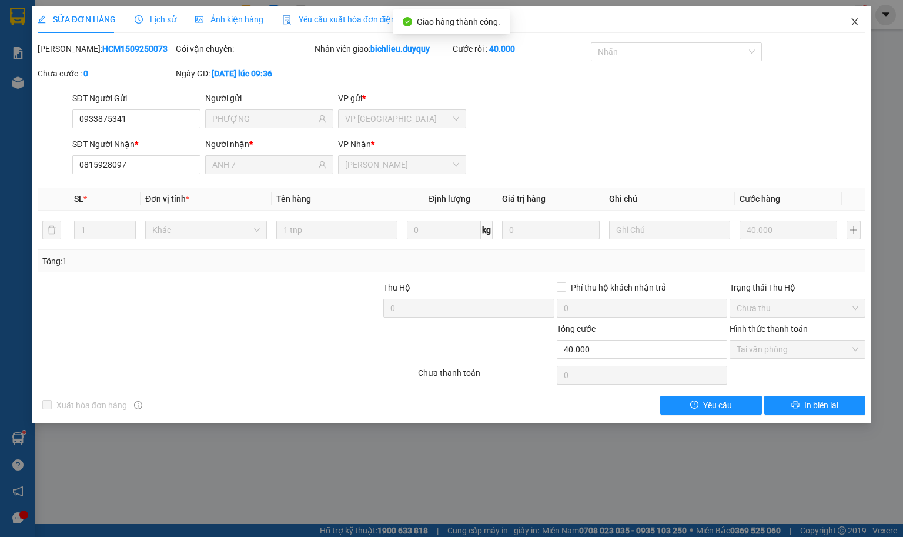
click at [858, 23] on icon "close" at bounding box center [855, 21] width 9 height 9
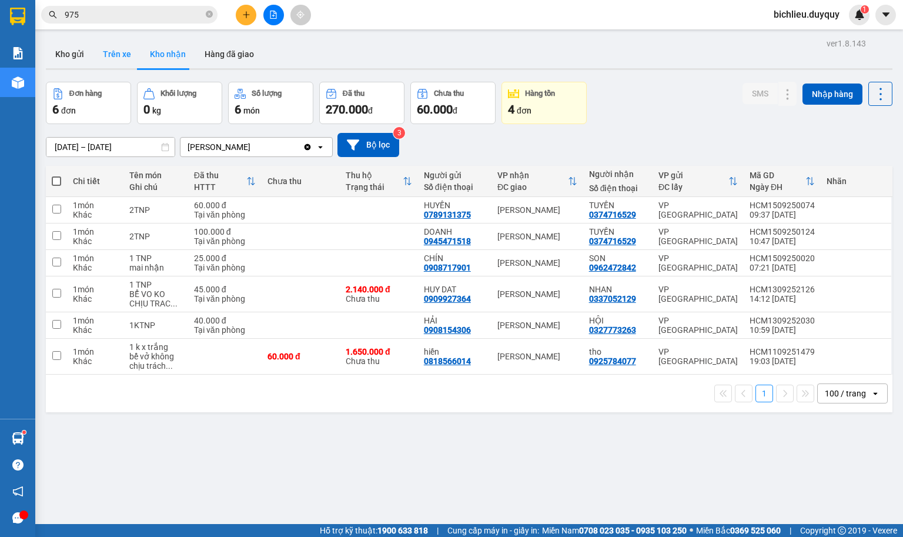
click at [115, 62] on button "Trên xe" at bounding box center [117, 54] width 47 height 28
type input "[DATE] – [DATE]"
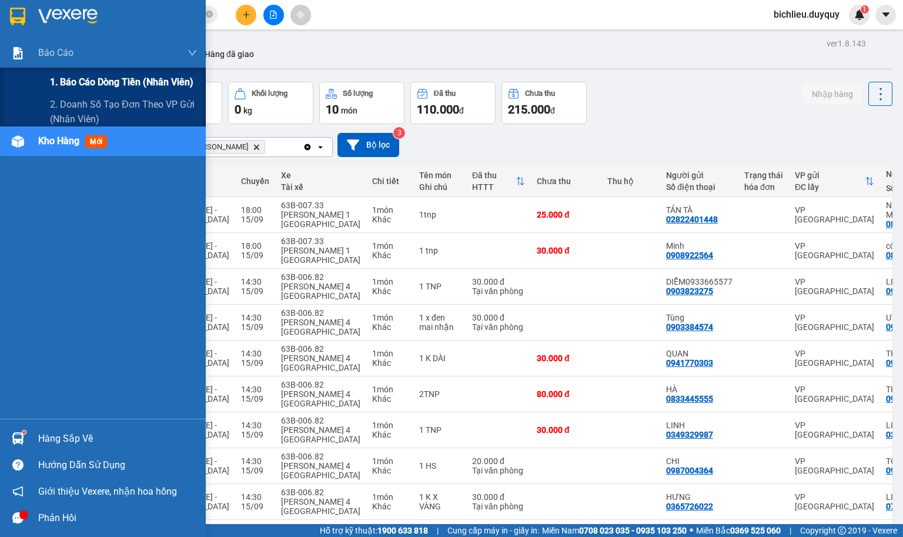
click at [72, 83] on span "1. Báo cáo dòng tiền (nhân viên)" at bounding box center [122, 82] width 144 height 15
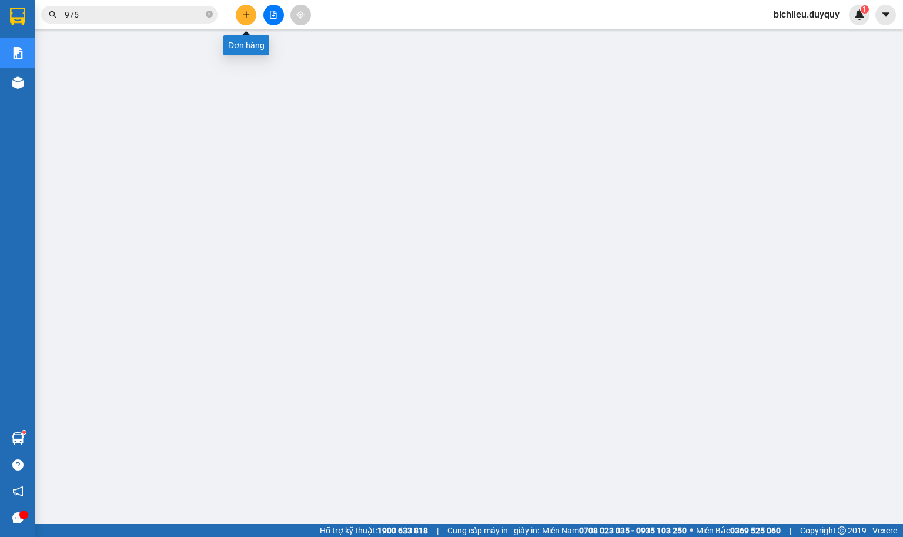
click at [247, 15] on icon "plus" at bounding box center [246, 15] width 8 height 8
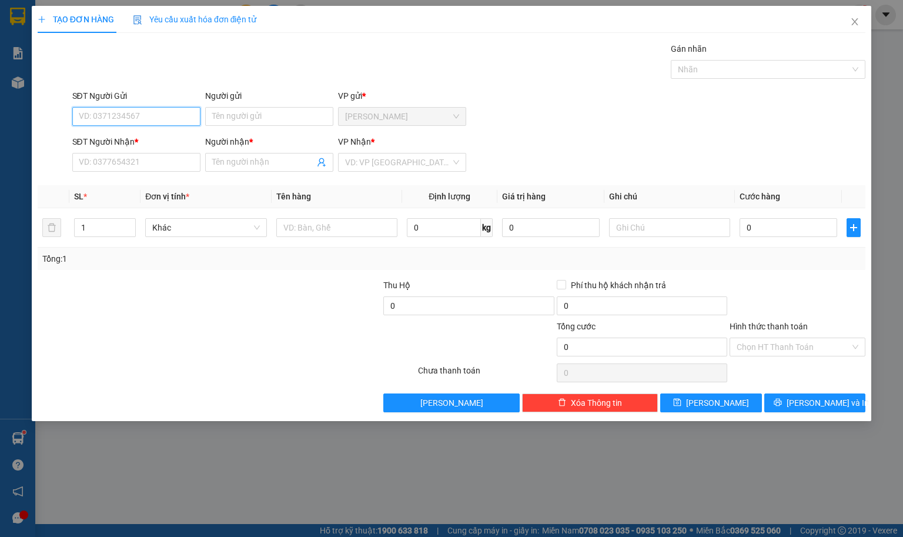
click at [82, 113] on input "SĐT Người Gửi" at bounding box center [136, 116] width 128 height 19
type input "0382416023"
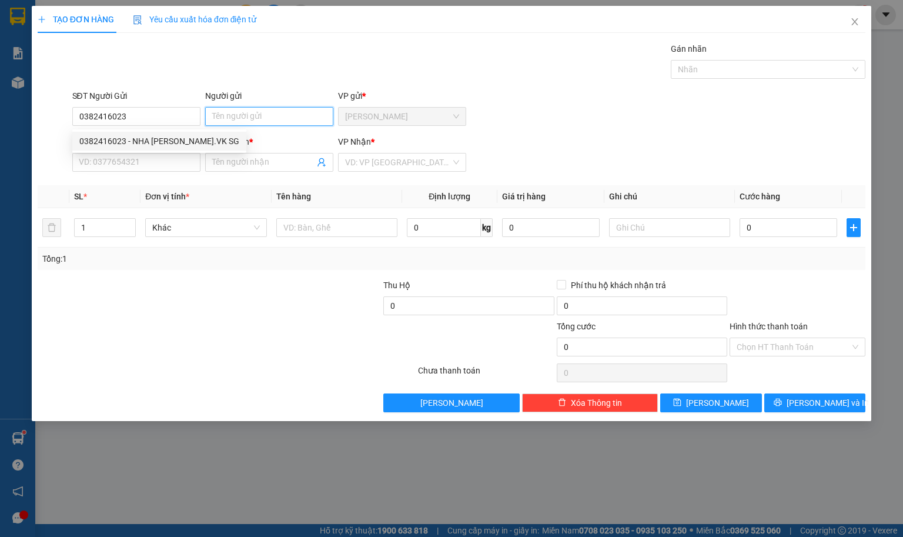
click at [235, 111] on input "Người gửi" at bounding box center [269, 116] width 128 height 19
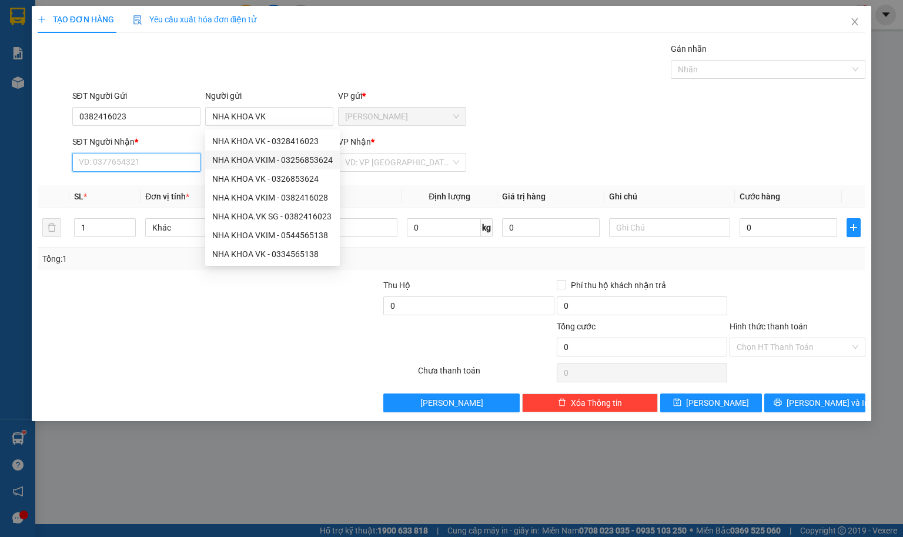
click at [134, 171] on input "SĐT Người Nhận *" at bounding box center [136, 162] width 128 height 19
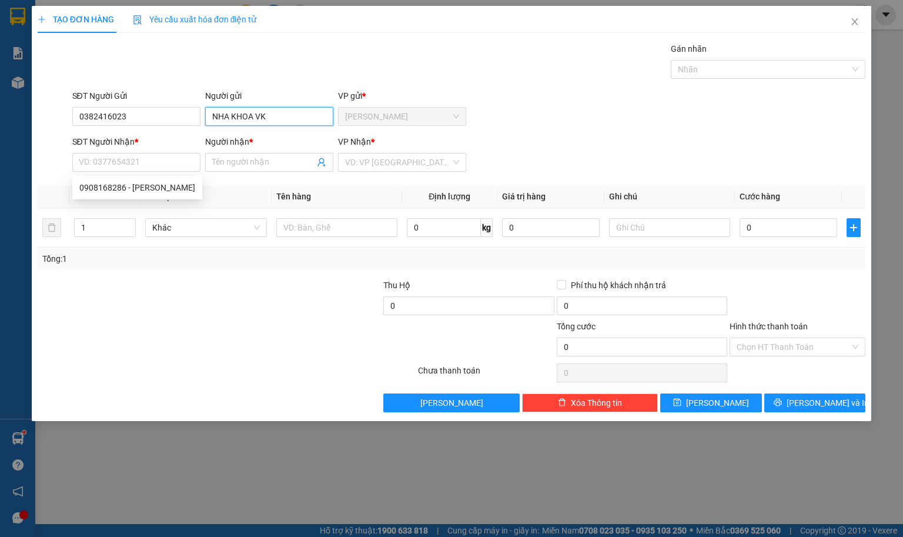
click at [290, 109] on input "NHA KHOA VK" at bounding box center [269, 116] width 128 height 19
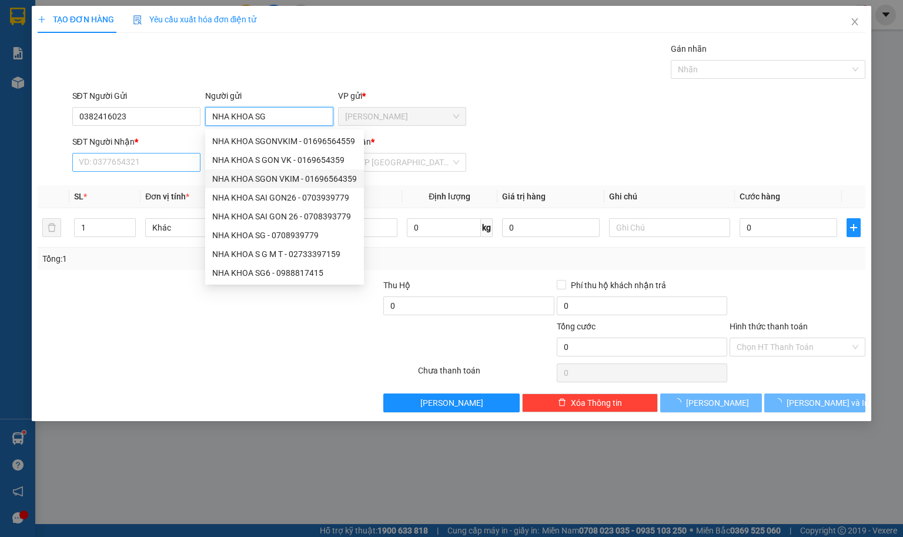
type input "NHA KHOA SG"
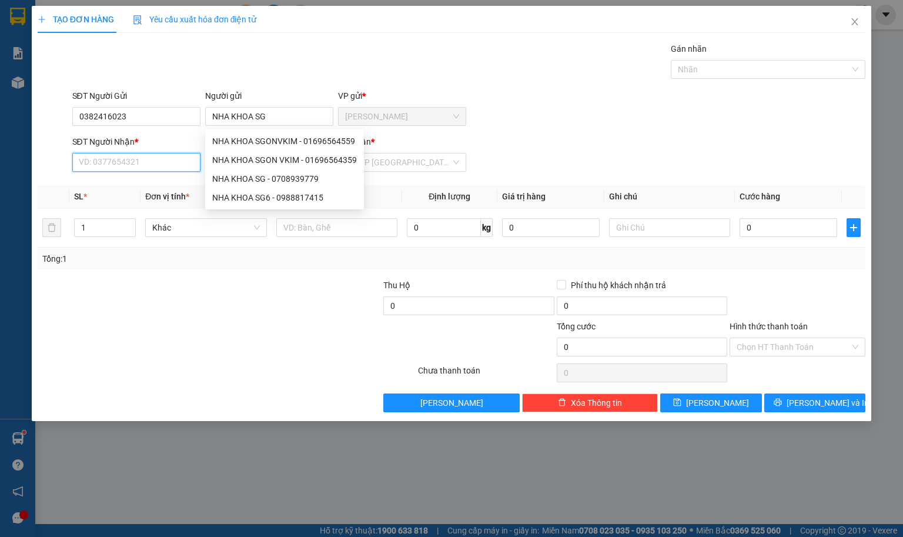
click at [106, 159] on input "SĐT Người Nhận *" at bounding box center [136, 162] width 128 height 19
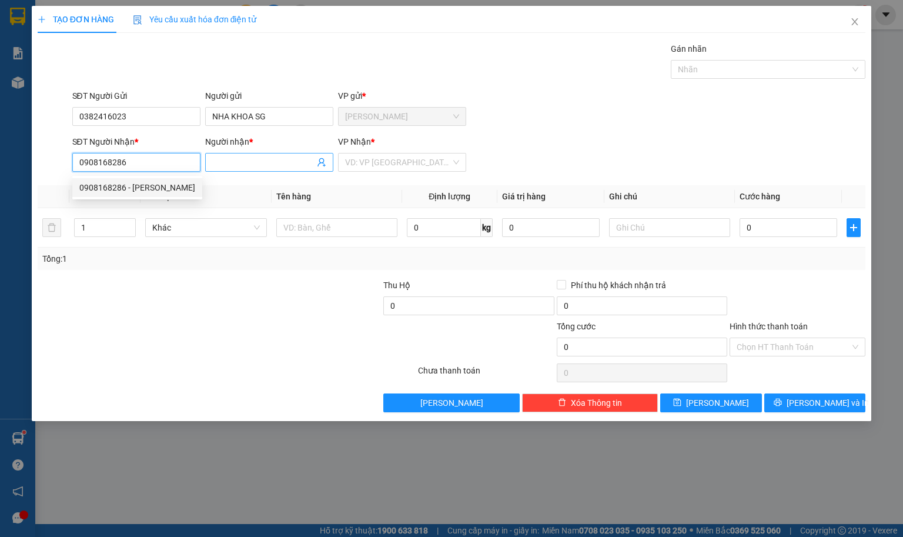
type input "0908168286"
click at [246, 169] on input "Người nhận *" at bounding box center [263, 162] width 102 height 13
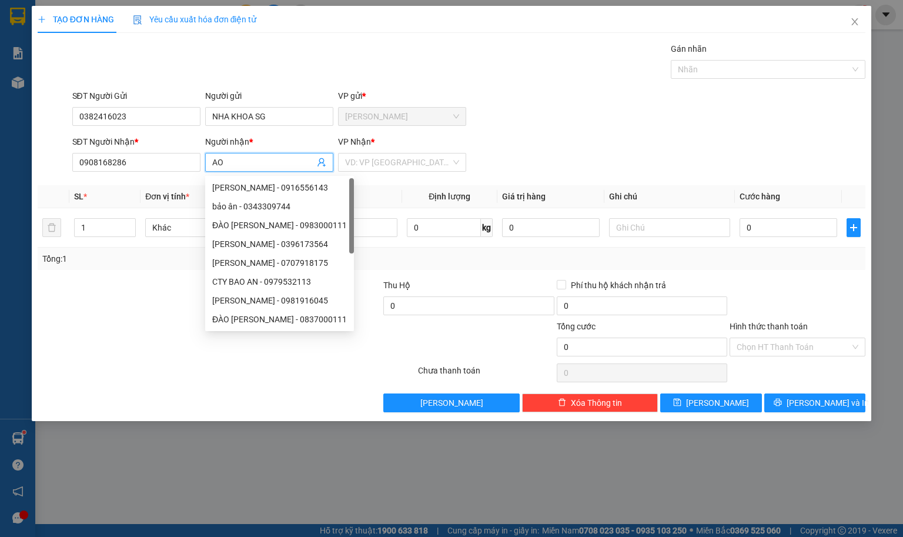
type input "A"
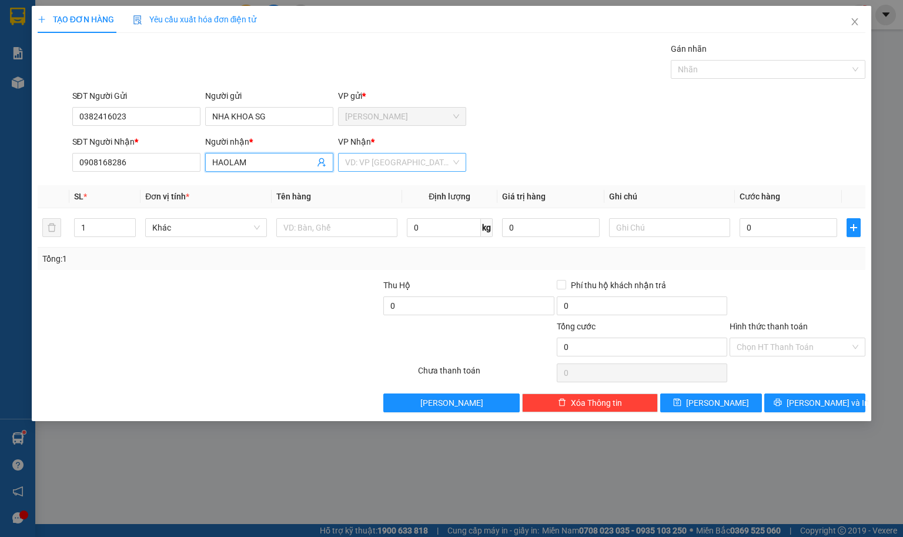
type input "HAOLAM"
click at [413, 169] on input "search" at bounding box center [398, 163] width 106 height 18
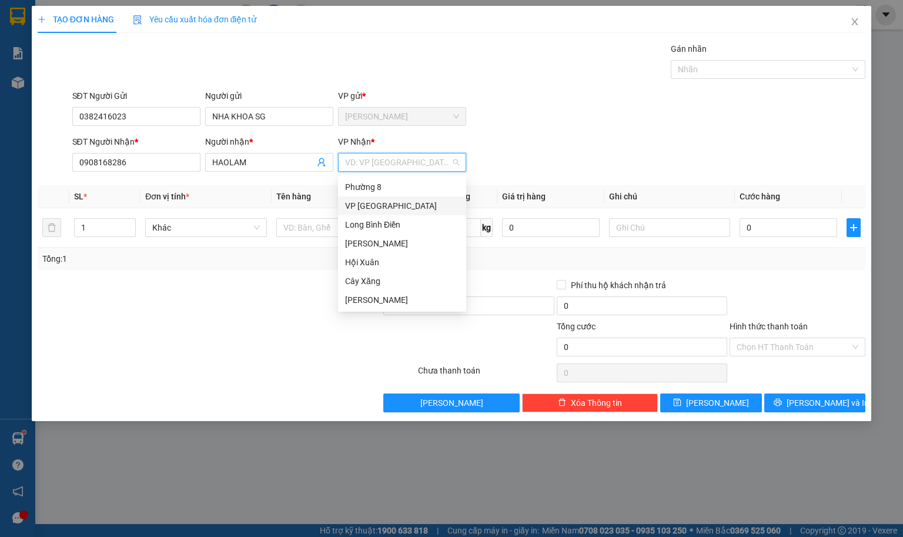
click at [390, 208] on div "VP [GEOGRAPHIC_DATA]" at bounding box center [402, 205] width 114 height 13
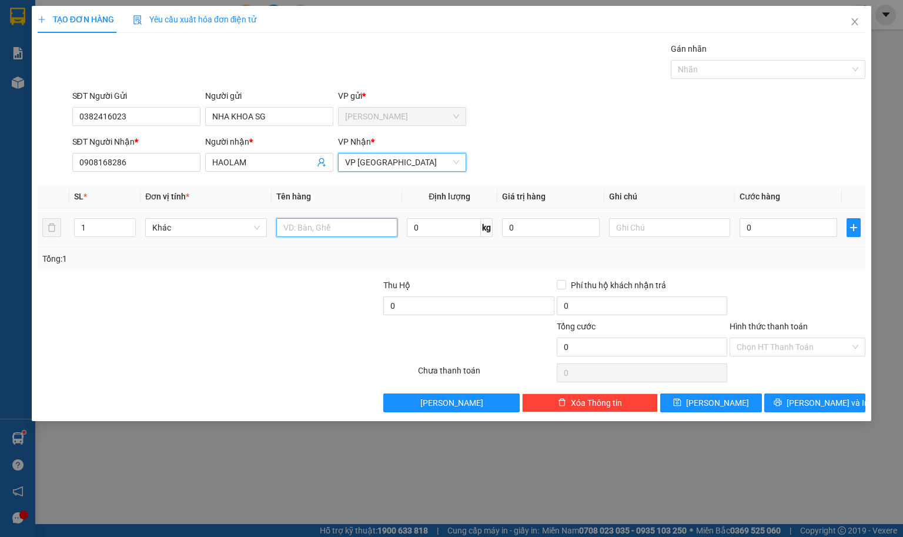
click at [315, 237] on input "text" at bounding box center [336, 227] width 121 height 19
type input "1"
type input "1HNP"
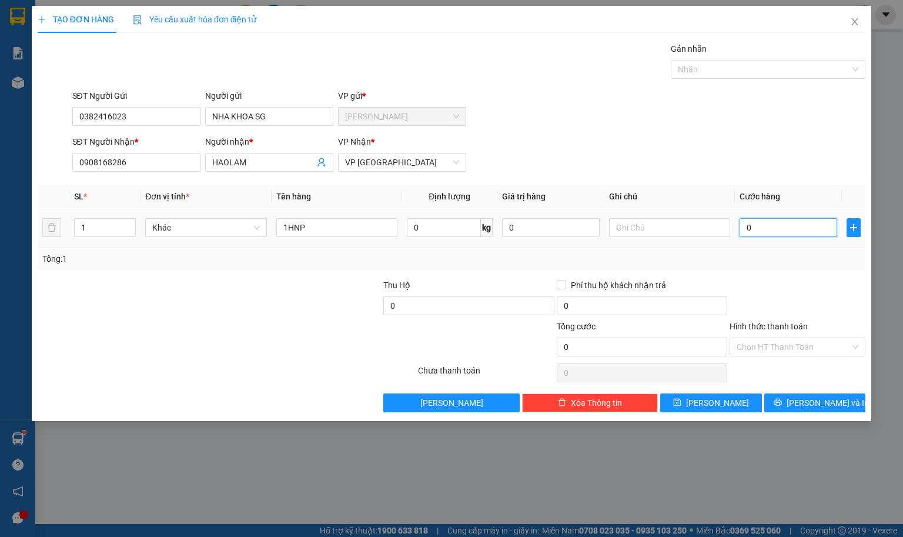
click at [772, 226] on input "0" at bounding box center [789, 227] width 98 height 19
type input "2"
type input "20"
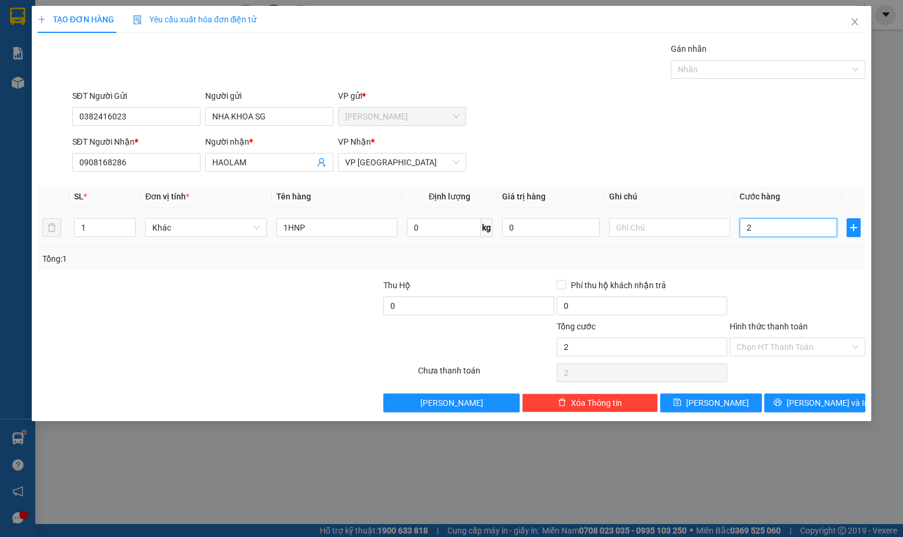
type input "20"
type input "200"
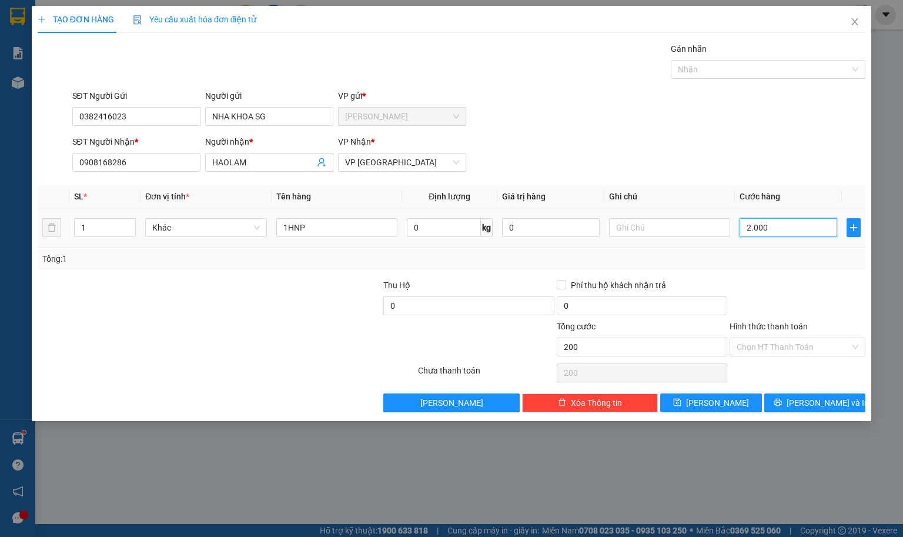
type input "20.000"
click at [782, 406] on icon "printer" at bounding box center [778, 403] width 8 height 8
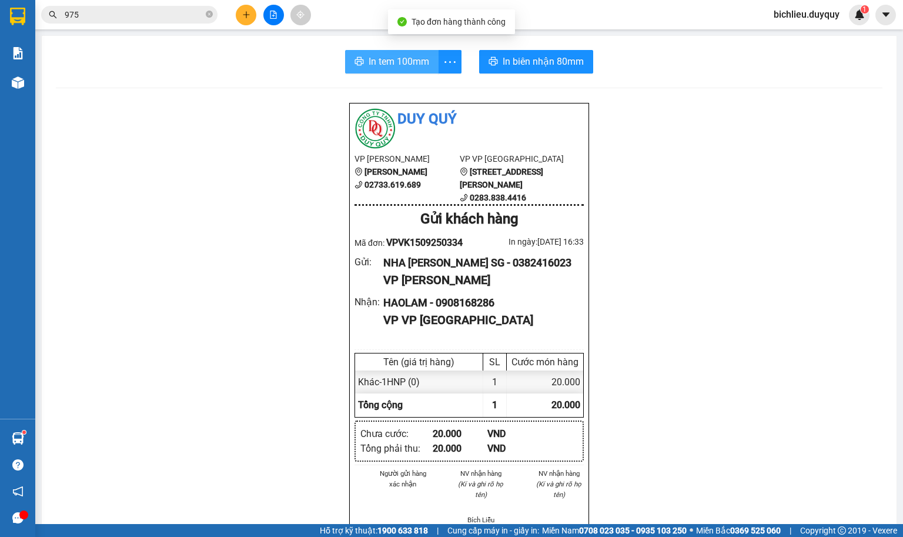
click at [371, 61] on span "In tem 100mm" at bounding box center [399, 61] width 61 height 15
